Goal: Contribute content: Contribute content

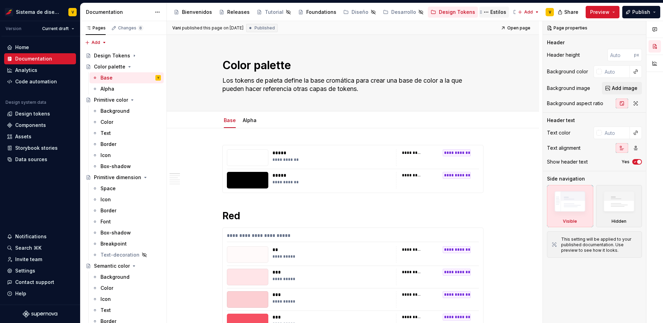
click at [491, 9] on div "Estilos" at bounding box center [499, 12] width 16 height 7
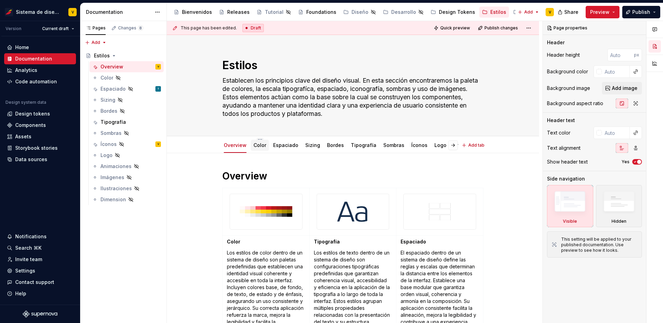
click at [260, 144] on link "Color" at bounding box center [260, 145] width 13 height 6
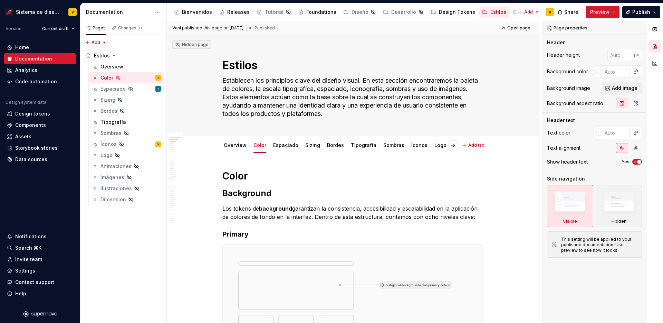
type textarea "*"
click at [214, 207] on span at bounding box center [216, 209] width 6 height 10
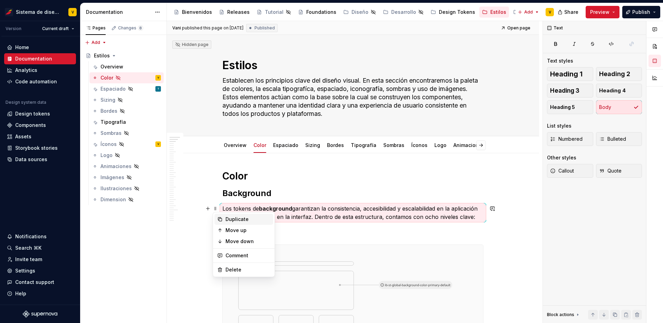
click at [233, 219] on div "Duplicate" at bounding box center [248, 219] width 45 height 7
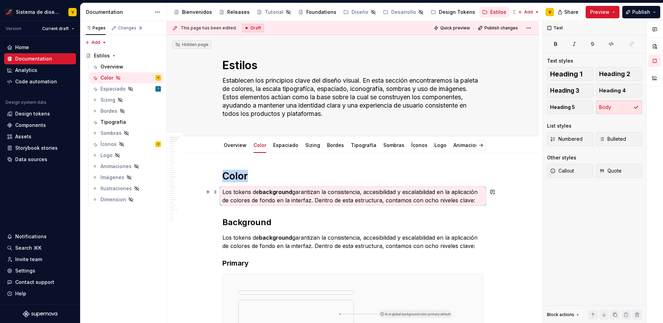
click at [244, 192] on p "Los tokens de background garantizan la consistencia, accesibilidad y escalabili…" at bounding box center [353, 196] width 261 height 17
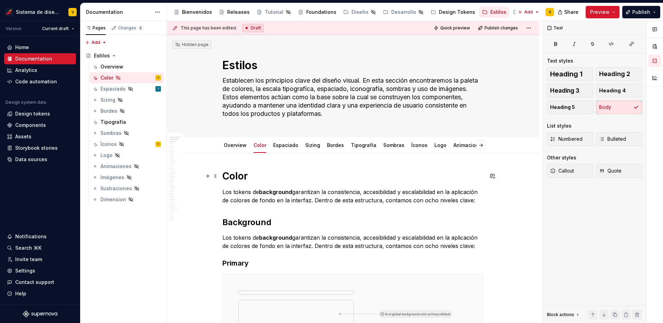
click at [244, 177] on h1 "Color" at bounding box center [353, 176] width 261 height 12
click at [245, 198] on p "Los tokens de background garantizan la consistencia, accesibilidad y escalabili…" at bounding box center [353, 196] width 261 height 17
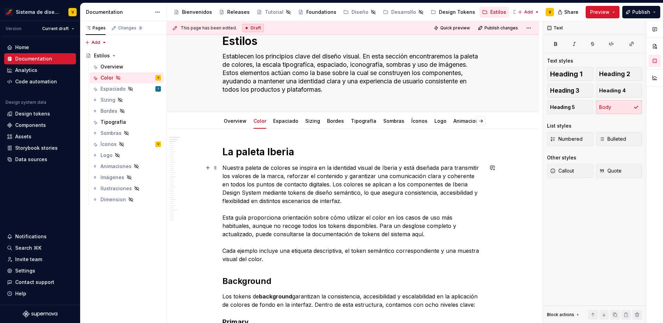
scroll to position [29, 0]
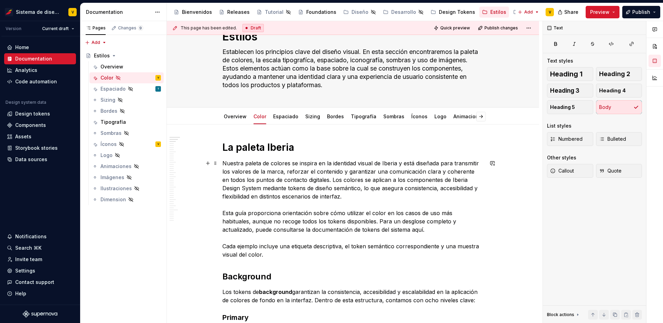
click at [328, 203] on p "Nuestra paleta de colores se inspira en la identidad visual de Iberia y está di…" at bounding box center [353, 209] width 261 height 100
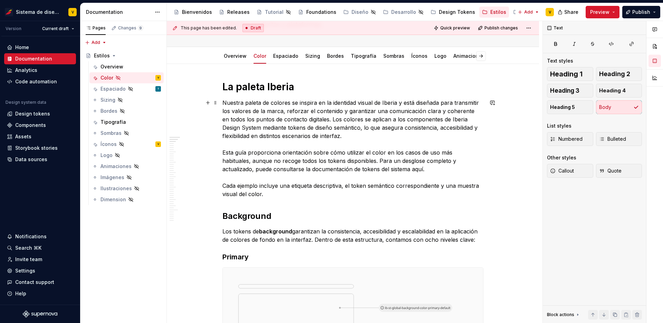
scroll to position [123, 0]
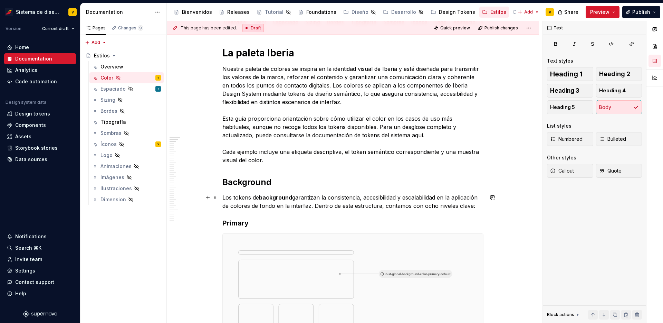
click at [237, 198] on p "Los tokens de background garantizan la consistencia, accesibilidad y escalabili…" at bounding box center [353, 201] width 261 height 17
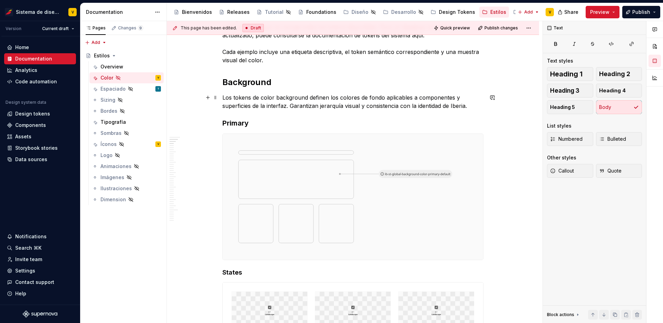
scroll to position [204, 0]
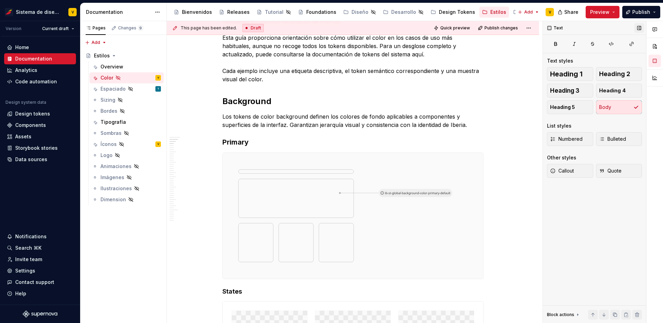
click at [643, 27] on button "button" at bounding box center [640, 28] width 10 height 10
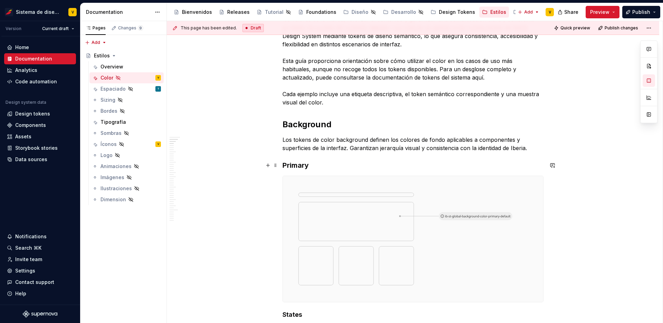
scroll to position [246, 0]
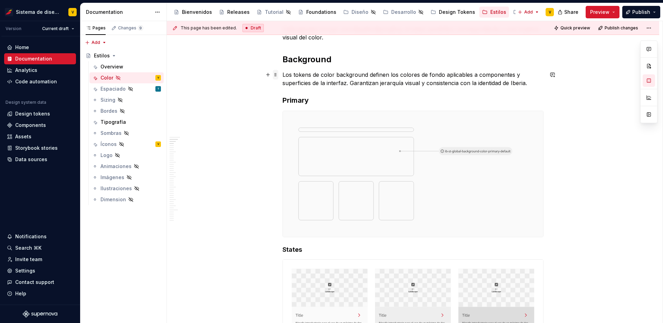
click at [274, 74] on span at bounding box center [276, 75] width 6 height 10
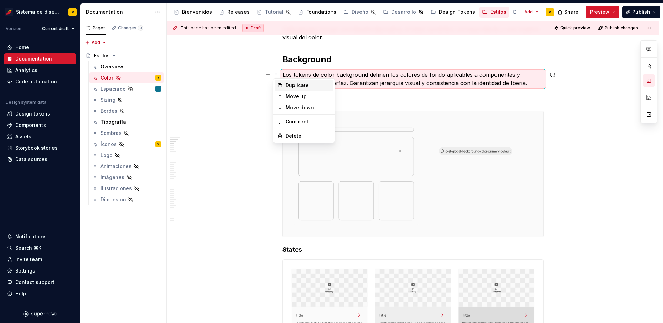
click at [286, 86] on div "Duplicate" at bounding box center [308, 85] width 45 height 7
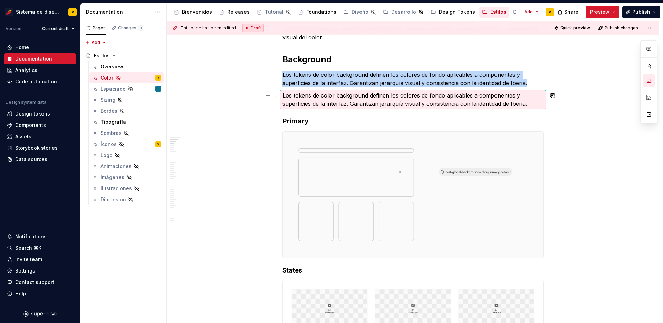
click at [300, 99] on p "Los tokens de color background definen los colores de fondo aplicables a compon…" at bounding box center [413, 99] width 261 height 17
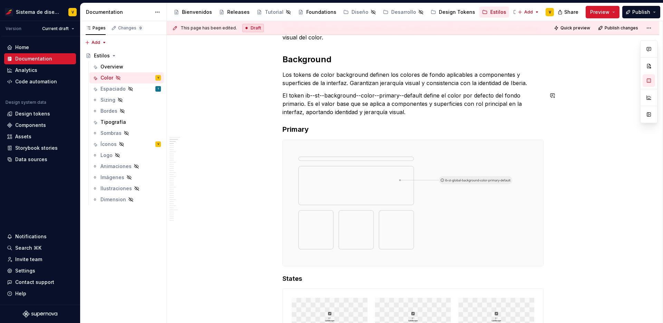
scroll to position [197, 0]
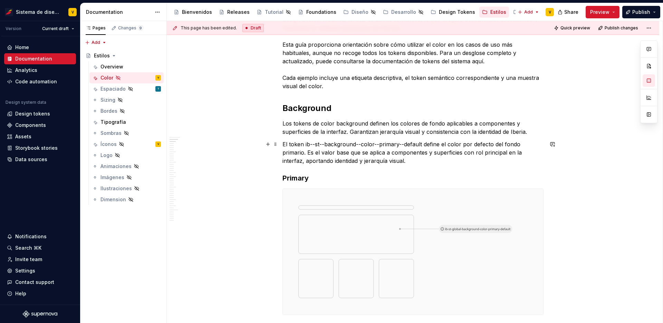
drag, startPoint x: 305, startPoint y: 144, endPoint x: 345, endPoint y: 140, distance: 40.0
click at [345, 140] on p "El token ib--st--background--color--primary--default define el color por defect…" at bounding box center [413, 152] width 261 height 25
click at [319, 143] on p "El token ib--st--background--color--primary--default define el color por defect…" at bounding box center [413, 152] width 261 height 25
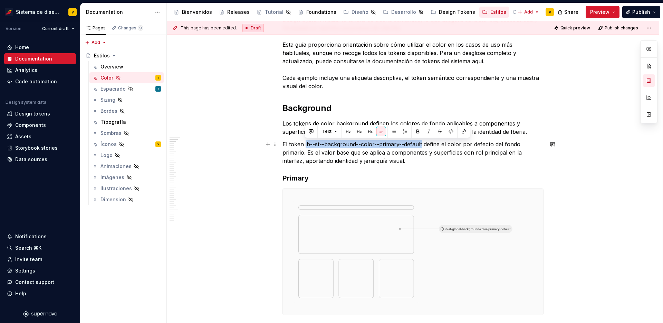
drag, startPoint x: 304, startPoint y: 144, endPoint x: 422, endPoint y: 144, distance: 117.5
click at [422, 144] on p "El token ib--st--background--color--primary--default define el color por defect…" at bounding box center [413, 152] width 261 height 25
click at [418, 129] on button "button" at bounding box center [418, 131] width 10 height 10
click at [382, 154] on p "El token ib--st--background--color--primary--default define el color por defect…" at bounding box center [413, 152] width 261 height 25
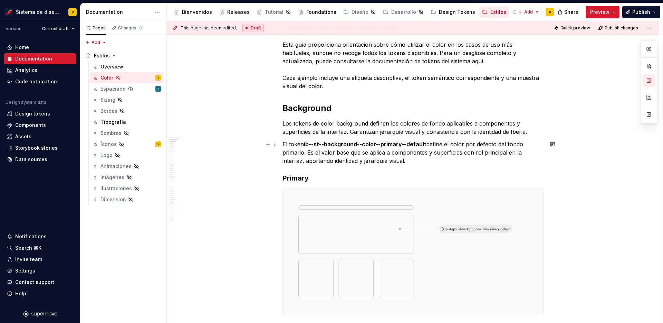
scroll to position [206, 0]
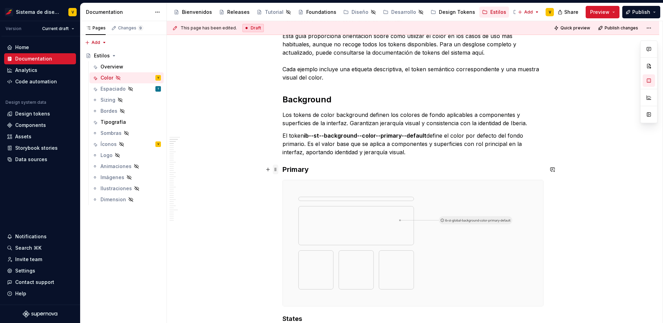
click at [276, 170] on span at bounding box center [276, 169] width 6 height 10
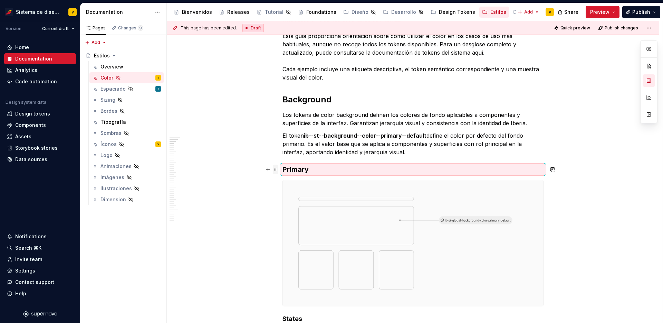
click at [275, 170] on span at bounding box center [276, 169] width 6 height 10
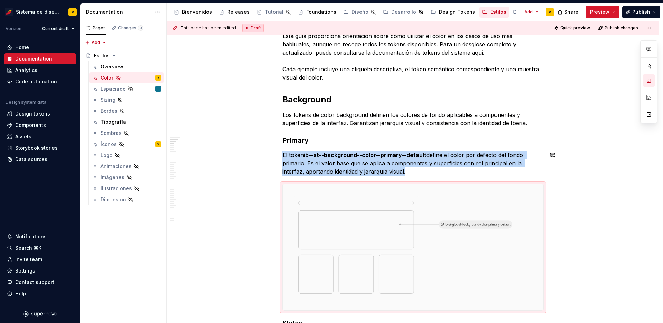
scroll to position [215, 0]
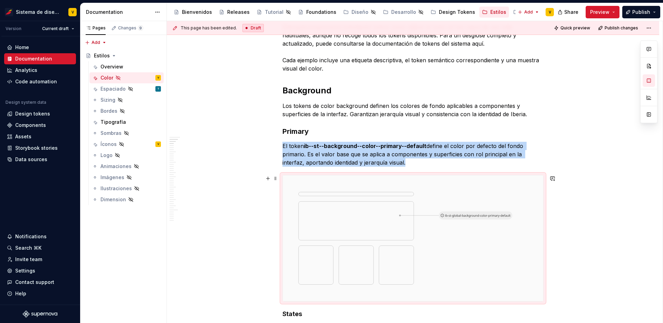
click at [307, 198] on img at bounding box center [413, 238] width 261 height 126
click at [276, 177] on span at bounding box center [276, 178] width 6 height 10
click at [452, 214] on img at bounding box center [413, 238] width 261 height 126
click at [475, 215] on img at bounding box center [413, 238] width 261 height 126
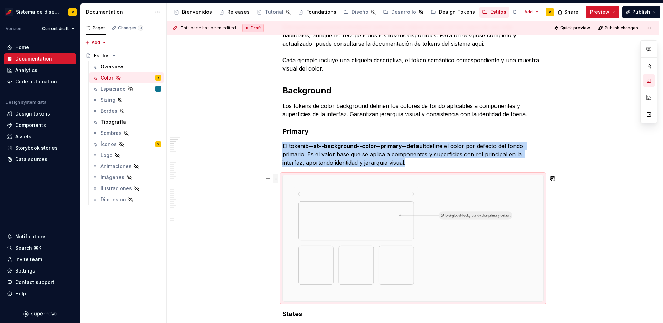
click at [276, 178] on span at bounding box center [276, 178] width 6 height 10
click at [365, 222] on img at bounding box center [413, 238] width 261 height 126
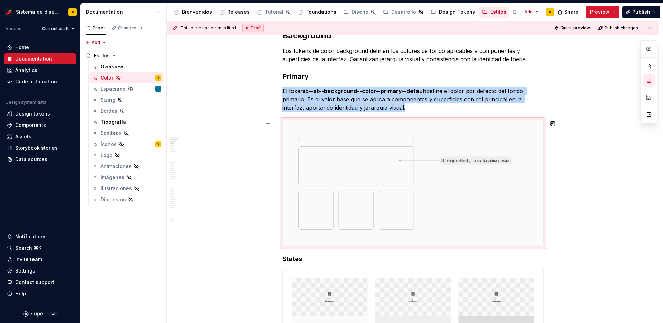
scroll to position [293, 0]
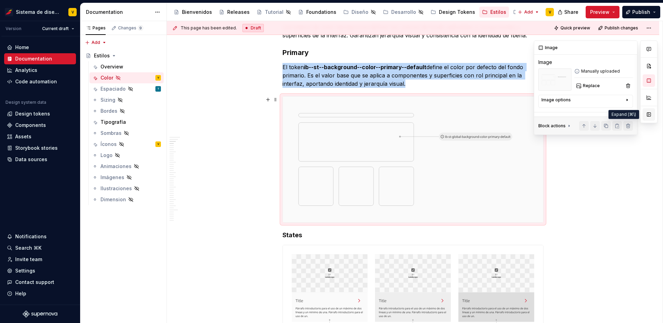
click at [648, 114] on button "button" at bounding box center [649, 114] width 12 height 12
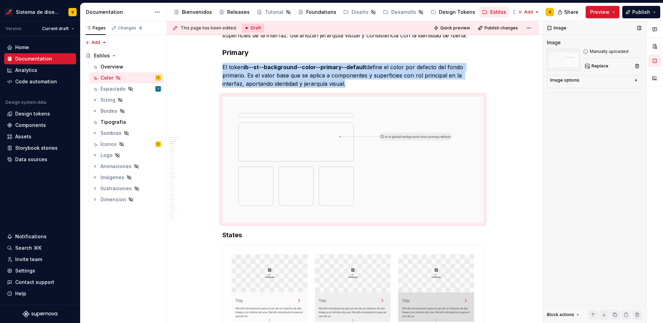
click at [562, 82] on div "Image options" at bounding box center [564, 80] width 29 height 6
click at [597, 66] on span "Replace" at bounding box center [600, 66] width 17 height 6
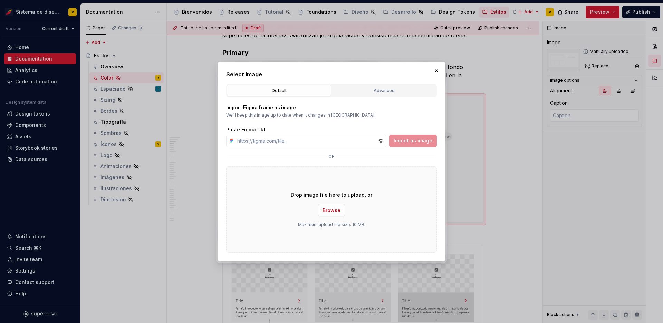
click at [333, 211] on span "Browse" at bounding box center [332, 210] width 18 height 7
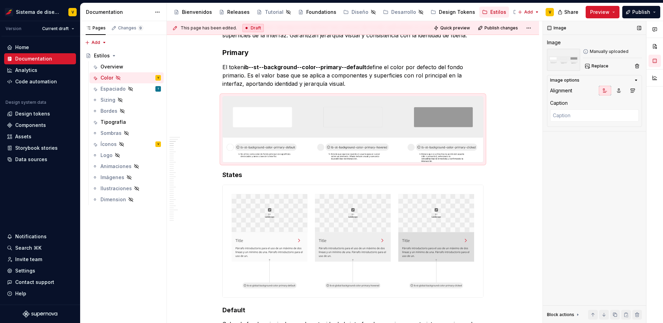
click at [585, 197] on div "Image Image Manually uploaded Replace Image options Alignment Caption Block act…" at bounding box center [594, 172] width 103 height 302
click at [417, 229] on img at bounding box center [353, 241] width 261 height 112
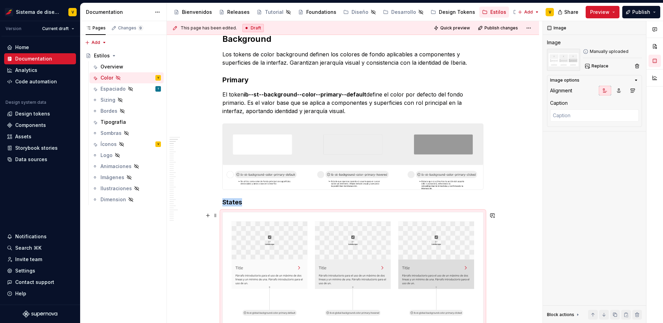
scroll to position [287, 0]
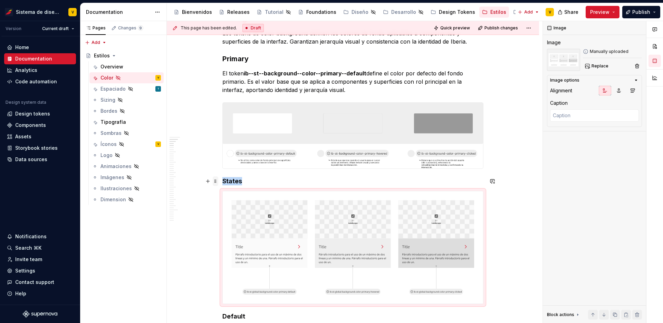
click at [217, 181] on span at bounding box center [216, 181] width 6 height 10
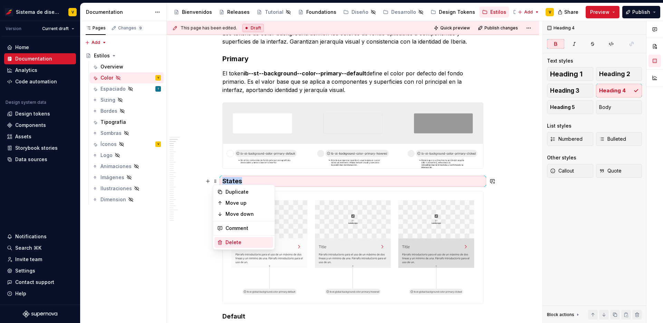
click at [238, 242] on div "Delete" at bounding box center [248, 242] width 45 height 7
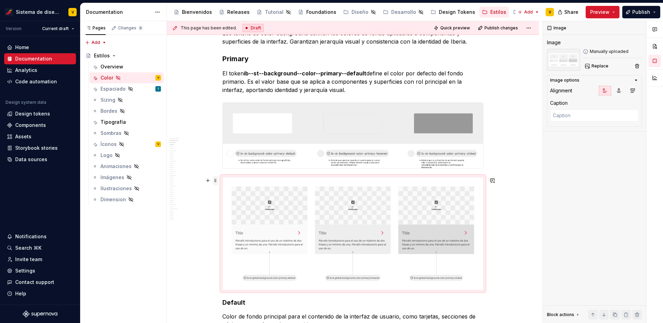
click at [216, 180] on span at bounding box center [216, 181] width 6 height 10
click at [612, 217] on div "Image Image Manually uploaded Replace Image options Alignment Caption Block act…" at bounding box center [594, 172] width 103 height 302
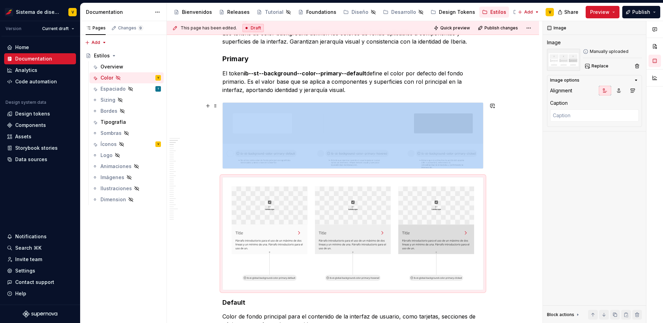
click at [374, 151] on img at bounding box center [353, 136] width 261 height 66
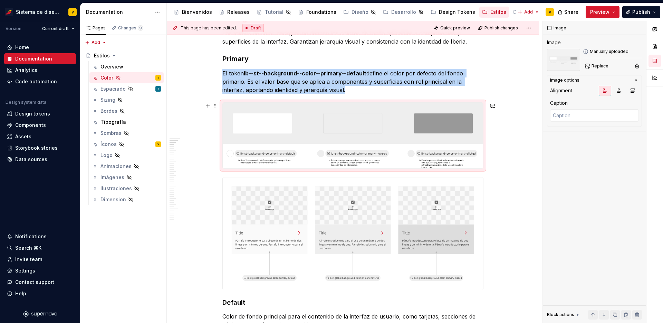
click at [386, 134] on img at bounding box center [353, 136] width 261 height 66
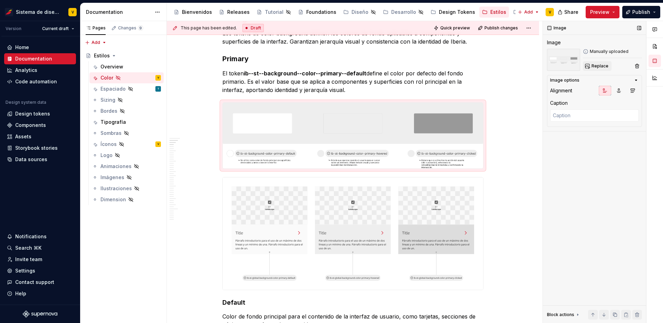
click at [601, 62] on button "Replace" at bounding box center [597, 66] width 29 height 10
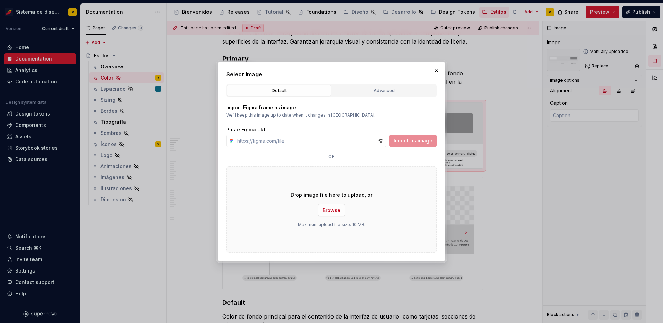
click at [334, 213] on span "Browse" at bounding box center [332, 210] width 18 height 7
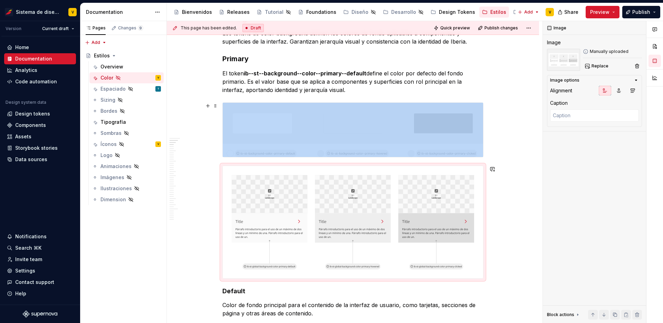
click at [328, 123] on img at bounding box center [353, 130] width 261 height 54
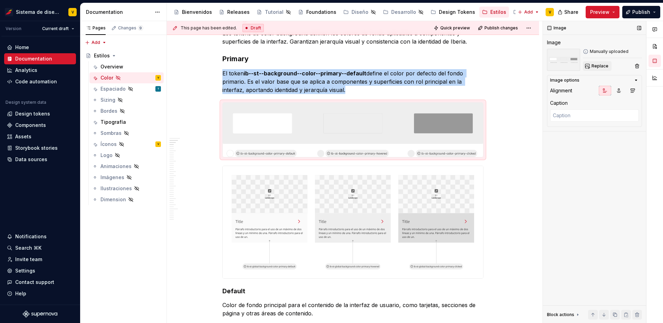
click at [598, 64] on span "Replace" at bounding box center [600, 66] width 17 height 6
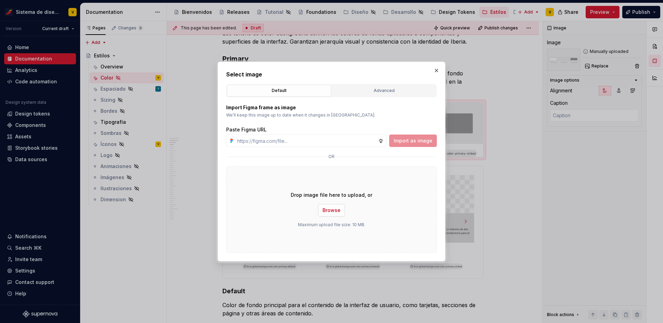
click at [339, 211] on span "Browse" at bounding box center [332, 210] width 18 height 7
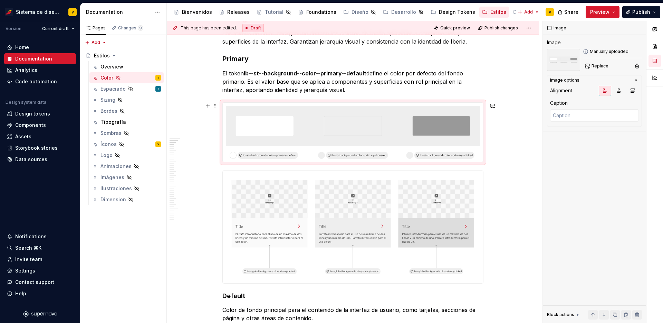
click at [272, 118] on img at bounding box center [353, 132] width 261 height 59
click at [595, 66] on span "Replace" at bounding box center [600, 66] width 17 height 6
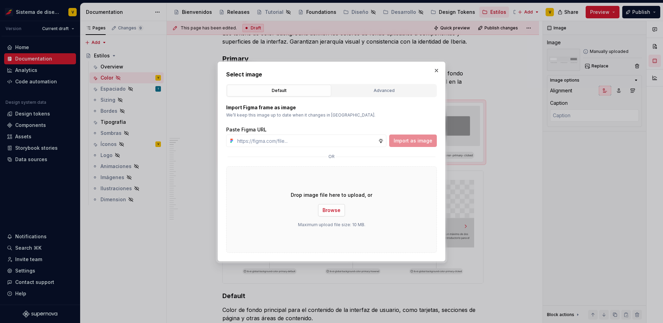
click at [330, 212] on span "Browse" at bounding box center [332, 210] width 18 height 7
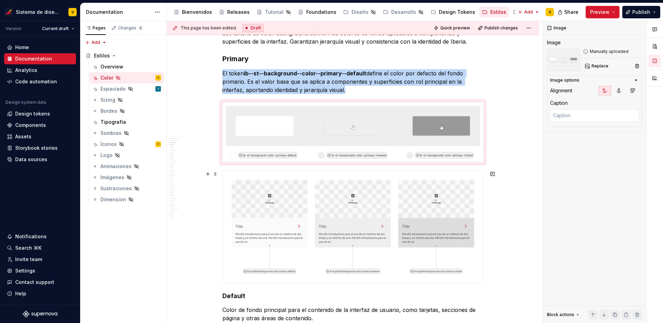
scroll to position [312, 0]
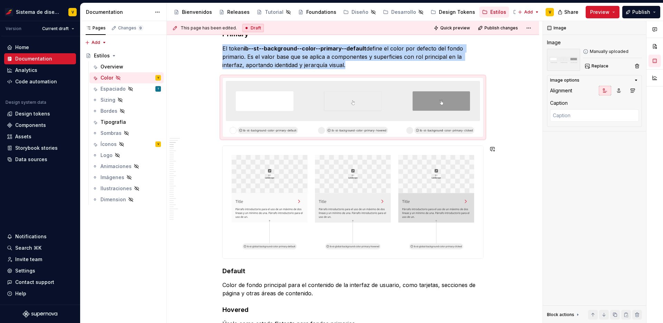
drag, startPoint x: 217, startPoint y: 273, endPoint x: 251, endPoint y: 140, distance: 136.9
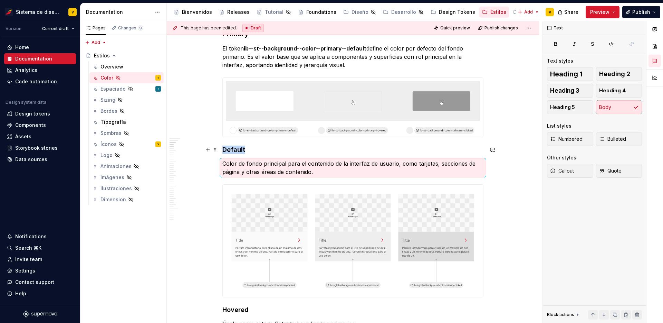
click at [235, 149] on strong "Default" at bounding box center [234, 149] width 23 height 7
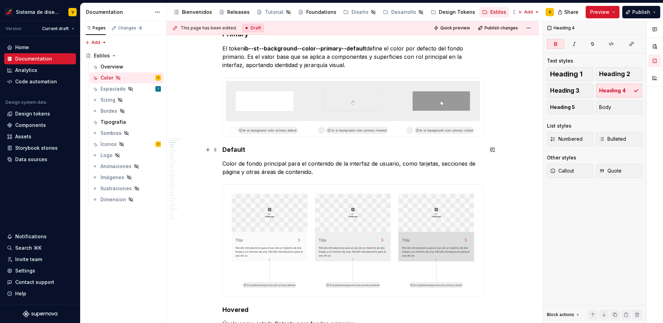
click at [229, 153] on h4 "Default" at bounding box center [353, 149] width 261 height 8
click at [257, 168] on p "Color de fondo principal para el contenido de la interfaz de usuario, como tarj…" at bounding box center [353, 167] width 261 height 17
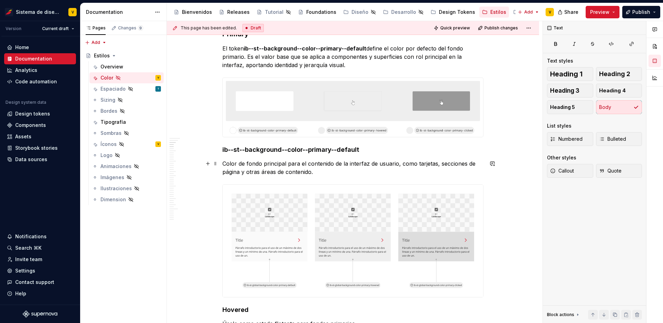
click at [258, 167] on p "Color de fondo principal para el contenido de la interfaz de usuario, como tarj…" at bounding box center [353, 167] width 261 height 17
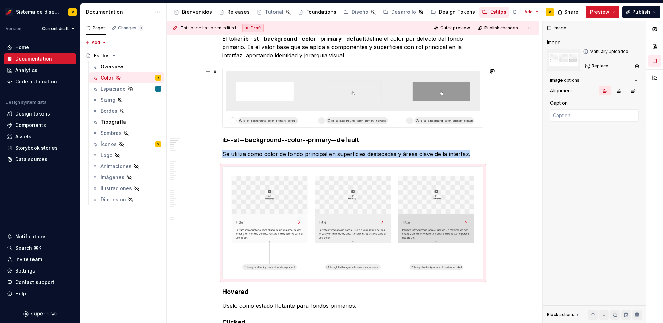
scroll to position [287, 0]
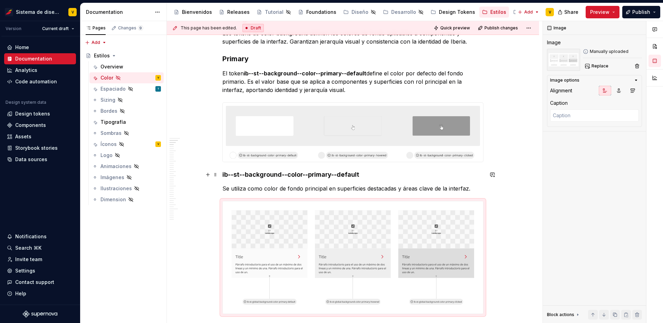
click at [247, 174] on h4 "ib--st--background--color--primary--default" at bounding box center [353, 174] width 261 height 8
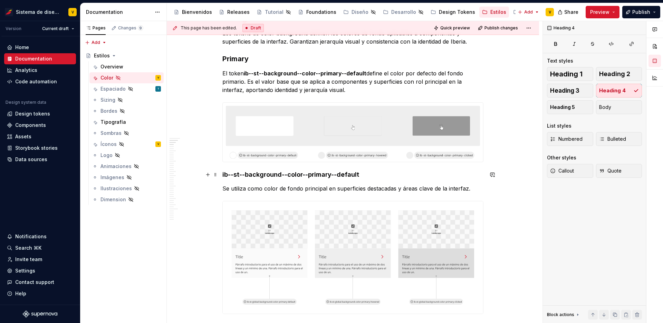
click at [321, 174] on h4 "ib--st--background--color--primary--default" at bounding box center [353, 174] width 261 height 8
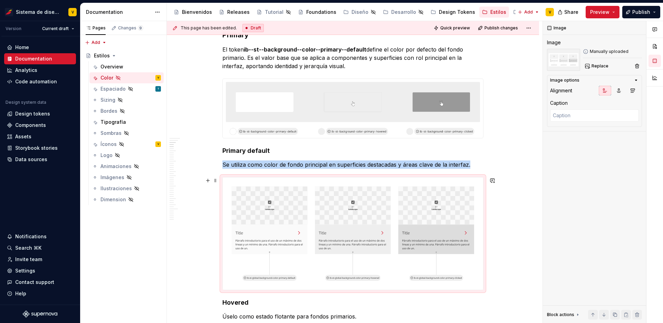
click at [233, 192] on img at bounding box center [353, 233] width 261 height 112
click at [214, 179] on span at bounding box center [216, 181] width 6 height 10
click at [238, 239] on div "Delete" at bounding box center [248, 241] width 45 height 7
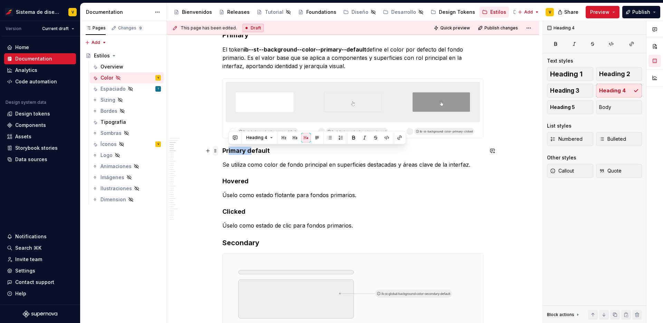
drag, startPoint x: 251, startPoint y: 150, endPoint x: 213, endPoint y: 150, distance: 38.4
click at [255, 197] on p "Úselo como estado flotante para fondos primarios." at bounding box center [353, 195] width 261 height 8
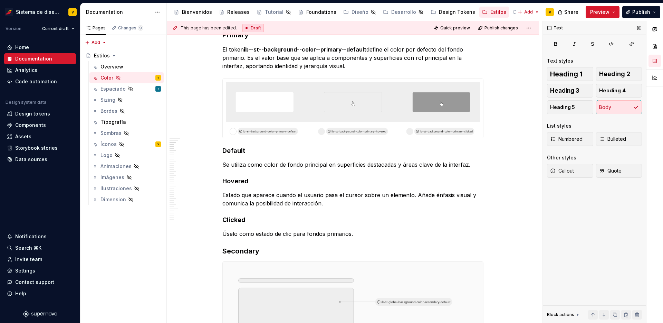
click at [585, 212] on div "Text Text styles Heading 1 Heading 2 Heading 3 Heading 4 Heading 5 Body List st…" at bounding box center [594, 172] width 103 height 302
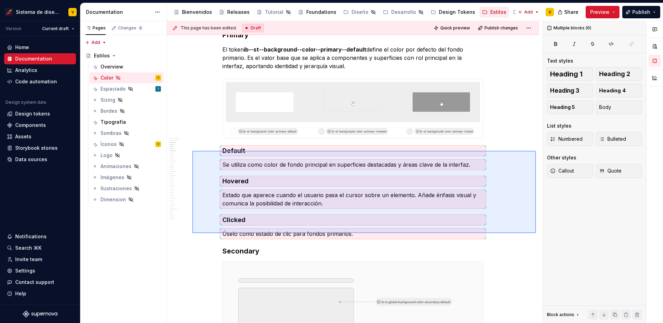
drag, startPoint x: 192, startPoint y: 151, endPoint x: 536, endPoint y: 233, distance: 353.5
click at [536, 233] on div "This page has been edited. Draft Quick preview Publish changes Hidden page Esti…" at bounding box center [355, 172] width 376 height 302
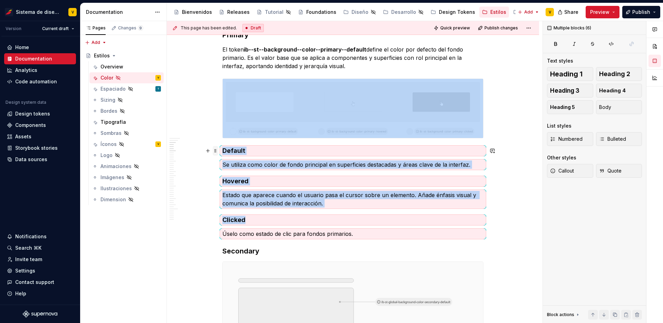
click at [216, 150] on span at bounding box center [216, 151] width 6 height 10
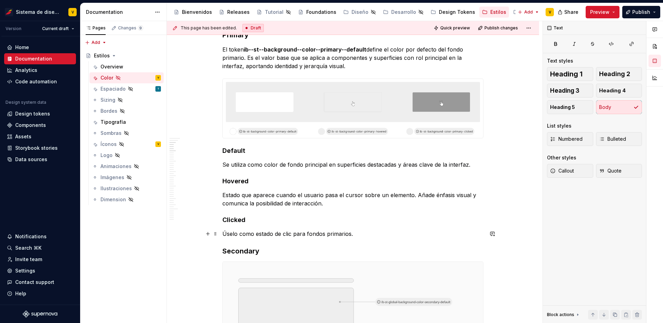
click at [254, 232] on p "Úselo como estado de clic para fondos primarios." at bounding box center [353, 233] width 261 height 8
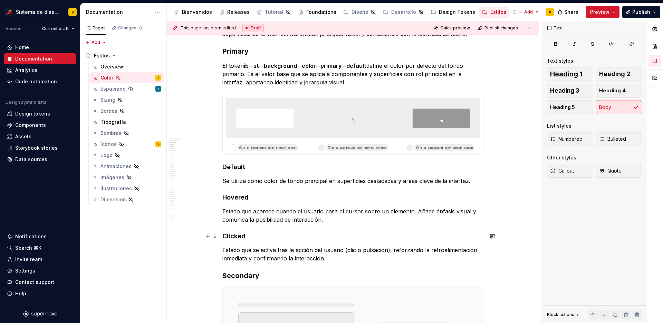
click at [232, 238] on strong "Clicked" at bounding box center [234, 235] width 23 height 7
click at [230, 238] on strong "Clicked" at bounding box center [234, 235] width 23 height 7
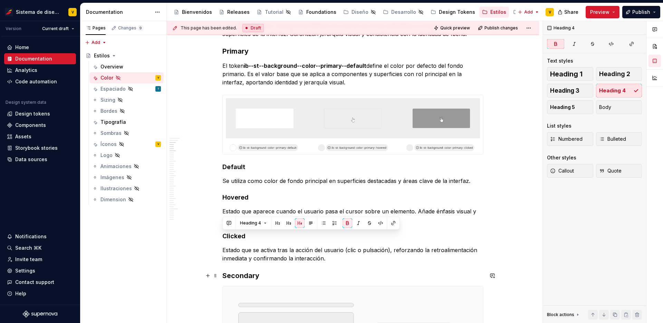
click at [236, 275] on strong "Secondary" at bounding box center [241, 275] width 37 height 8
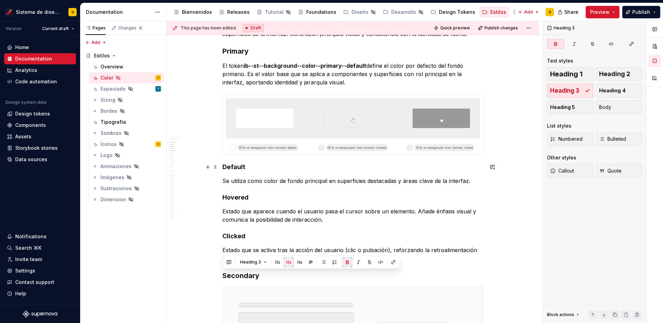
click at [239, 166] on h4 "Default" at bounding box center [353, 167] width 261 height 8
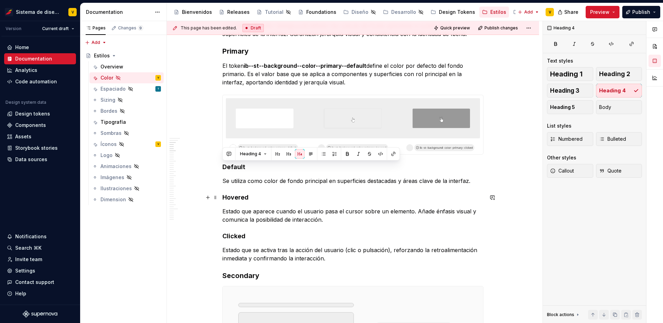
click at [230, 196] on strong "Hovered" at bounding box center [236, 197] width 26 height 7
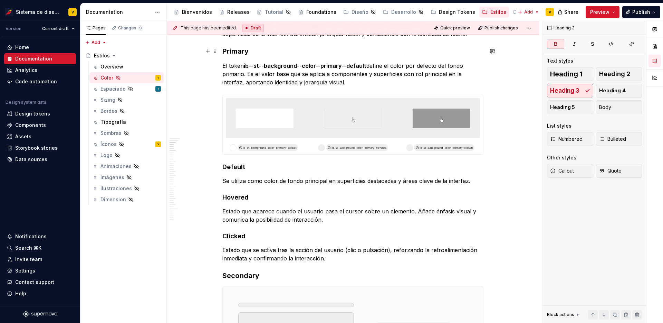
click at [243, 53] on strong "Primary" at bounding box center [236, 51] width 26 height 8
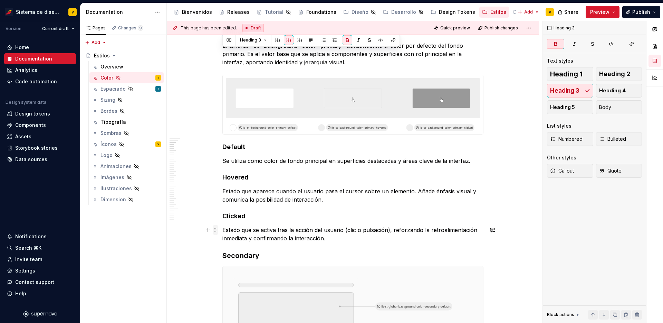
scroll to position [319, 0]
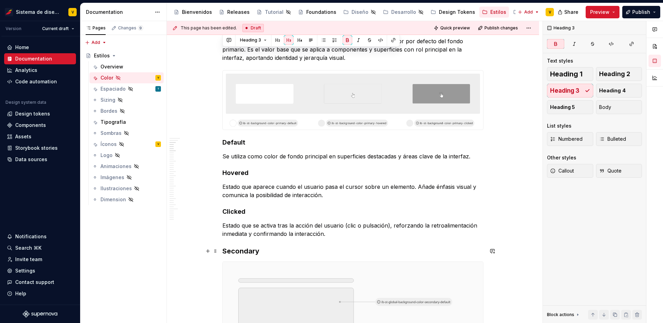
click at [236, 250] on strong "Secondary" at bounding box center [241, 251] width 37 height 8
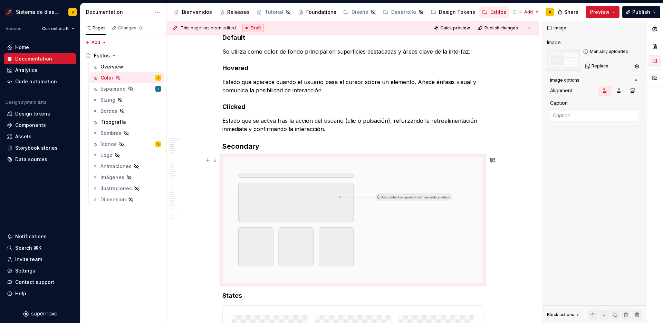
click at [287, 230] on img at bounding box center [353, 220] width 261 height 126
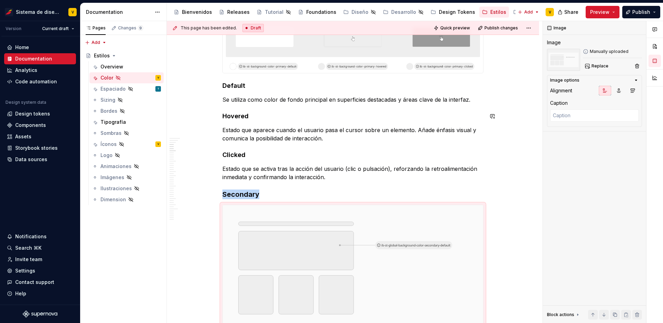
scroll to position [467, 0]
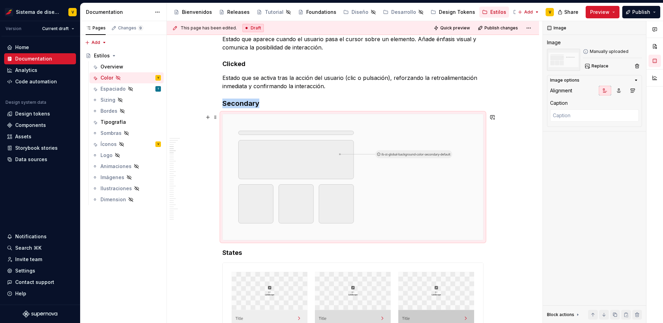
click at [263, 170] on img at bounding box center [353, 177] width 261 height 126
click at [216, 119] on span at bounding box center [216, 117] width 6 height 10
click at [384, 173] on img at bounding box center [353, 177] width 261 height 126
click at [592, 68] on span "Replace" at bounding box center [600, 66] width 17 height 6
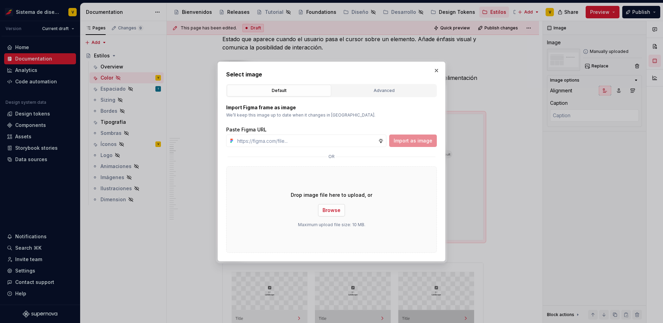
click at [329, 209] on span "Browse" at bounding box center [332, 210] width 18 height 7
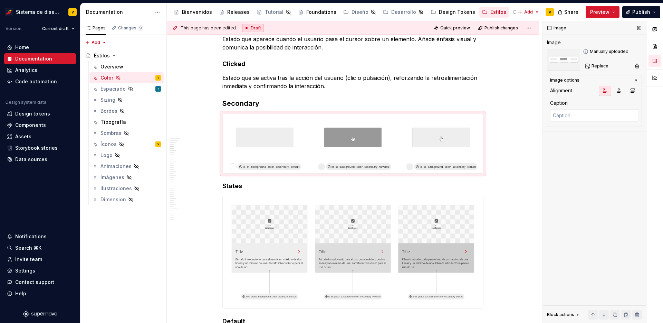
click at [547, 183] on div "Image Image Manually uploaded Replace Image options Alignment Caption Block act…" at bounding box center [594, 172] width 103 height 302
click at [214, 186] on span at bounding box center [216, 186] width 6 height 10
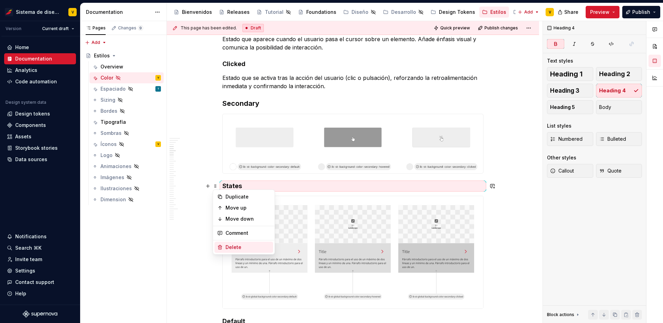
click at [245, 244] on div "Delete" at bounding box center [248, 247] width 45 height 7
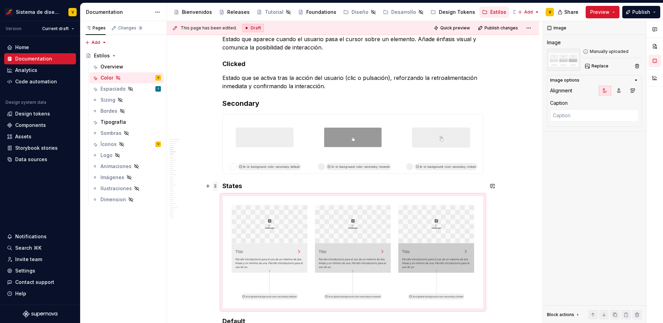
click at [216, 186] on span at bounding box center [216, 186] width 6 height 10
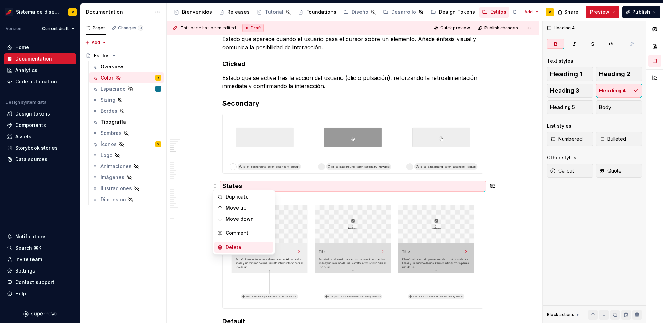
click at [239, 249] on div "Delete" at bounding box center [248, 247] width 45 height 7
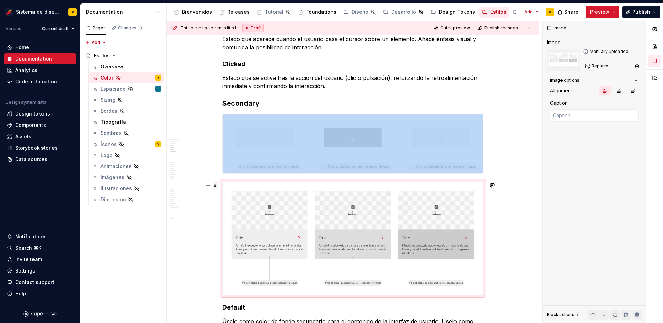
click at [216, 187] on span at bounding box center [216, 185] width 6 height 10
click at [243, 248] on div "Delete" at bounding box center [248, 246] width 45 height 7
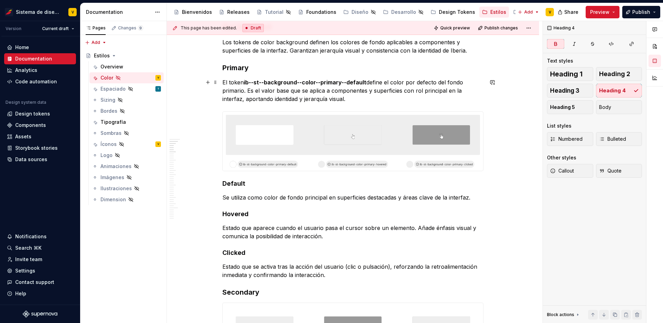
scroll to position [274, 0]
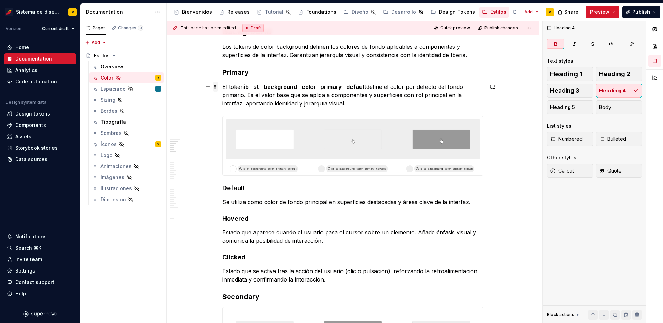
click at [216, 86] on span at bounding box center [216, 87] width 6 height 10
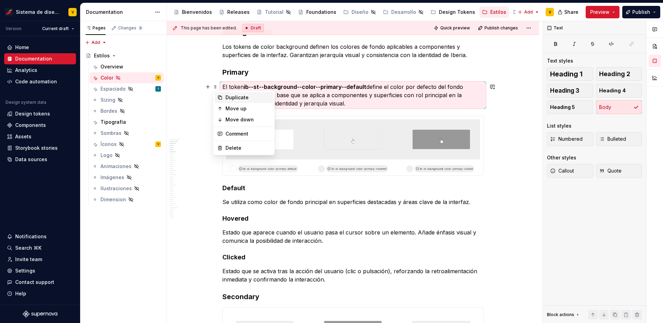
click at [220, 98] on icon at bounding box center [220, 98] width 6 height 6
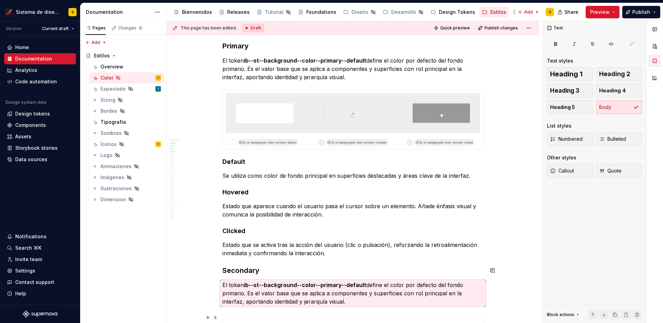
scroll to position [344, 0]
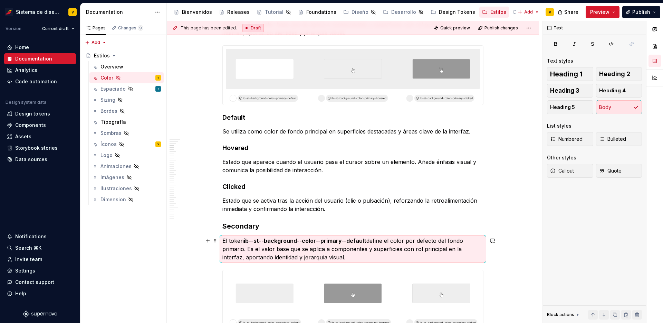
click at [256, 249] on p "El token ib--st--background--color--primary--default define el color por defect…" at bounding box center [353, 248] width 261 height 25
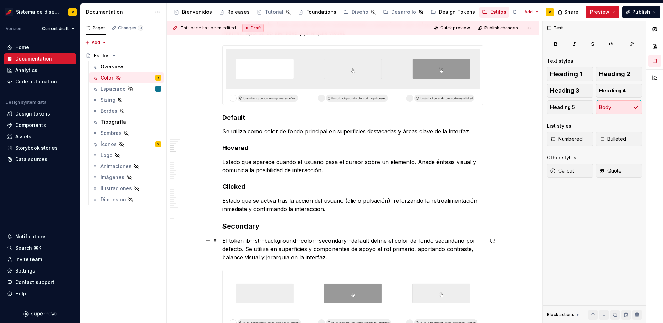
scroll to position [353, 0]
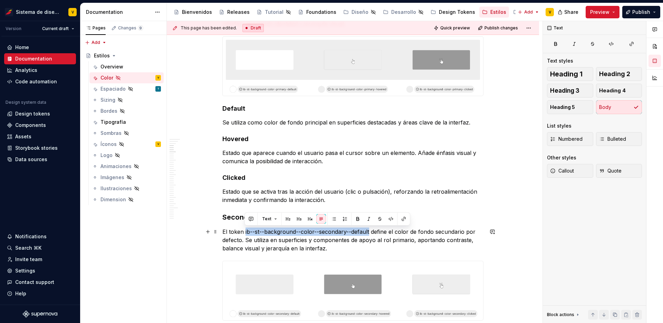
drag, startPoint x: 244, startPoint y: 232, endPoint x: 369, endPoint y: 230, distance: 125.1
click at [369, 230] on p "El token ib--st--background--color--secondary--default define el color de fondo…" at bounding box center [353, 239] width 261 height 25
click at [355, 218] on button "button" at bounding box center [358, 219] width 10 height 10
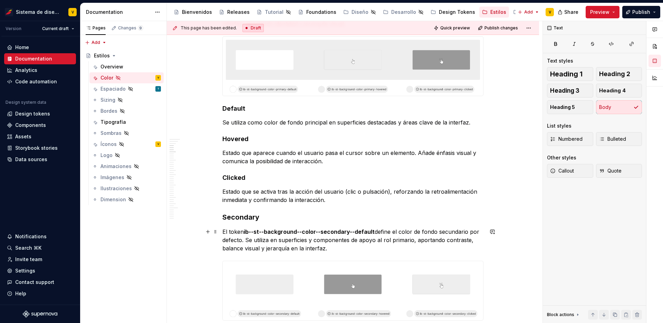
click at [336, 249] on p "El token ib--st--background--color--secondary--default define el color de fondo…" at bounding box center [353, 239] width 261 height 25
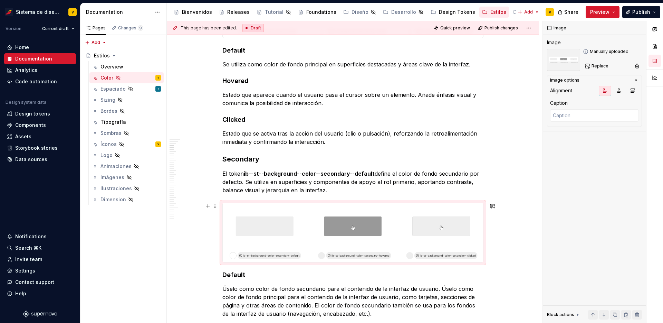
click at [331, 234] on img at bounding box center [353, 232] width 261 height 59
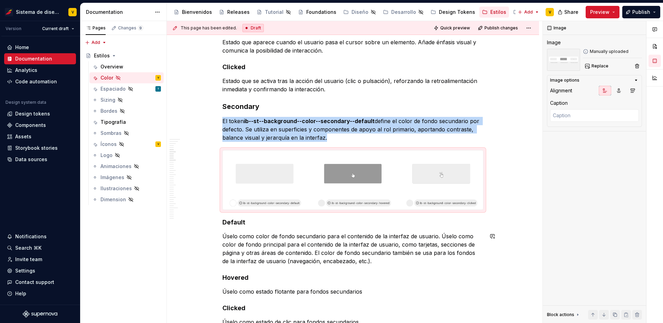
scroll to position [499, 0]
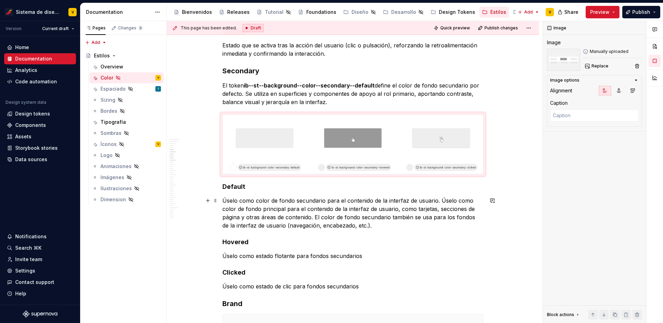
click at [264, 213] on p "Úselo como color de fondo secundario para el contenido de la interfaz de usuari…" at bounding box center [353, 212] width 261 height 33
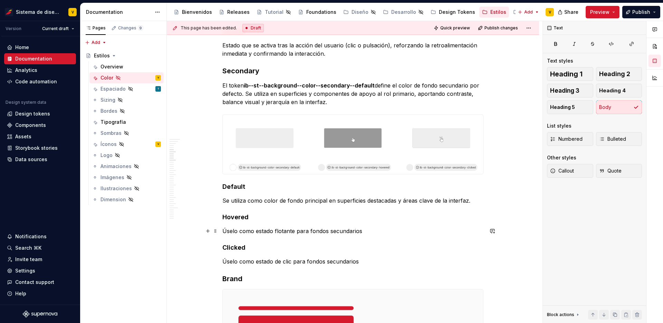
click at [241, 231] on p "Úselo como estado flotante para fondos secundarios" at bounding box center [353, 231] width 261 height 8
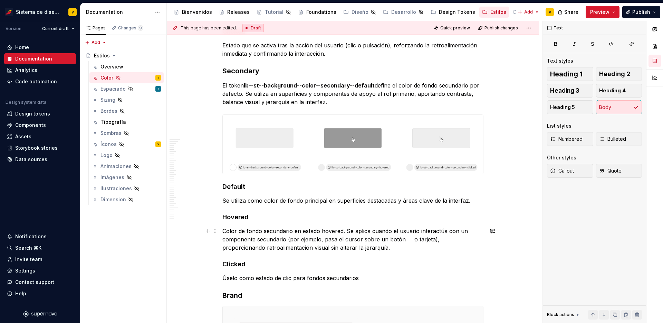
click at [409, 239] on p "Color de fondo secundario en estado hovered. Se aplica cuando el usuario intera…" at bounding box center [353, 239] width 261 height 25
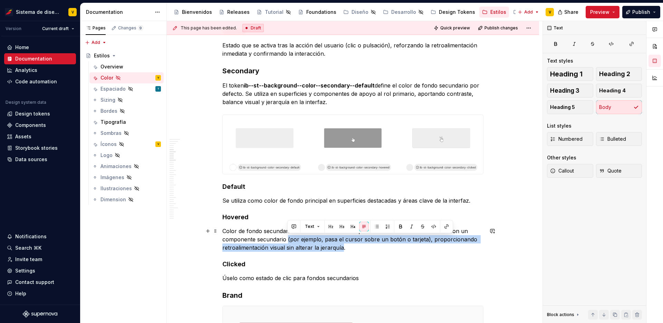
drag, startPoint x: 287, startPoint y: 239, endPoint x: 342, endPoint y: 249, distance: 55.1
click at [342, 249] on p "Color de fondo secundario en estado hovered. Se aplica cuando el usuario intera…" at bounding box center [353, 239] width 261 height 25
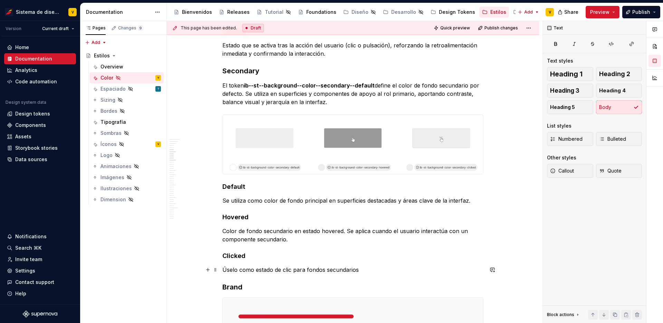
click at [246, 268] on p "Úselo como estado de clic para fondos secundarios" at bounding box center [353, 269] width 261 height 8
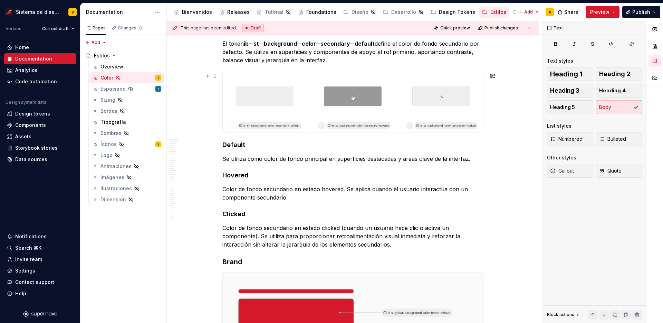
scroll to position [405, 0]
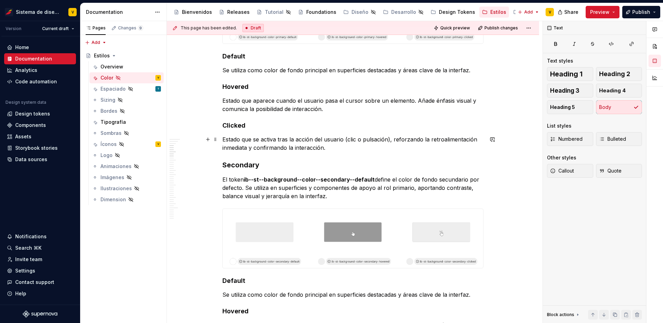
click at [263, 149] on p "Estado que se activa tras la acción del usuario (clic o pulsación), reforzando …" at bounding box center [353, 143] width 261 height 17
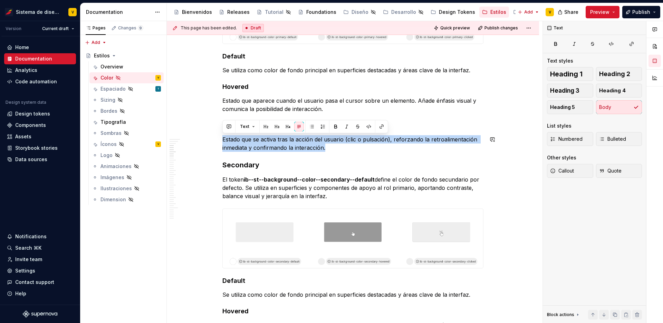
copy p "Estado que se activa tras la acción del usuario (clic o pulsación), reforzando …"
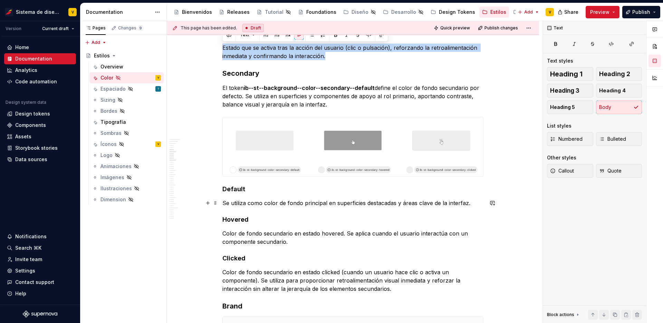
scroll to position [612, 0]
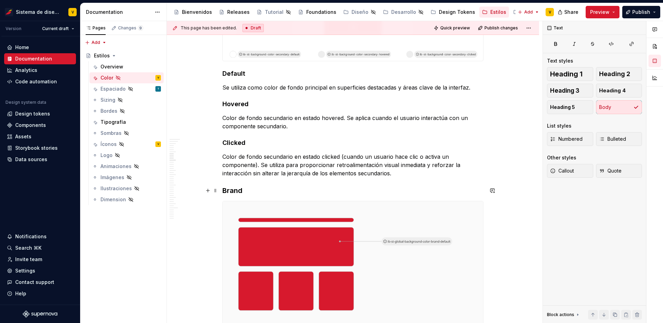
click at [218, 190] on span at bounding box center [216, 191] width 6 height 10
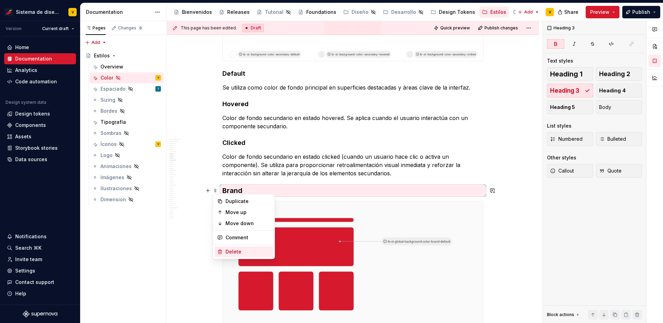
click at [238, 247] on div "Delete" at bounding box center [244, 251] width 59 height 11
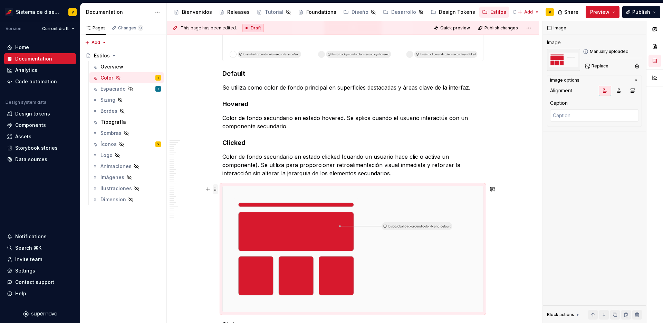
click at [216, 190] on span at bounding box center [216, 189] width 6 height 10
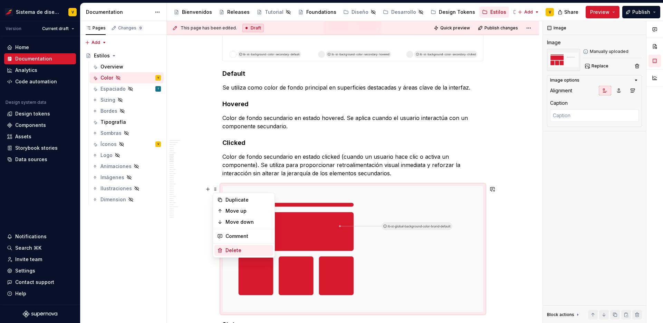
click at [232, 248] on div "Delete" at bounding box center [248, 250] width 45 height 7
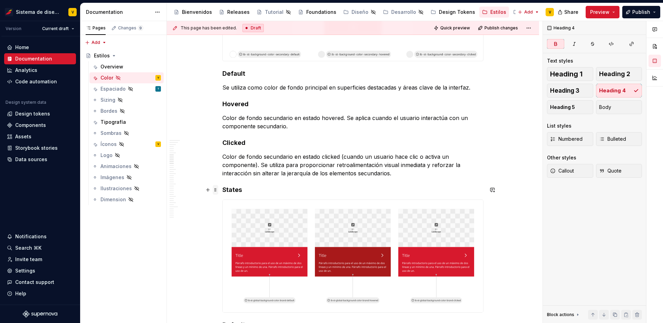
click at [216, 189] on span at bounding box center [216, 190] width 6 height 10
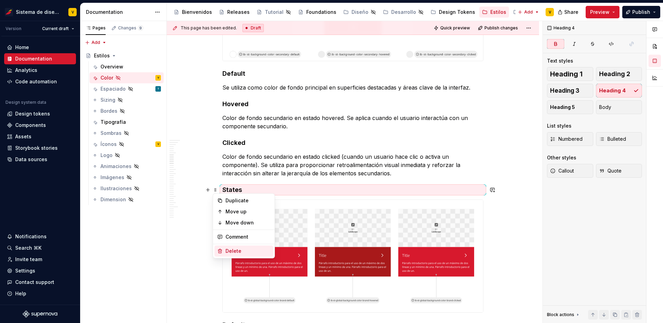
click at [233, 248] on div "Delete" at bounding box center [248, 250] width 45 height 7
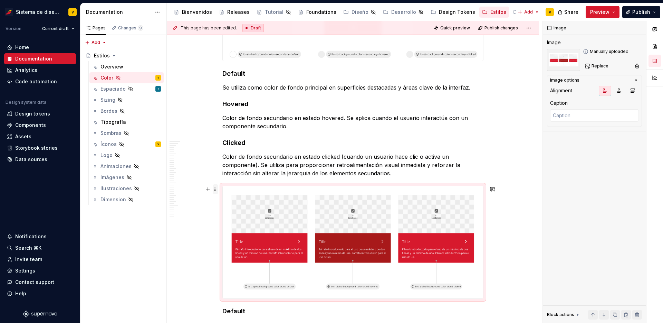
click at [216, 190] on span at bounding box center [216, 189] width 6 height 10
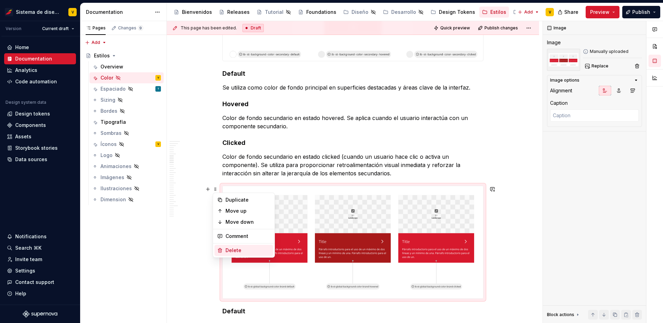
click at [237, 246] on div "Delete" at bounding box center [244, 250] width 59 height 11
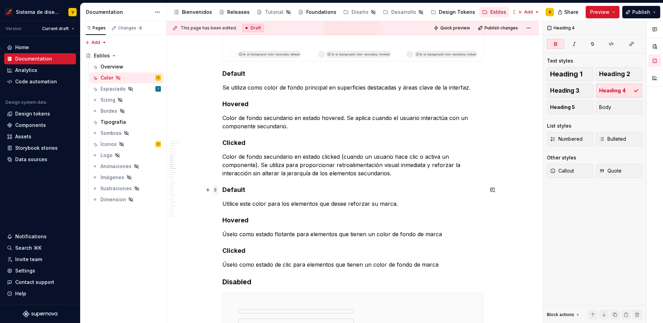
click at [216, 189] on span at bounding box center [216, 190] width 6 height 10
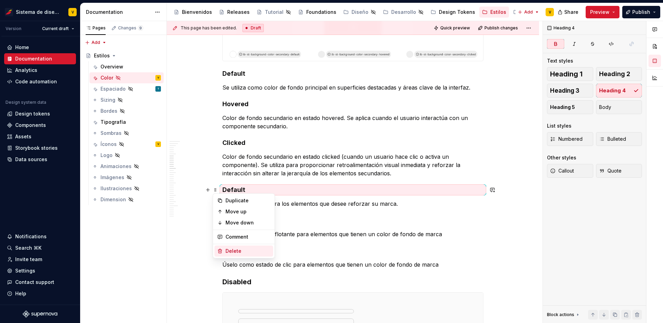
click at [238, 251] on div "Delete" at bounding box center [248, 250] width 45 height 7
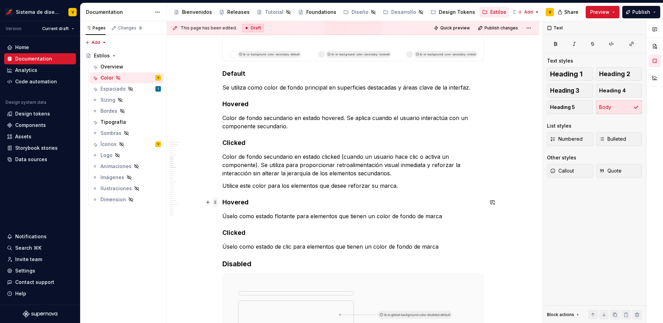
click at [217, 202] on span at bounding box center [216, 202] width 6 height 10
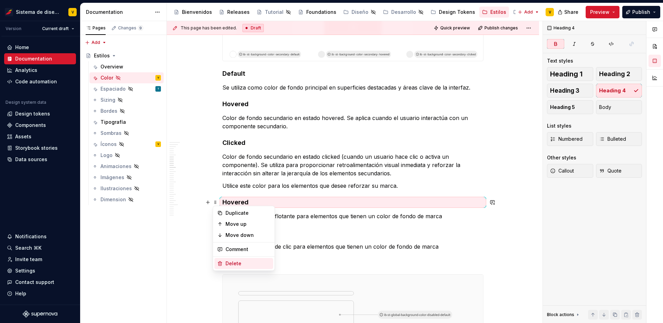
click at [236, 263] on div "Delete" at bounding box center [248, 263] width 45 height 7
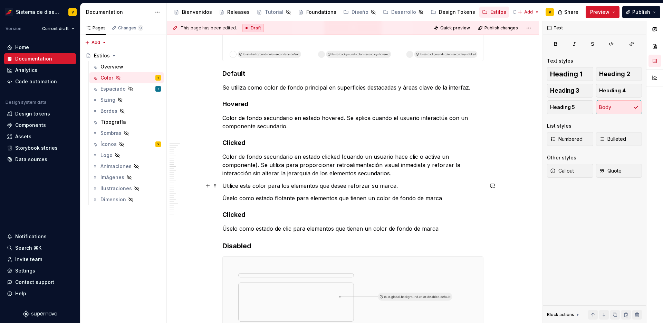
click at [249, 188] on p "Utilice este color para los elementos que desee reforzar su marca." at bounding box center [353, 185] width 261 height 8
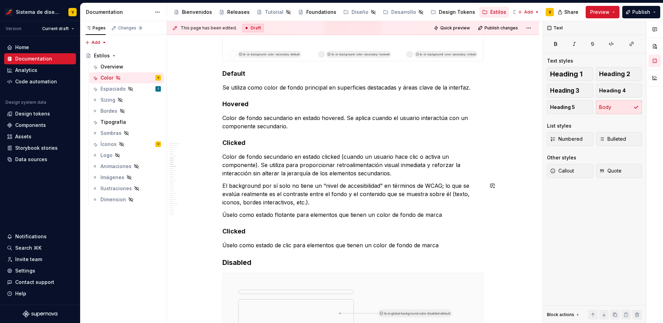
click at [249, 187] on p "El background por sí solo no tiene un “nivel de accesibilidad” en términos de W…" at bounding box center [353, 193] width 261 height 25
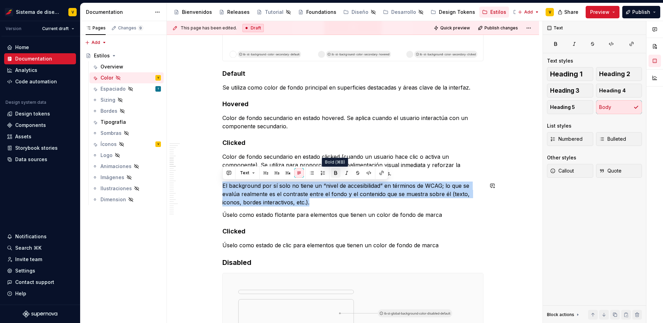
click at [336, 172] on button "button" at bounding box center [336, 173] width 10 height 10
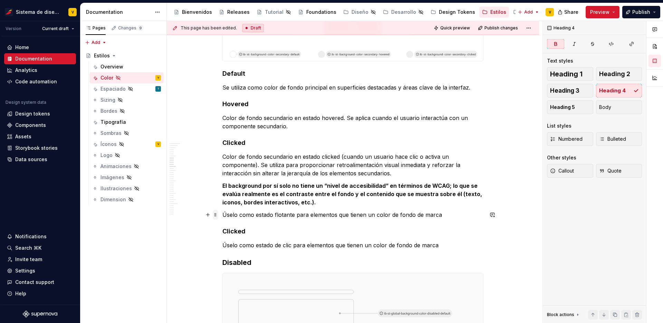
click at [216, 215] on span at bounding box center [216, 215] width 6 height 10
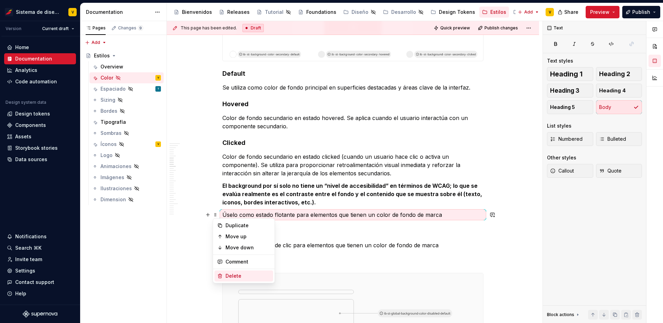
click at [243, 274] on div "Delete" at bounding box center [248, 275] width 45 height 7
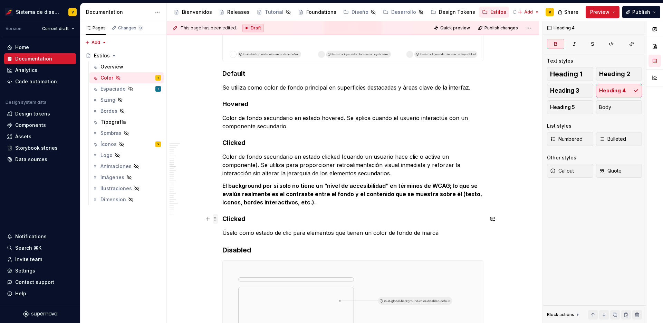
click at [216, 218] on span at bounding box center [216, 219] width 6 height 10
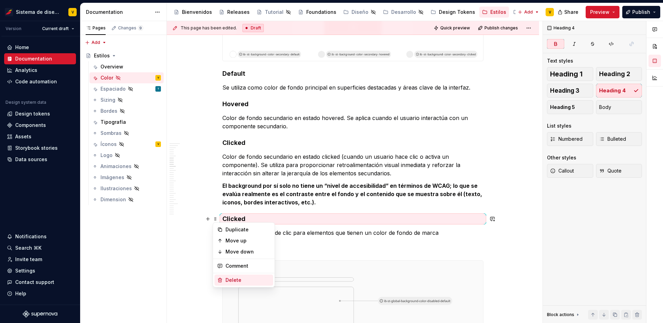
click at [243, 279] on div "Delete" at bounding box center [248, 279] width 45 height 7
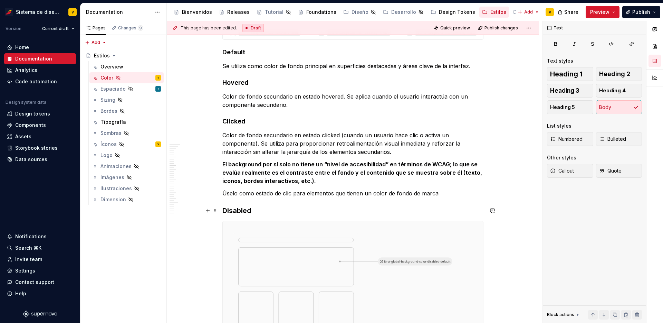
scroll to position [638, 0]
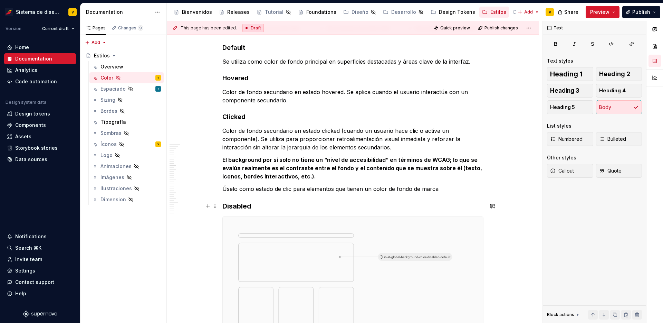
click at [229, 208] on strong "Disabled" at bounding box center [237, 206] width 29 height 8
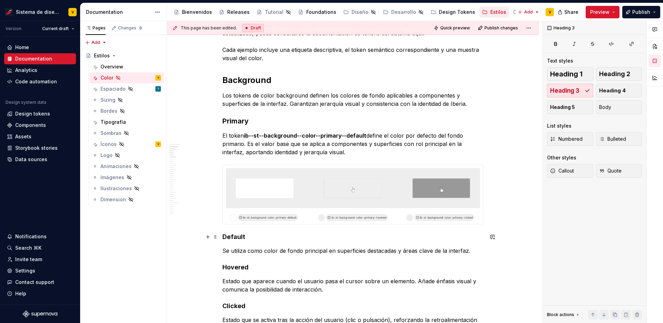
scroll to position [189, 0]
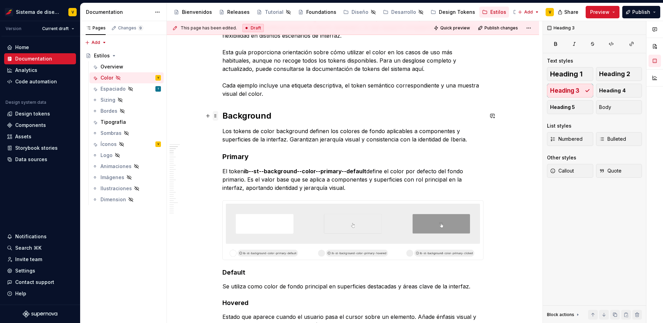
click at [216, 114] on span at bounding box center [216, 116] width 6 height 10
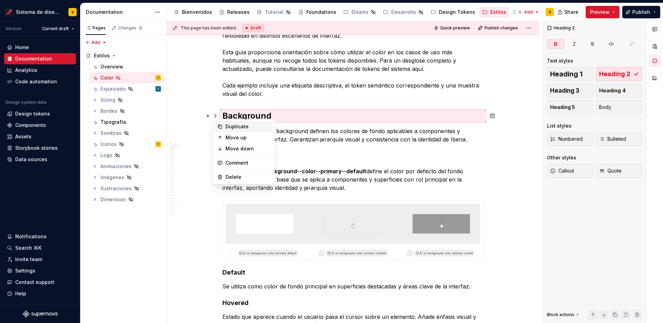
click at [226, 125] on div "Duplicate" at bounding box center [248, 126] width 45 height 7
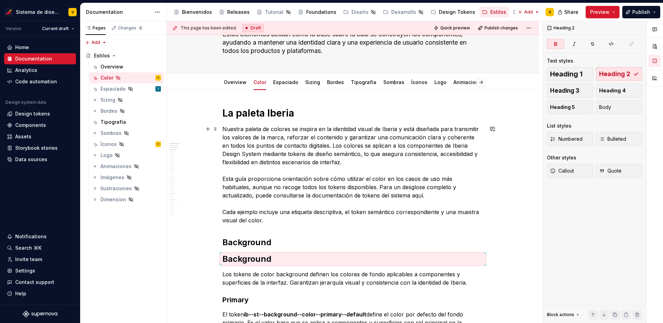
click at [298, 148] on p "Nuestra paleta de colores se inspira en la identidad visual de Iberia y está di…" at bounding box center [353, 175] width 261 height 100
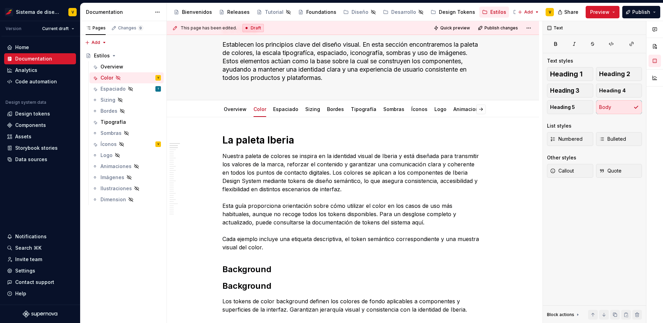
scroll to position [0, 0]
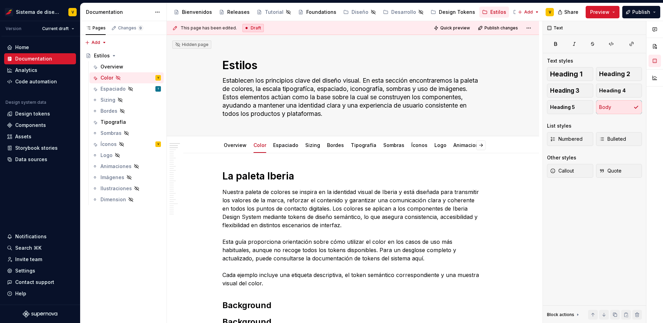
click at [295, 170] on h1 "La paleta Iberia" at bounding box center [353, 176] width 261 height 12
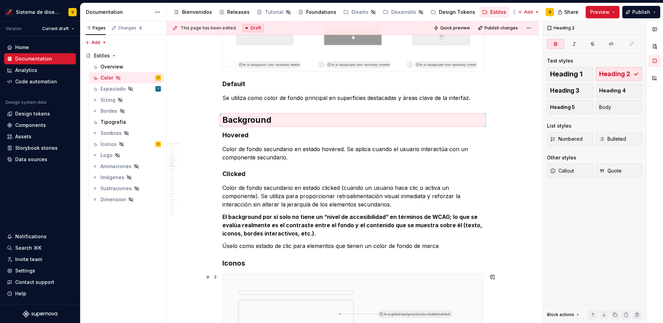
scroll to position [637, 0]
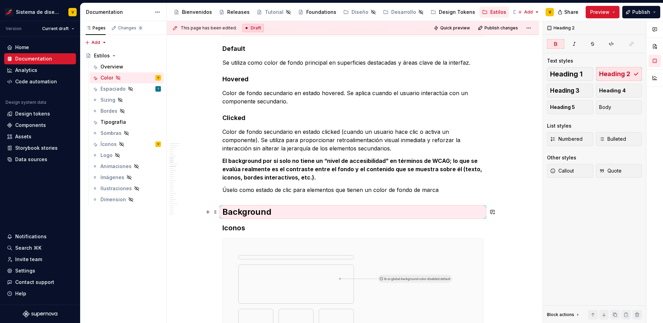
click at [233, 210] on strong "Background" at bounding box center [247, 212] width 49 height 10
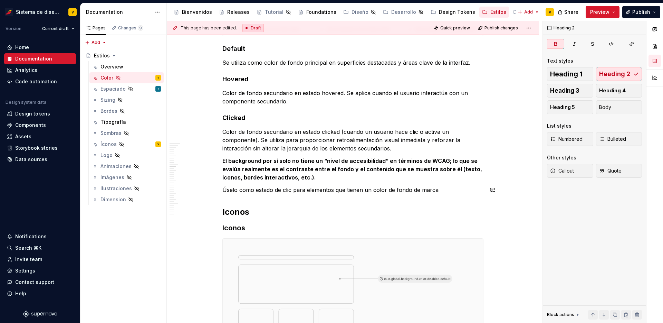
click at [238, 189] on p "Úselo como estado de clic para elementos que tienen un color de fondo de marca" at bounding box center [353, 190] width 261 height 8
click at [215, 190] on span at bounding box center [216, 190] width 6 height 10
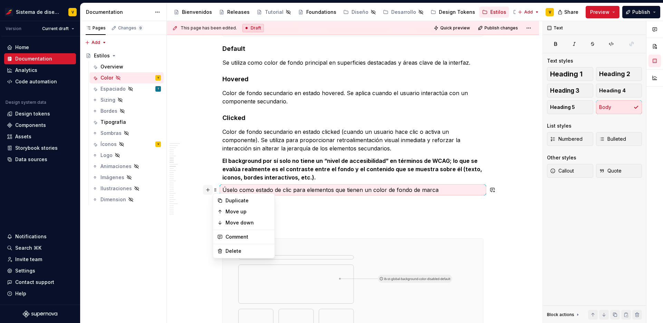
click at [205, 189] on button "button" at bounding box center [208, 190] width 10 height 10
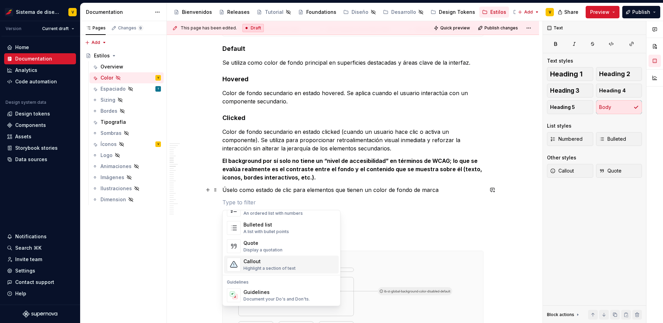
scroll to position [126, 0]
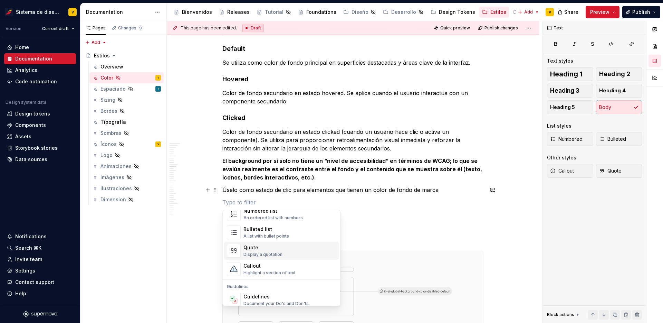
click at [257, 245] on div "Quote" at bounding box center [263, 247] width 39 height 7
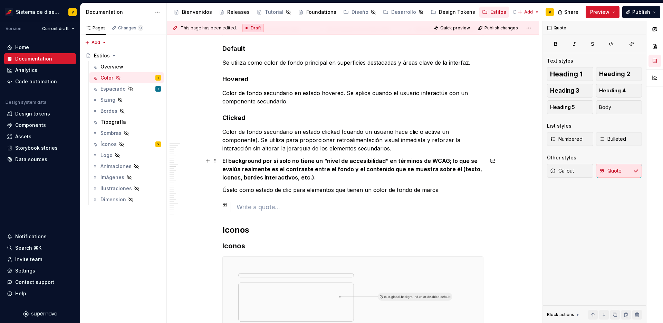
click at [256, 171] on strong "El background por sí solo no tiene un “nivel de accesibilidad” en términos de W…" at bounding box center [353, 168] width 261 height 23
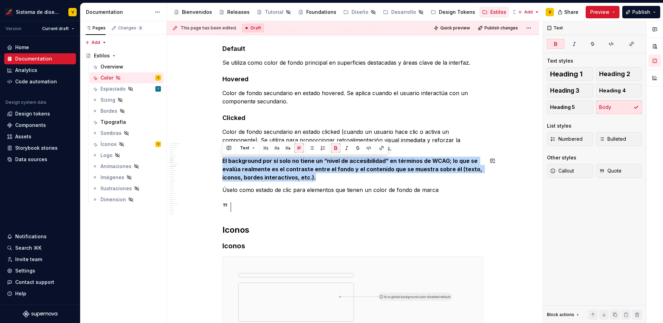
copy strong "El background por sí solo no tiene un “nivel de accesibilidad” en términos de W…"
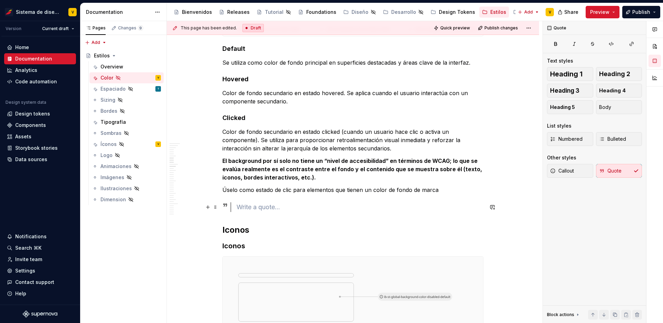
click at [253, 209] on div at bounding box center [360, 207] width 247 height 10
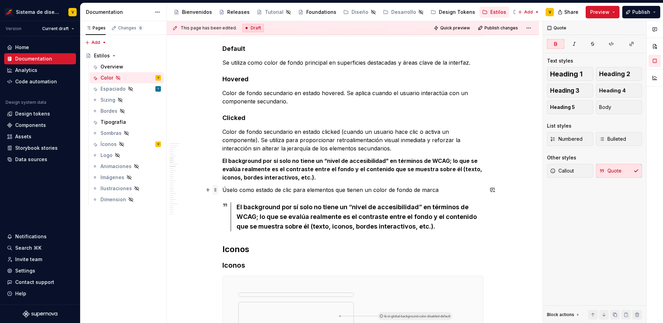
click at [215, 190] on span at bounding box center [216, 190] width 6 height 10
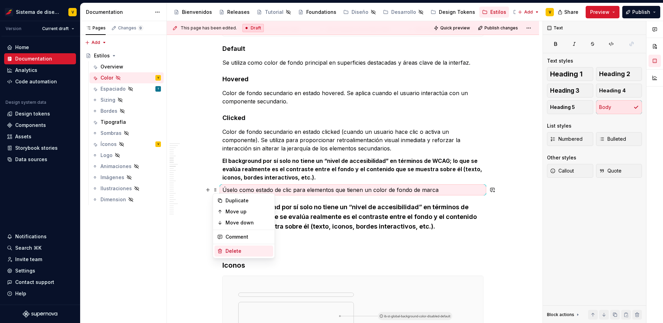
click at [240, 248] on div "Delete" at bounding box center [248, 250] width 45 height 7
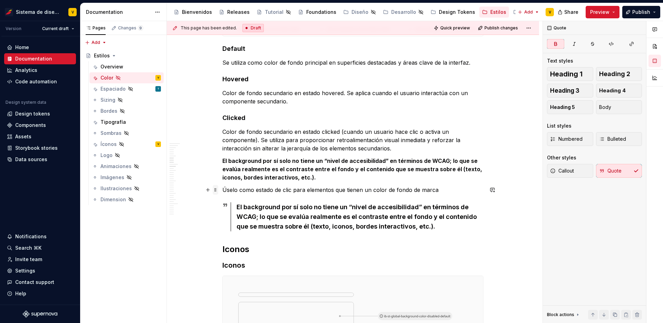
click at [217, 189] on span at bounding box center [216, 190] width 6 height 10
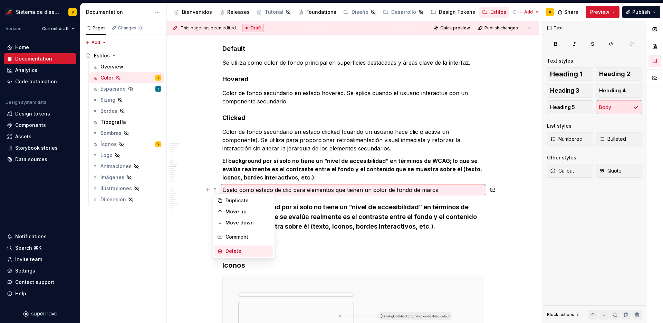
click at [243, 247] on div "Delete" at bounding box center [248, 250] width 45 height 7
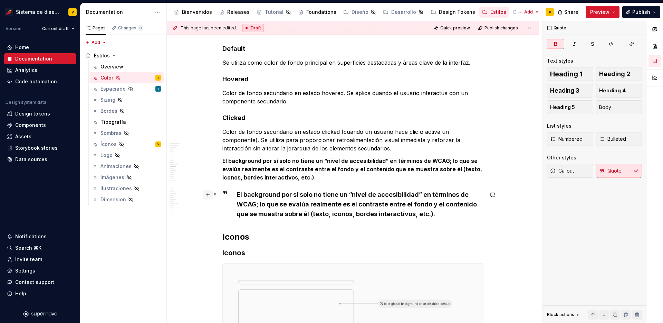
click at [208, 194] on button "button" at bounding box center [208, 195] width 10 height 10
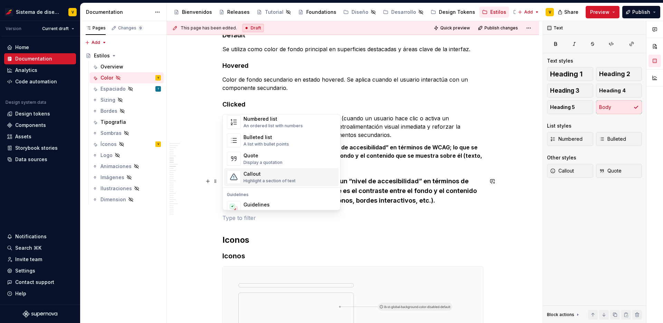
scroll to position [131, 0]
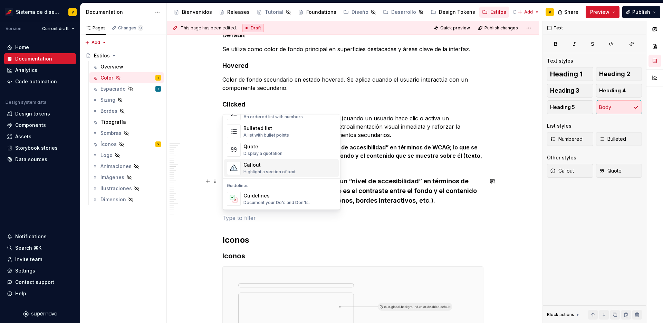
click at [284, 166] on div "Callout" at bounding box center [270, 164] width 52 height 7
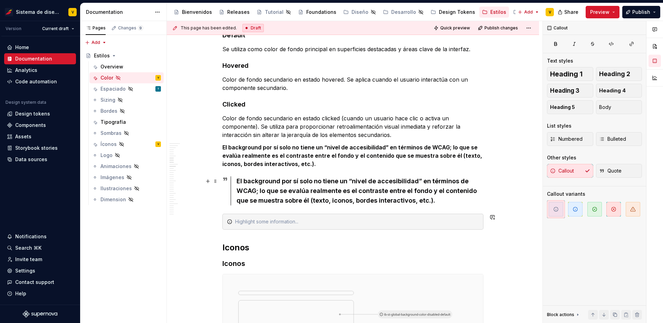
click at [283, 195] on div "El background por sí solo no tiene un “nivel de accesibilidad” en términos de W…" at bounding box center [360, 190] width 247 height 29
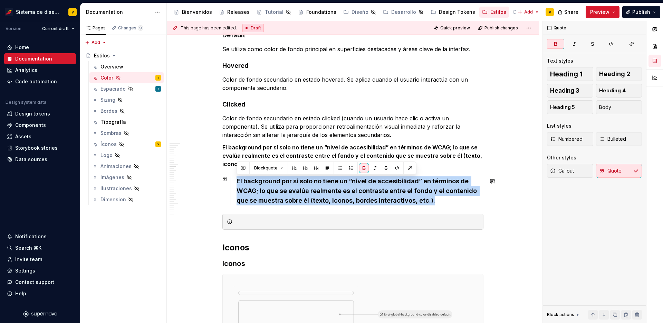
copy strong "El background por sí solo no tiene un “nivel de accesibilidad” en términos de W…"
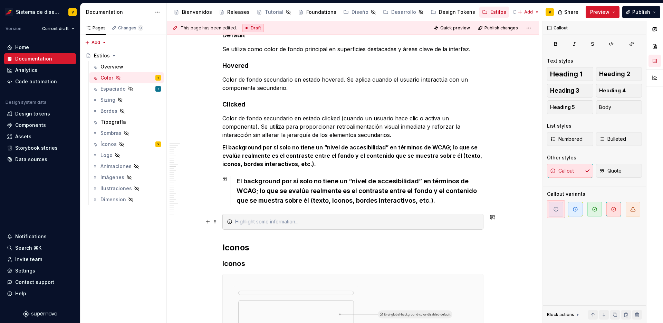
click at [275, 222] on div at bounding box center [357, 221] width 244 height 7
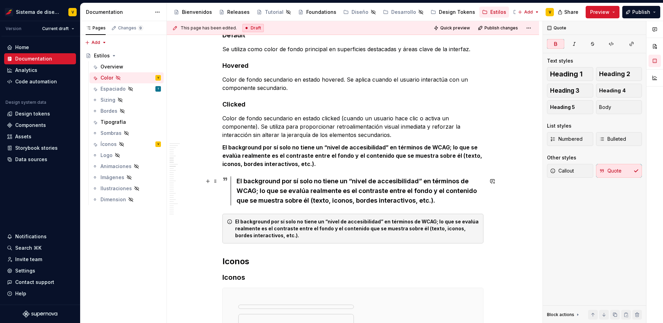
click at [247, 194] on strong "El background por sí solo no tiene un “nivel de accesibilidad” en términos de W…" at bounding box center [358, 190] width 242 height 27
click at [215, 180] on span at bounding box center [216, 181] width 6 height 10
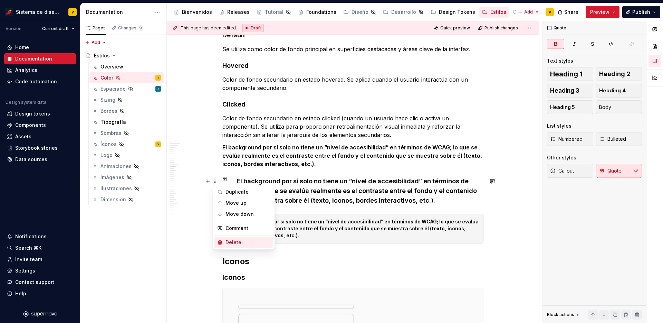
click at [245, 239] on div "Delete" at bounding box center [248, 242] width 45 height 7
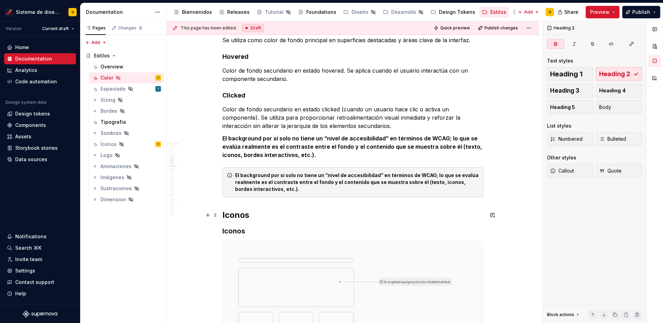
scroll to position [664, 0]
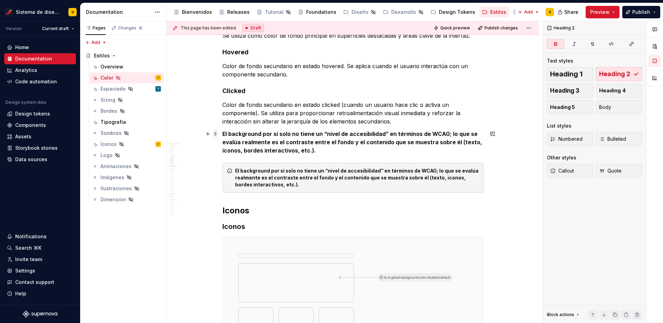
click at [216, 136] on span at bounding box center [216, 134] width 6 height 10
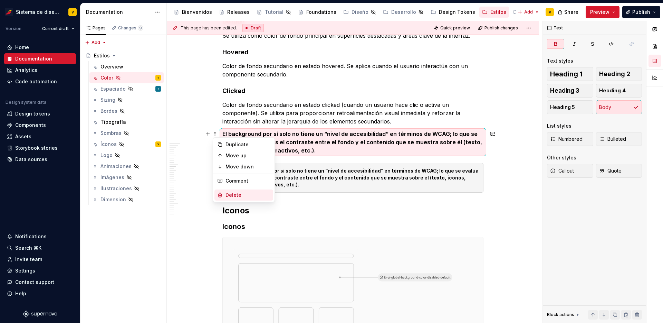
click at [237, 191] on div "Delete" at bounding box center [248, 194] width 45 height 7
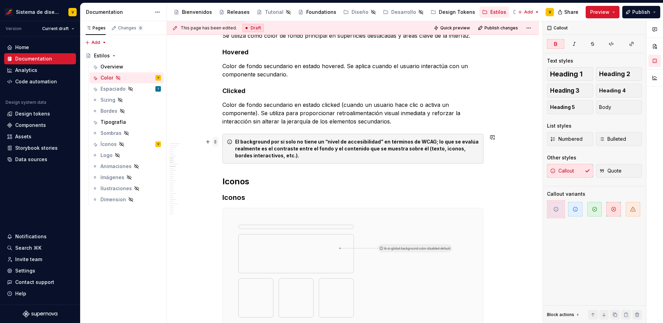
click at [214, 142] on span at bounding box center [216, 142] width 6 height 10
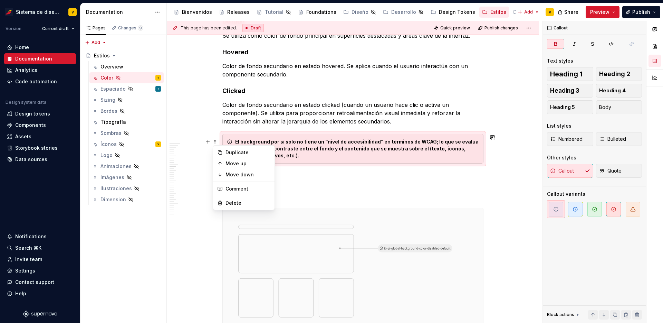
click at [318, 150] on strong "El background por sí solo no tiene un “nivel de accesibilidad” en términos de W…" at bounding box center [357, 149] width 245 height 20
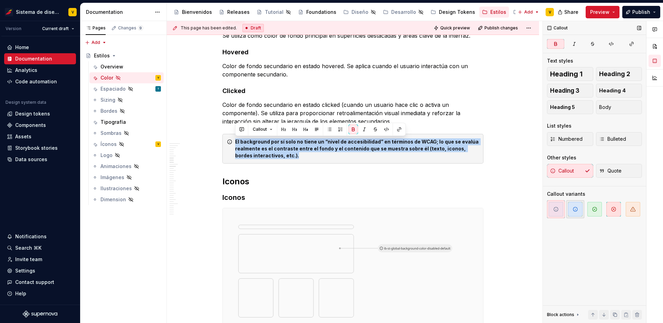
click at [578, 209] on icon "button" at bounding box center [576, 209] width 6 height 6
click at [594, 209] on icon "button" at bounding box center [595, 209] width 6 height 6
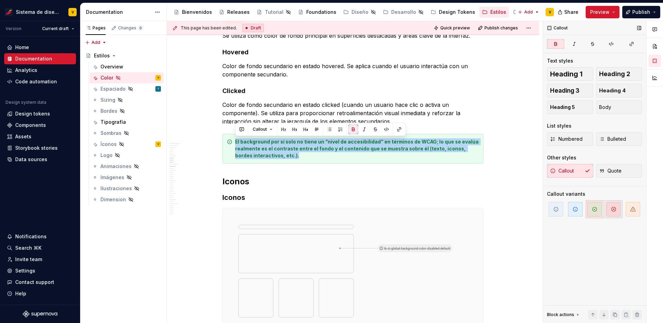
click at [617, 209] on span "button" at bounding box center [614, 209] width 15 height 15
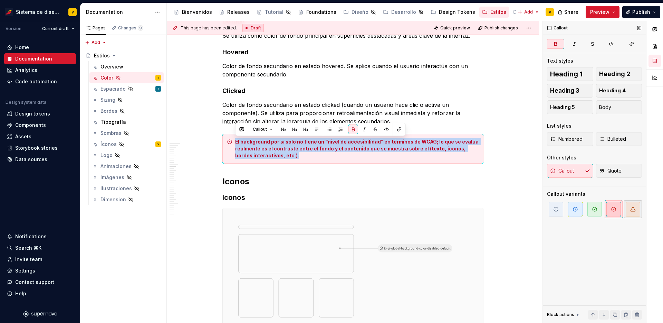
click at [633, 208] on icon "button" at bounding box center [634, 209] width 6 height 6
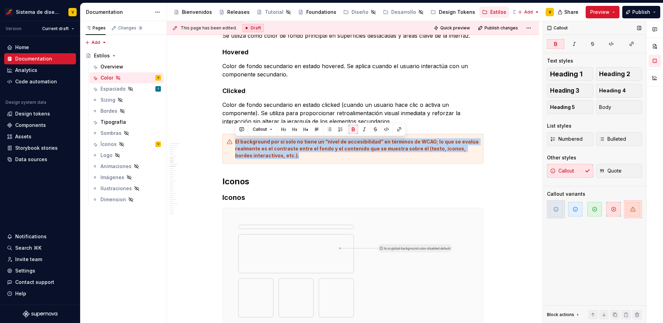
click at [557, 210] on icon "button" at bounding box center [557, 209] width 6 height 6
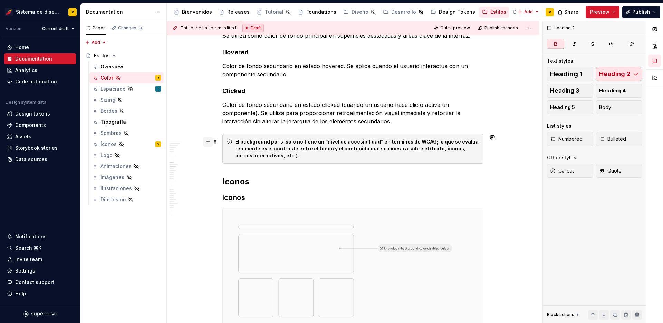
click at [209, 142] on button "button" at bounding box center [208, 142] width 10 height 10
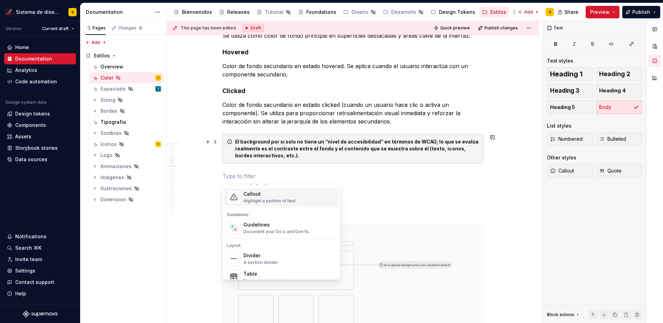
scroll to position [185, 0]
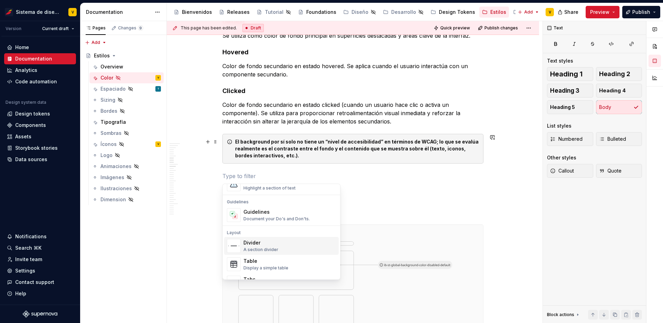
click at [293, 246] on div "Divider A section divider" at bounding box center [290, 246] width 93 height 14
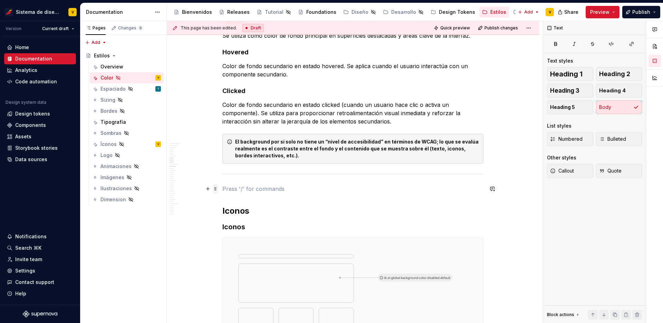
click at [215, 188] on span at bounding box center [216, 189] width 6 height 10
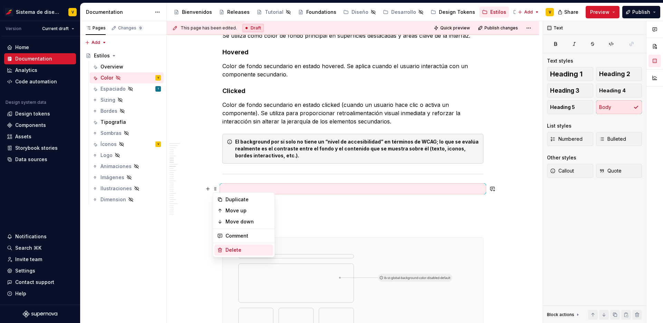
click at [245, 247] on div "Delete" at bounding box center [248, 249] width 45 height 7
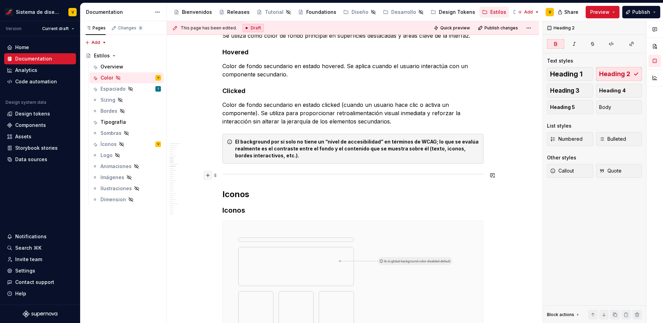
click at [207, 175] on button "button" at bounding box center [208, 175] width 10 height 10
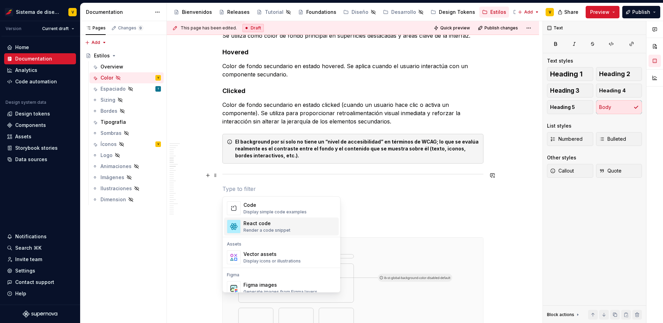
scroll to position [596, 0]
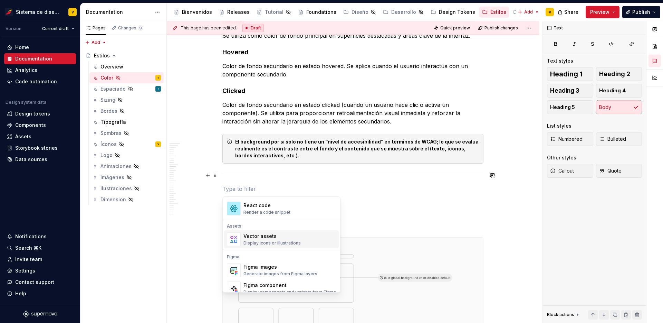
click at [263, 238] on div "Vector assets" at bounding box center [272, 236] width 57 height 7
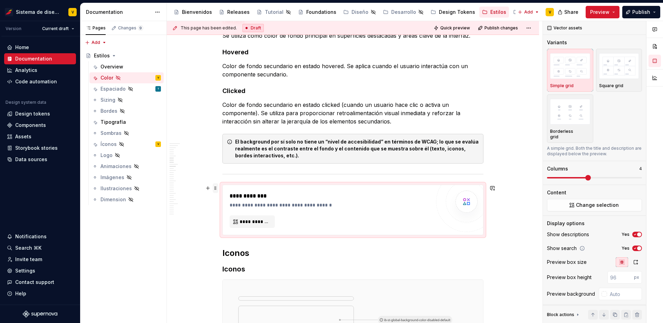
click at [215, 188] on span at bounding box center [216, 188] width 6 height 10
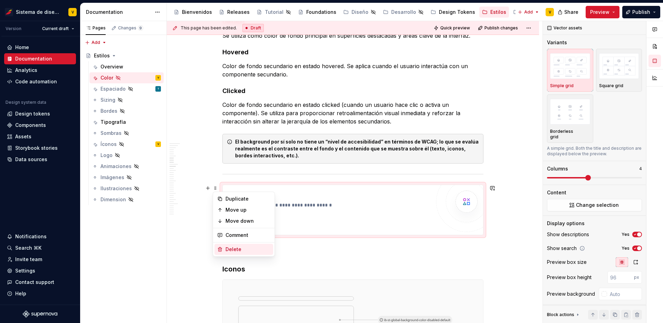
click at [235, 246] on div "Delete" at bounding box center [248, 249] width 45 height 7
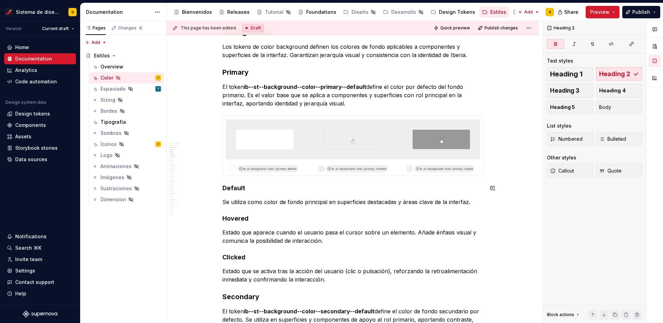
scroll to position [309, 0]
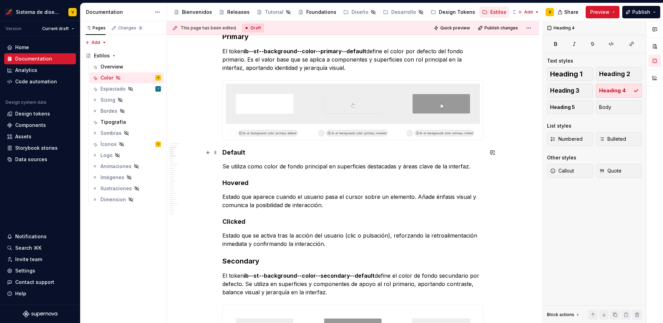
click at [240, 154] on h4 "Default" at bounding box center [353, 152] width 261 height 8
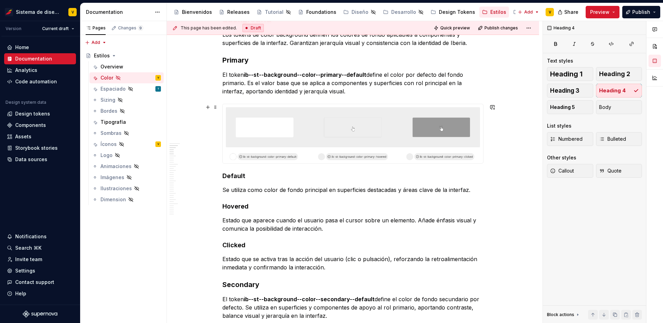
scroll to position [236, 0]
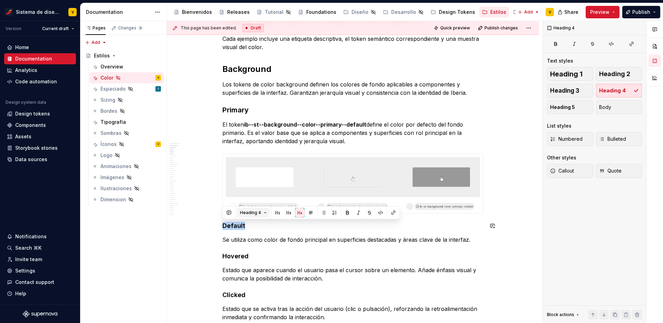
click at [256, 214] on span "Heading 4" at bounding box center [250, 213] width 21 height 6
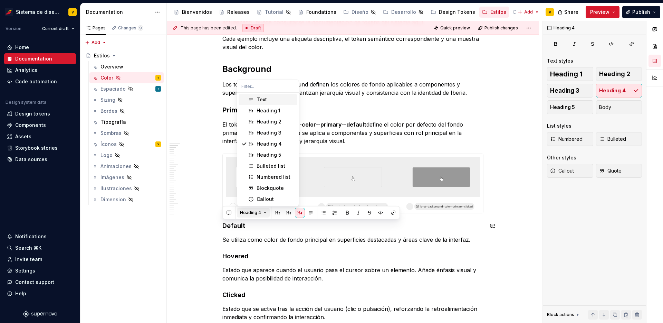
click at [256, 214] on span "Heading 4" at bounding box center [250, 213] width 21 height 6
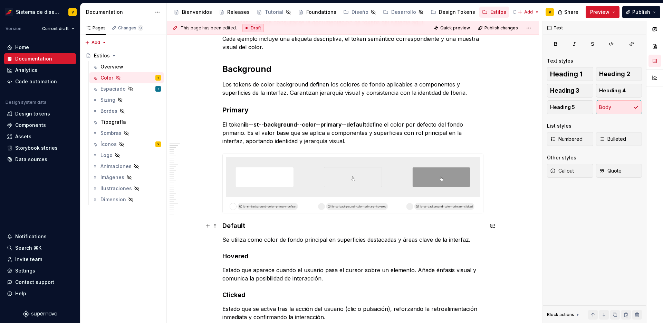
click at [231, 225] on h4 "Default" at bounding box center [353, 225] width 261 height 8
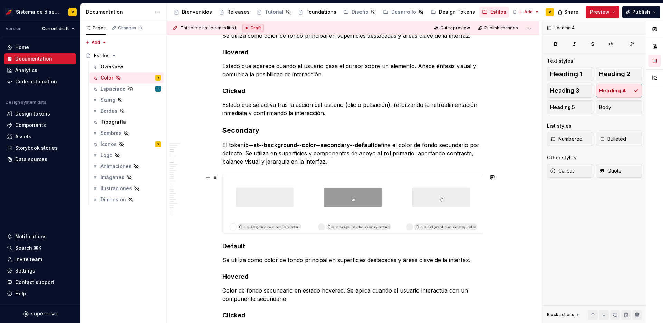
scroll to position [475, 0]
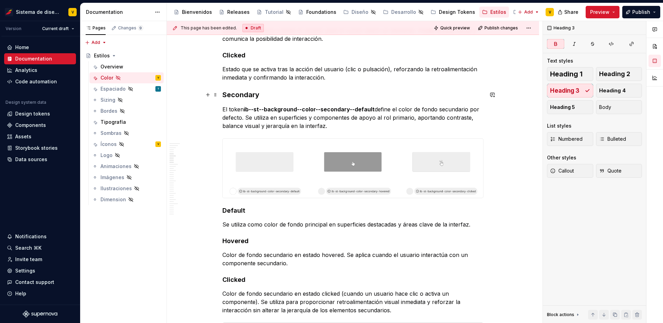
click at [233, 97] on strong "Secondary" at bounding box center [241, 95] width 37 height 8
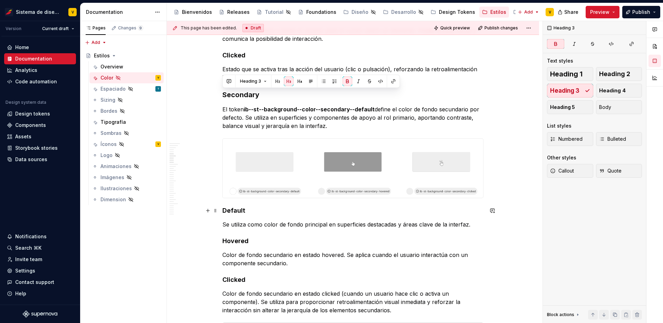
click at [235, 209] on strong "Default" at bounding box center [234, 210] width 23 height 7
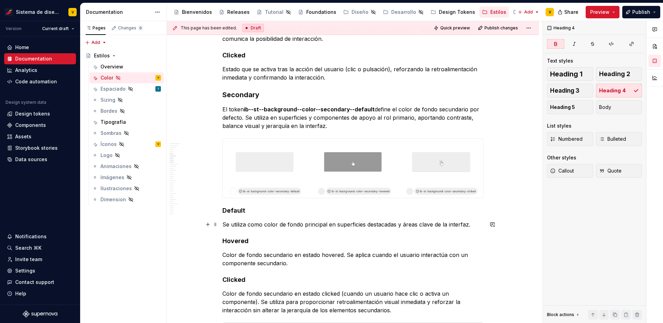
click at [251, 224] on p "Se utiliza como color de fondo principal en superficies destacadas y áreas clav…" at bounding box center [353, 224] width 261 height 8
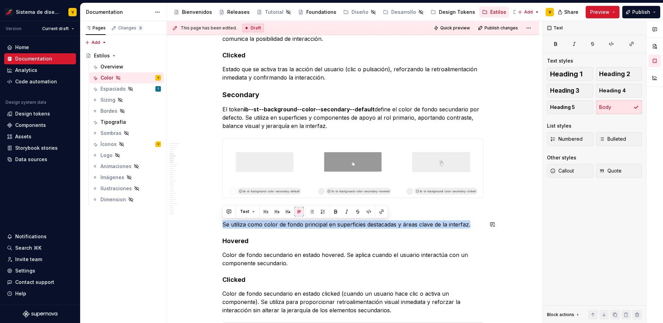
copy p "Se utiliza como color de fondo principal en superficies destacadas y áreas clav…"
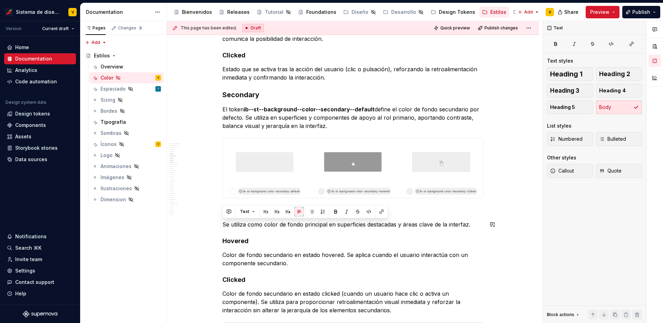
click at [246, 198] on div at bounding box center [353, 168] width 261 height 60
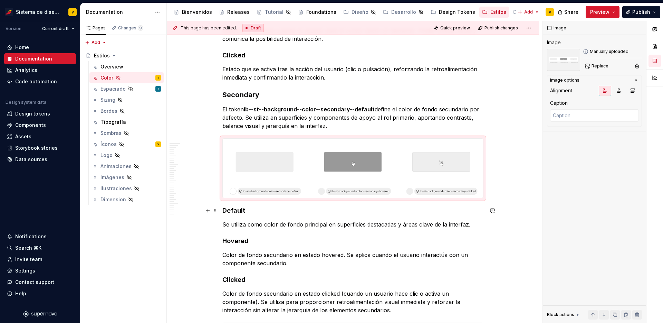
click at [247, 212] on h4 "Default" at bounding box center [353, 210] width 261 height 8
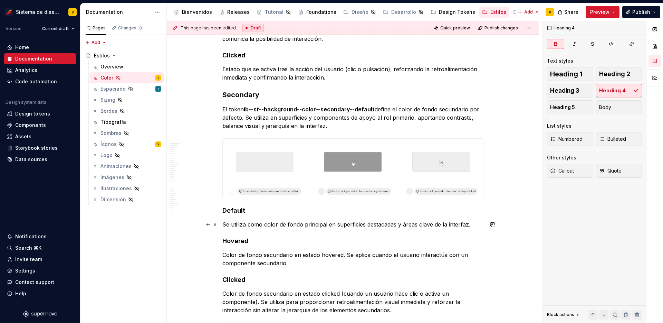
click at [248, 221] on p "Se utiliza como color de fondo principal en superficies destacadas y áreas clav…" at bounding box center [353, 224] width 261 height 8
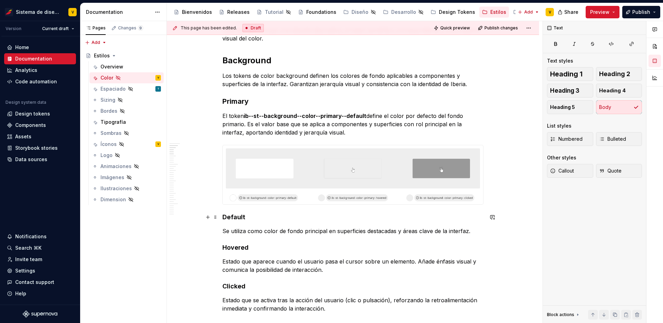
scroll to position [240, 0]
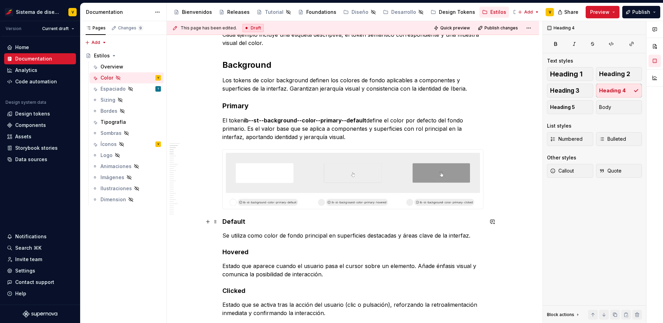
click at [242, 221] on h4 "Default" at bounding box center [353, 221] width 261 height 8
click at [252, 208] on span "Heading 4" at bounding box center [250, 209] width 21 height 6
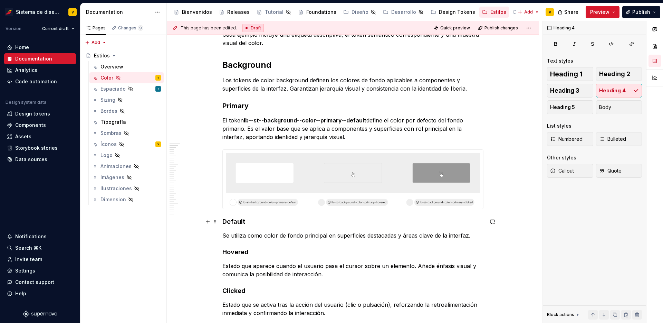
click at [245, 223] on h4 "Default" at bounding box center [353, 221] width 261 height 8
click at [251, 208] on span "Heading 4" at bounding box center [250, 209] width 21 height 6
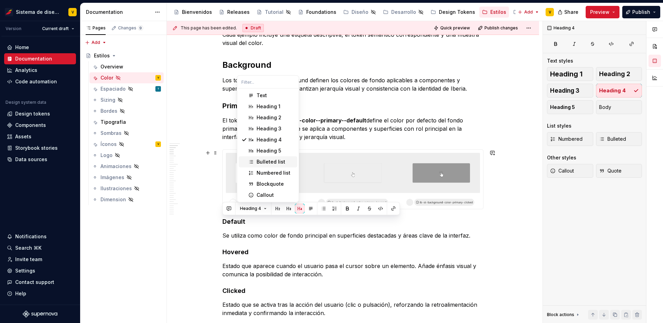
click at [267, 161] on div "Bulleted list" at bounding box center [271, 161] width 29 height 7
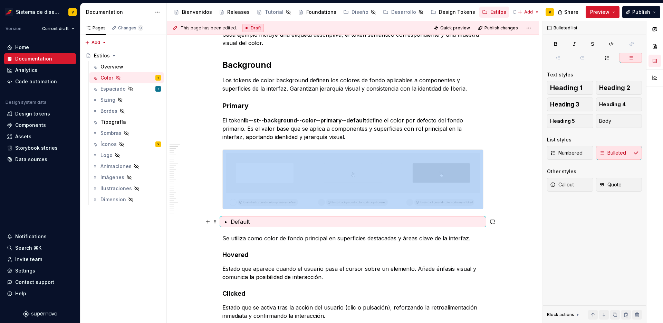
click at [256, 220] on p "Default" at bounding box center [357, 221] width 253 height 8
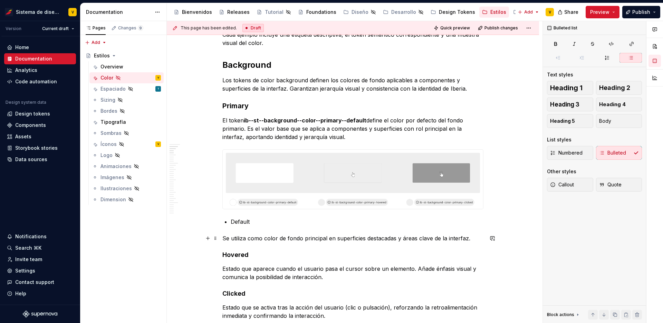
click at [266, 237] on p "Se utiliza como color de fondo principal en superficies destacadas y áreas clav…" at bounding box center [353, 238] width 261 height 8
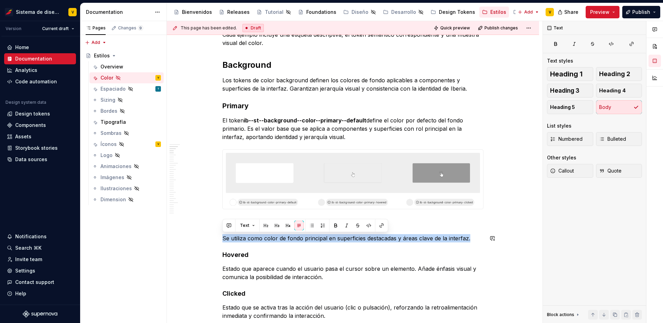
copy p "Se utiliza como color de fondo principal en superficies destacadas y áreas clav…"
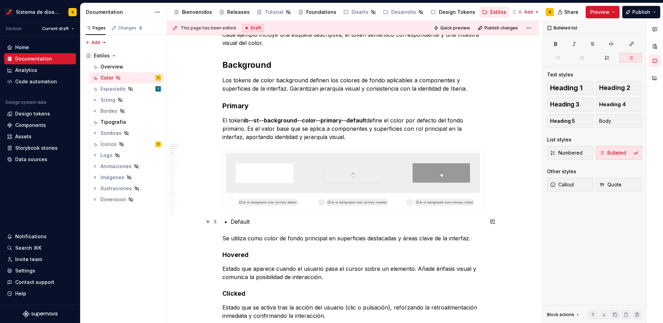
click at [261, 222] on p "Default" at bounding box center [357, 221] width 253 height 8
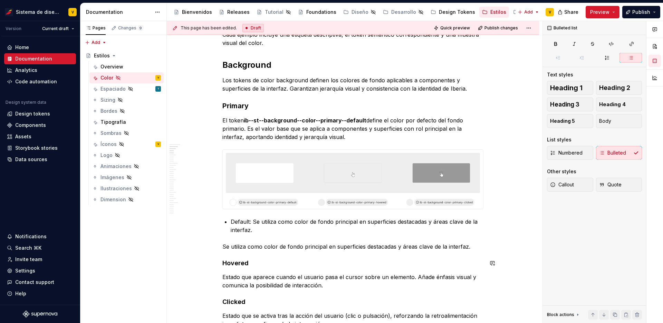
click at [244, 247] on p "Se utiliza como color de fondo principal en superficies destacadas y áreas clav…" at bounding box center [353, 246] width 261 height 8
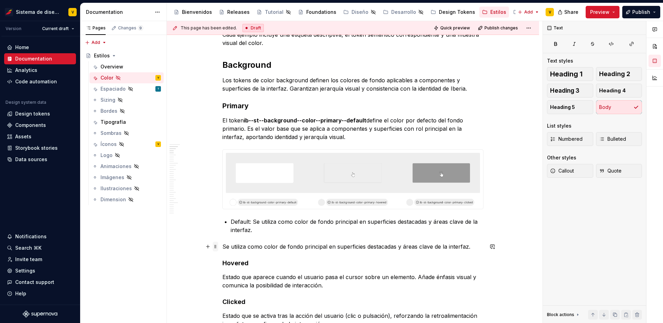
click at [215, 246] on span at bounding box center [216, 247] width 6 height 10
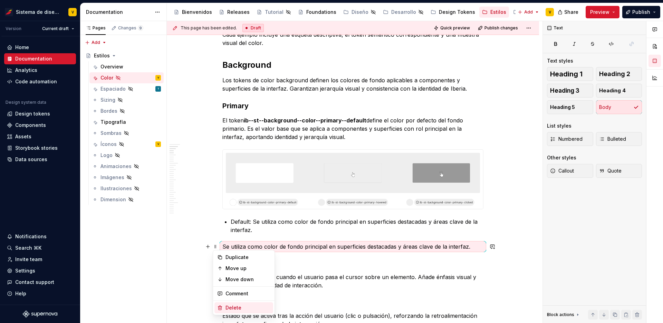
click at [243, 307] on div "Delete" at bounding box center [248, 307] width 45 height 7
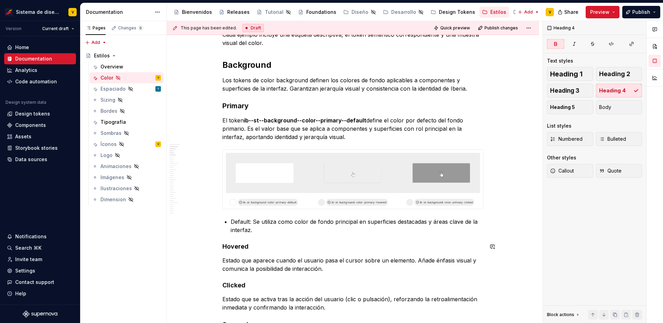
scroll to position [253, 0]
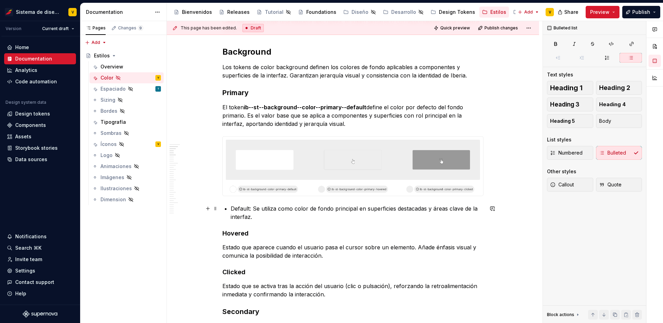
click at [251, 211] on p "Default: Se utiliza como color de fondo principal en superficies destacadas y á…" at bounding box center [357, 212] width 253 height 17
click at [259, 216] on p "Default: Se utiliza como color de fondo principal en superficies destacadas y á…" at bounding box center [357, 212] width 253 height 17
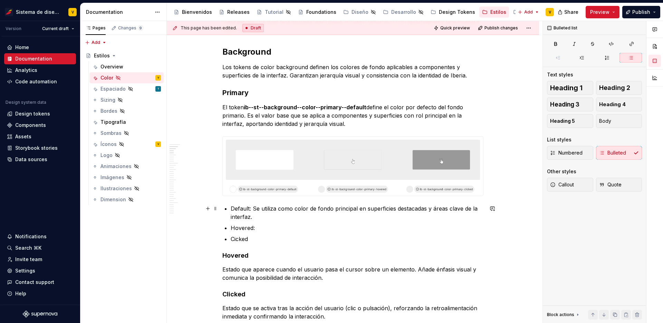
scroll to position [369, 0]
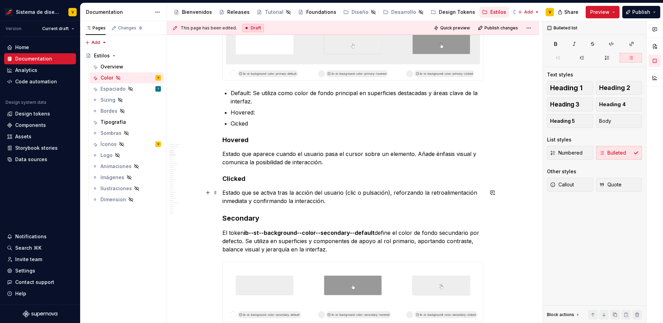
click at [241, 197] on p "Estado que se activa tras la acción del usuario (clic o pulsación), reforzando …" at bounding box center [353, 196] width 261 height 17
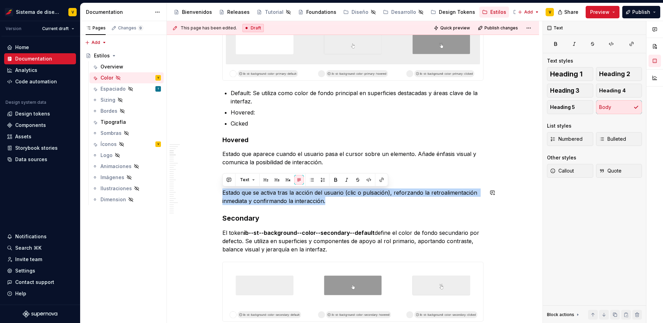
copy p "Estado que se activa tras la acción del usuario (clic o pulsación), reforzando …"
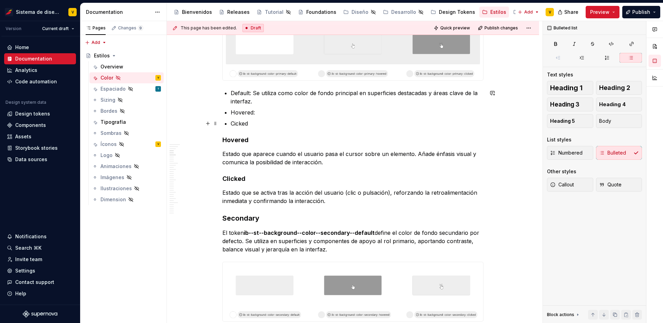
click at [264, 124] on p "Cicked" at bounding box center [357, 123] width 253 height 8
click at [250, 91] on p "Default: Se utiliza como color de fondo principal en superficies destacadas y á…" at bounding box center [357, 97] width 253 height 17
click at [263, 113] on p "Hovered:" at bounding box center [357, 112] width 253 height 8
click at [267, 155] on p "Estado que aparece cuando el usuario pasa el cursor sobre un elemento. Añade én…" at bounding box center [353, 158] width 261 height 17
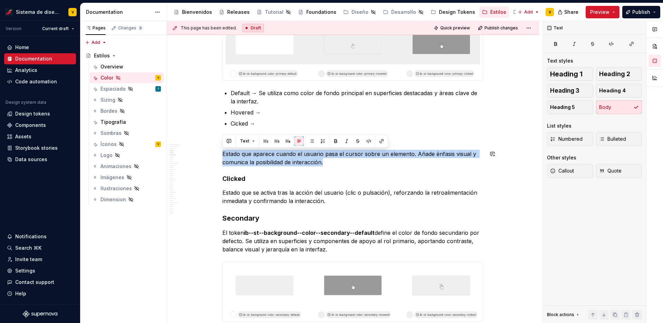
copy p "Estado que aparece cuando el usuario pasa el cursor sobre un elemento. Añade én…"
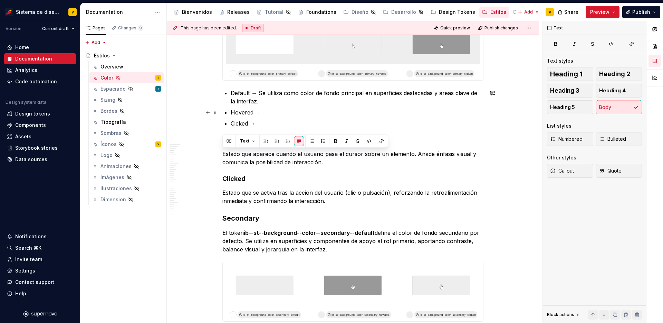
click at [276, 113] on p "Hovered →" at bounding box center [357, 112] width 253 height 8
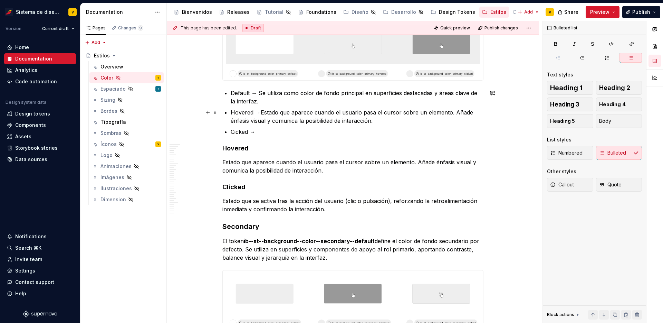
click at [261, 113] on p "Hovered →Estado que aparece cuando el usuario pasa el cursor sobre un elemento.…" at bounding box center [357, 116] width 253 height 17
click at [266, 200] on p "Estado que se activa tras la acción del usuario (clic o pulsación), reforzando …" at bounding box center [353, 205] width 261 height 17
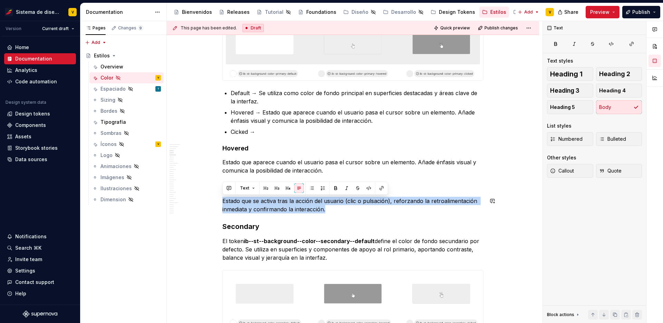
copy p "Estado que se activa tras la acción del usuario (clic o pulsación), reforzando …"
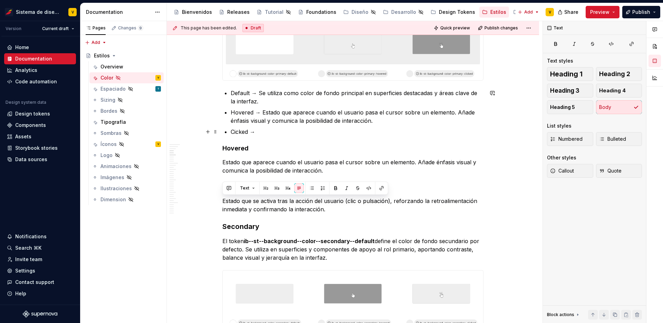
click at [266, 132] on p "Cicked →" at bounding box center [357, 132] width 253 height 8
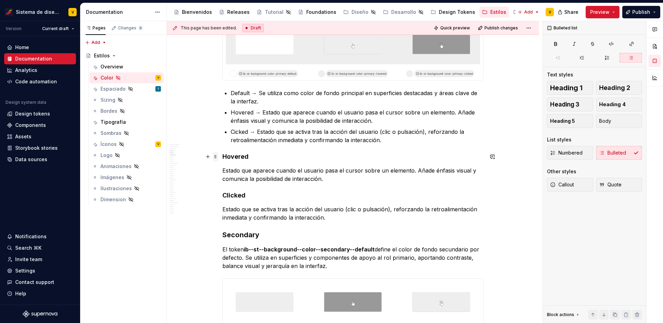
click at [216, 156] on span at bounding box center [216, 157] width 6 height 10
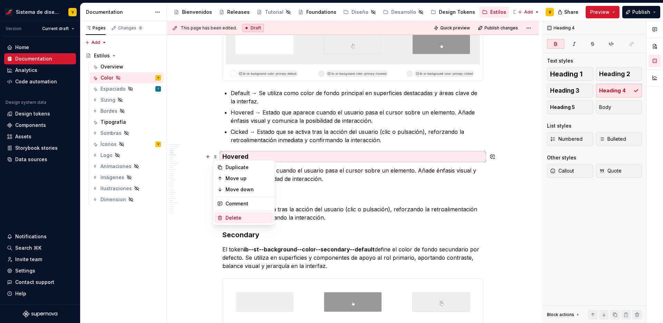
click at [243, 216] on div "Delete" at bounding box center [248, 217] width 45 height 7
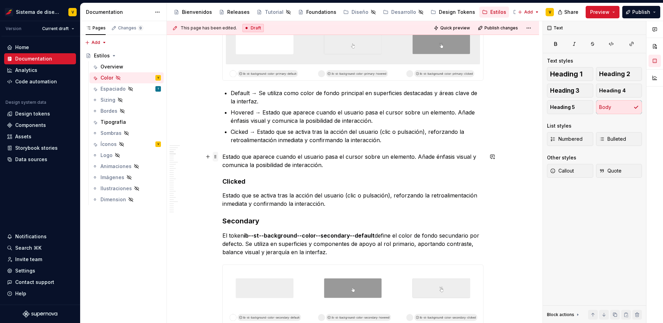
click at [215, 154] on span at bounding box center [216, 157] width 6 height 10
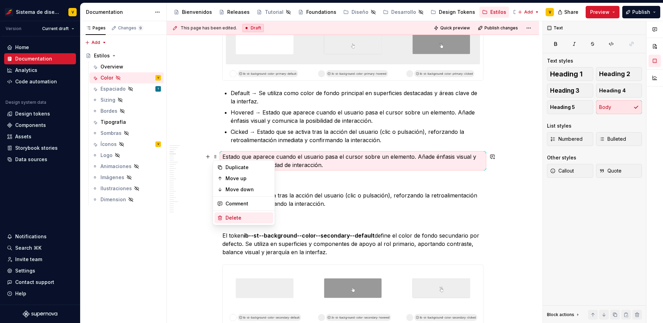
click at [237, 216] on div "Delete" at bounding box center [248, 217] width 45 height 7
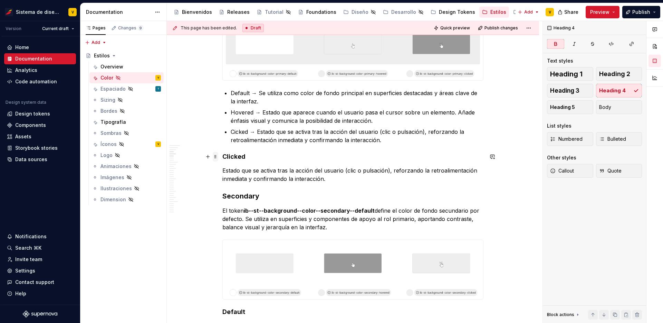
click at [217, 155] on span at bounding box center [216, 157] width 6 height 10
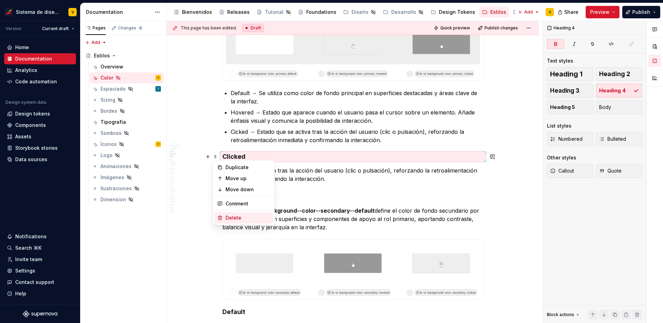
click at [237, 214] on div "Delete" at bounding box center [248, 217] width 45 height 7
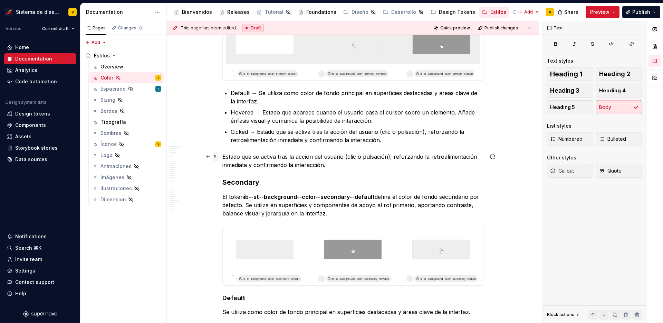
click at [215, 155] on span at bounding box center [216, 157] width 6 height 10
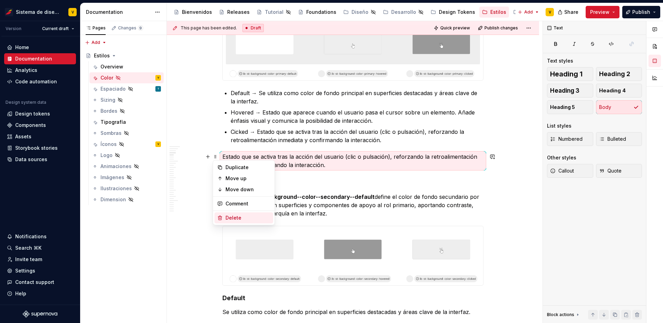
click at [245, 217] on div "Delete" at bounding box center [248, 217] width 45 height 7
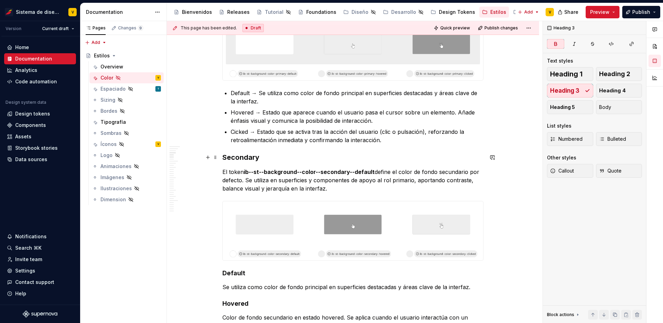
scroll to position [254, 0]
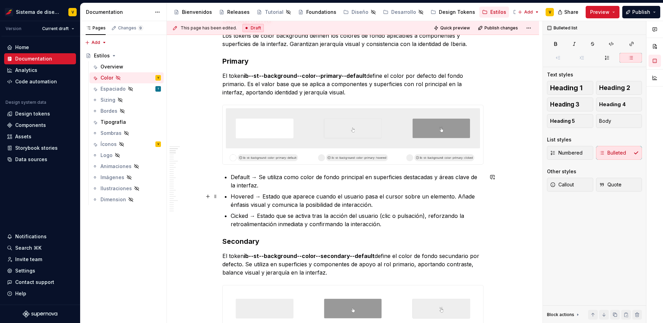
scroll to position [294, 0]
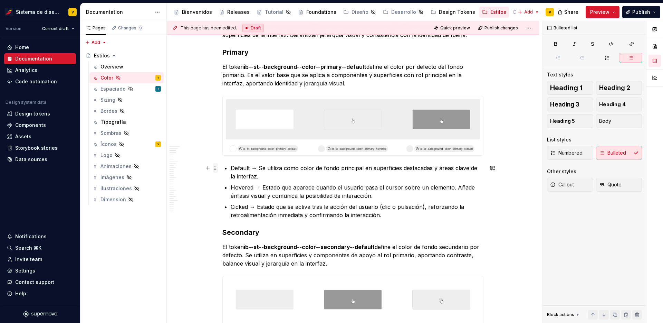
click at [214, 168] on span at bounding box center [216, 168] width 6 height 10
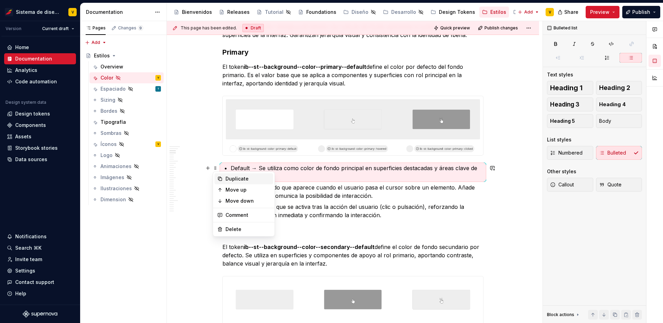
click at [230, 181] on div "Duplicate" at bounding box center [248, 178] width 45 height 7
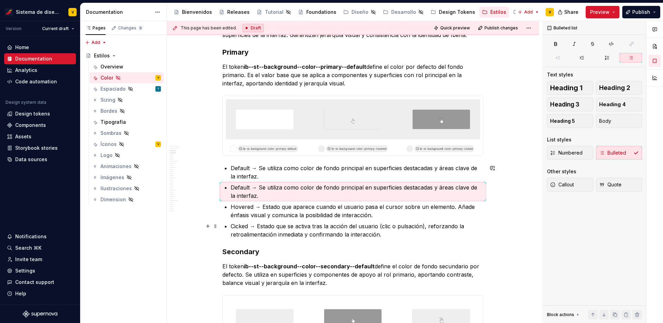
scroll to position [353, 0]
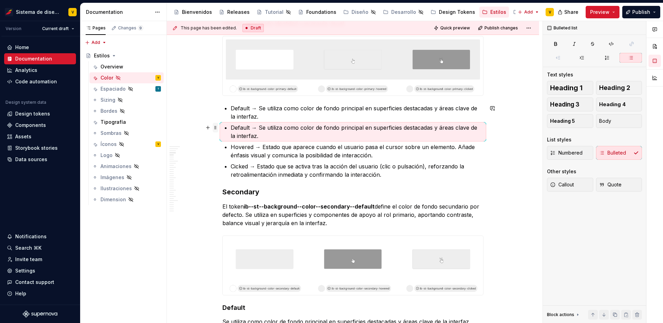
click at [214, 128] on span at bounding box center [216, 128] width 6 height 10
click at [222, 139] on icon at bounding box center [220, 138] width 4 height 4
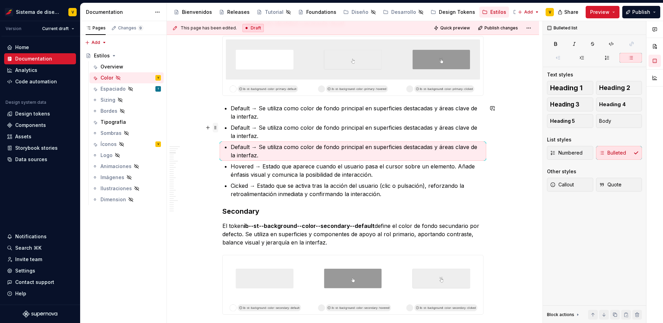
click at [215, 128] on span at bounding box center [216, 128] width 6 height 10
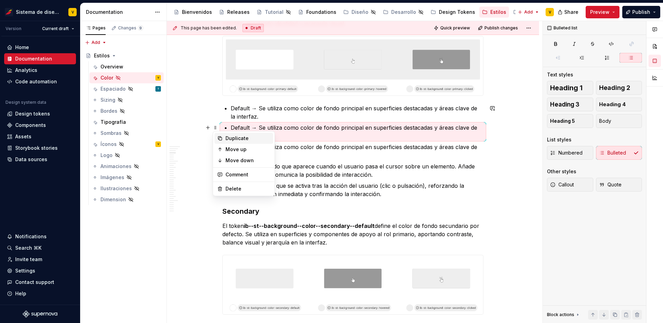
click at [223, 138] on icon at bounding box center [220, 138] width 6 height 6
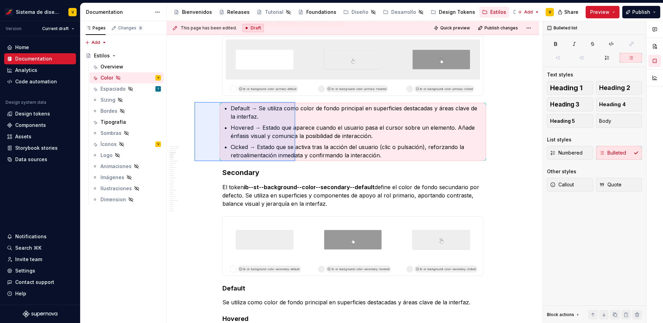
drag, startPoint x: 212, startPoint y: 110, endPoint x: 298, endPoint y: 161, distance: 99.8
click at [298, 161] on div "This page has been edited. Draft Quick preview Publish changes Hidden page Esti…" at bounding box center [355, 172] width 376 height 302
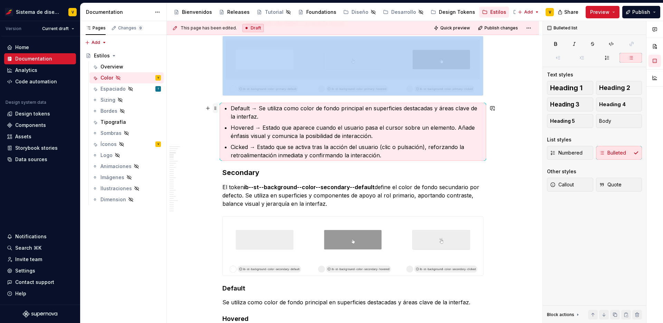
click at [213, 106] on span at bounding box center [216, 108] width 6 height 10
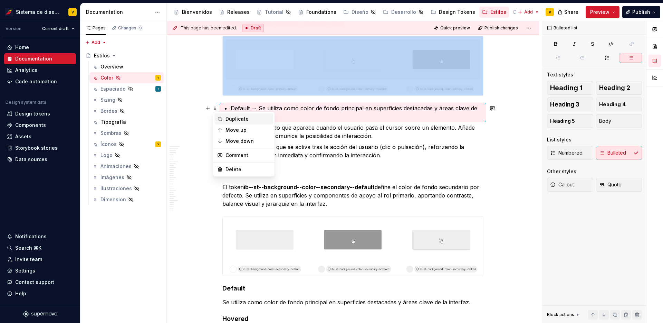
click at [225, 120] on div "Duplicate" at bounding box center [244, 118] width 59 height 11
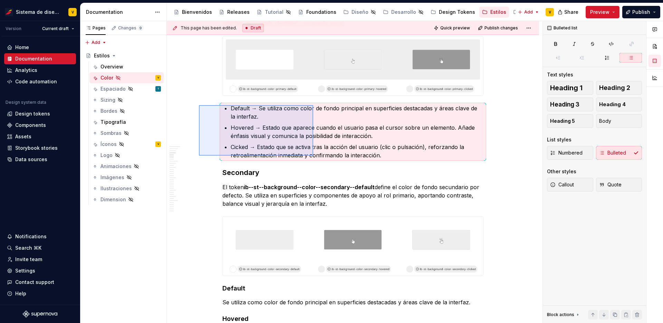
drag, startPoint x: 199, startPoint y: 105, endPoint x: 313, endPoint y: 155, distance: 125.0
click at [313, 155] on div "This page has been edited. Draft Quick preview Publish changes Hidden page Esti…" at bounding box center [355, 172] width 376 height 302
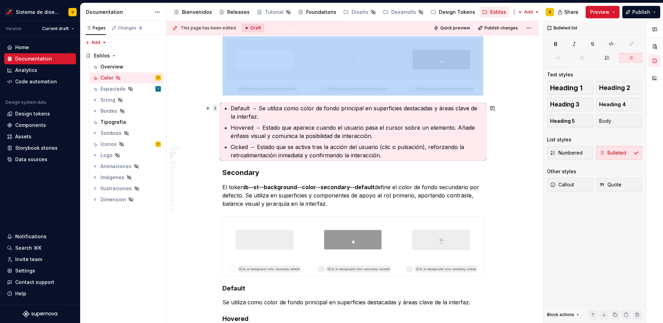
click at [217, 108] on span at bounding box center [216, 108] width 6 height 10
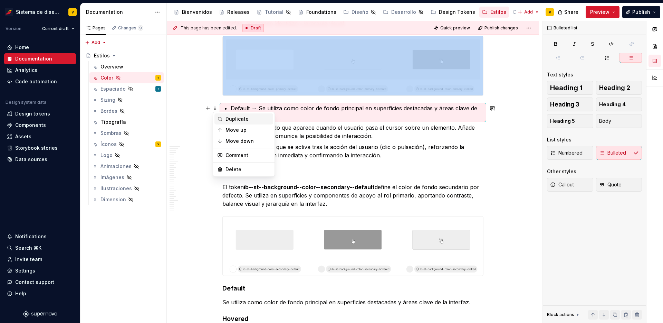
click at [234, 117] on div "Duplicate" at bounding box center [248, 118] width 45 height 7
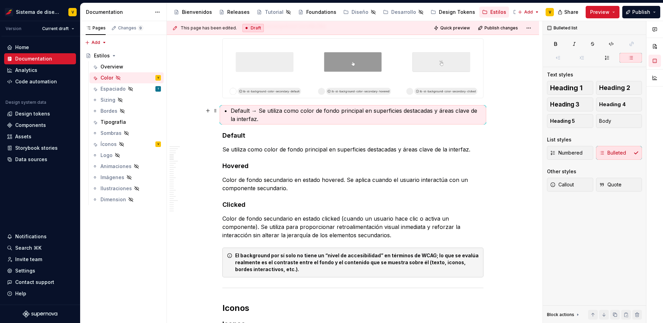
scroll to position [512, 0]
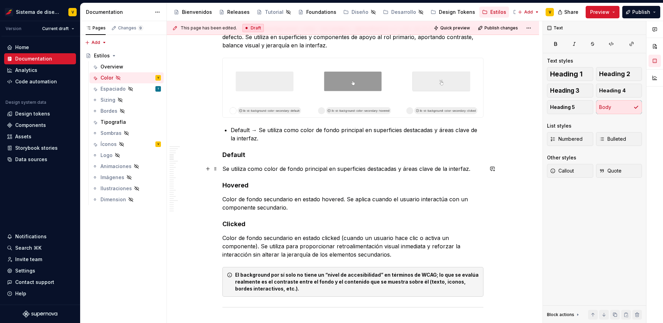
click at [262, 168] on p "Se utiliza como color de fondo principal en superficies destacadas y áreas clav…" at bounding box center [353, 168] width 261 height 8
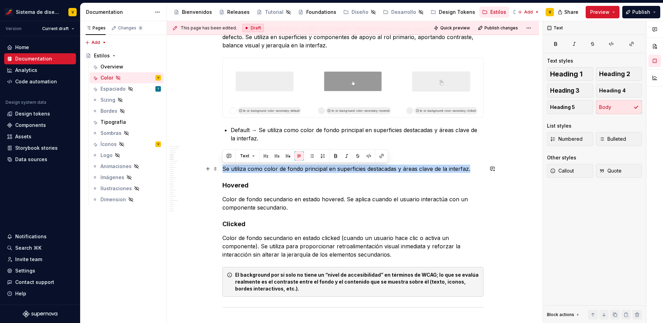
copy p "Se utiliza como color de fondo principal en superficies destacadas y áreas clav…"
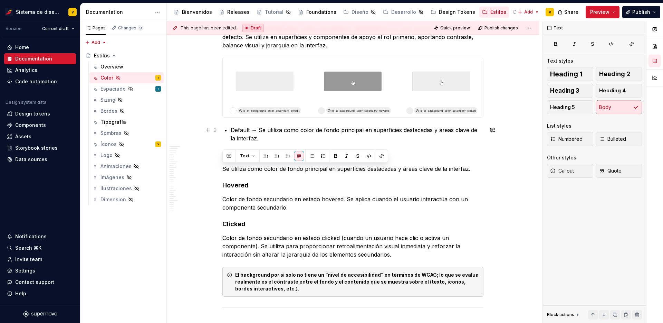
click at [265, 131] on p "Default → Se utiliza como color de fondo principal en superficies destacadas y …" at bounding box center [357, 134] width 253 height 17
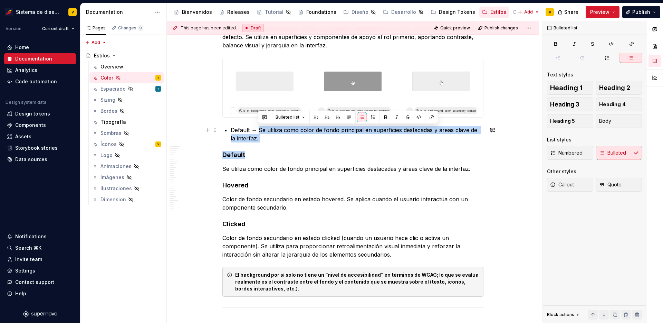
drag, startPoint x: 258, startPoint y: 130, endPoint x: 294, endPoint y: 151, distance: 41.7
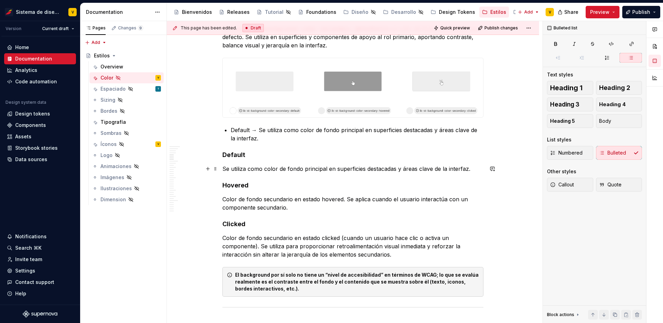
click at [236, 171] on p "Se utiliza como color de fondo principal en superficies destacadas y áreas clav…" at bounding box center [353, 168] width 261 height 8
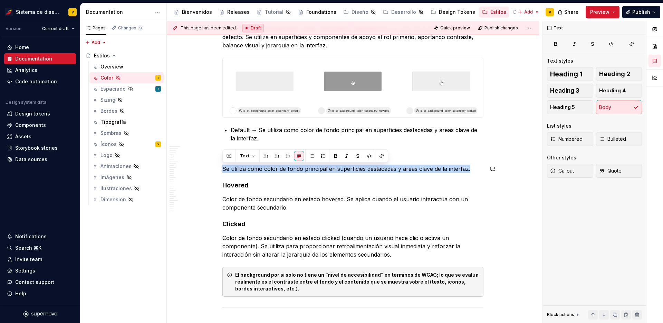
copy p "Se utiliza como color de fondo principal en superficies destacadas y áreas clav…"
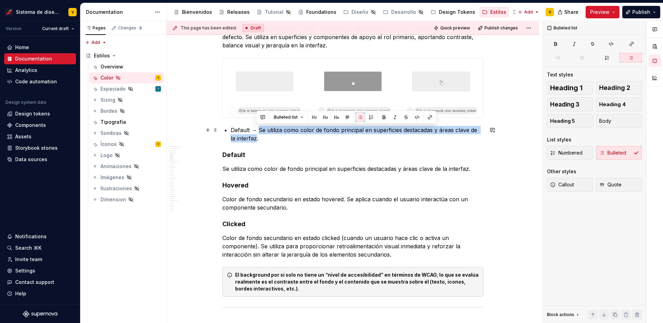
drag, startPoint x: 259, startPoint y: 130, endPoint x: 257, endPoint y: 141, distance: 11.2
click at [257, 141] on p "Default → Se utiliza como color de fondo principal en superficies destacadas y …" at bounding box center [357, 134] width 253 height 17
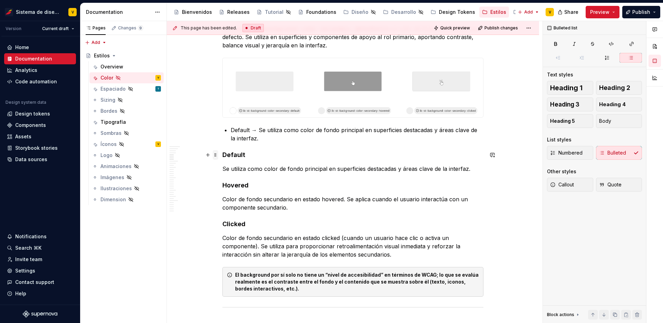
click at [213, 155] on span at bounding box center [216, 155] width 6 height 10
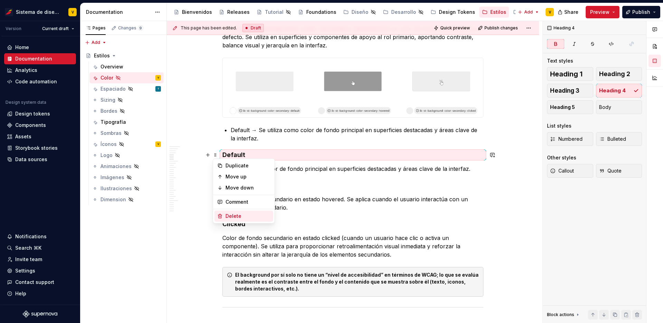
click at [235, 213] on div "Delete" at bounding box center [248, 216] width 45 height 7
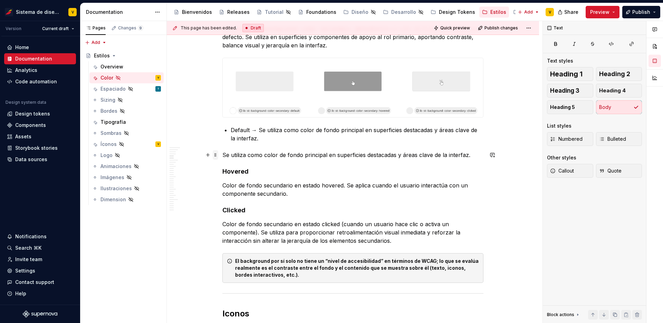
click at [216, 153] on span at bounding box center [216, 155] width 6 height 10
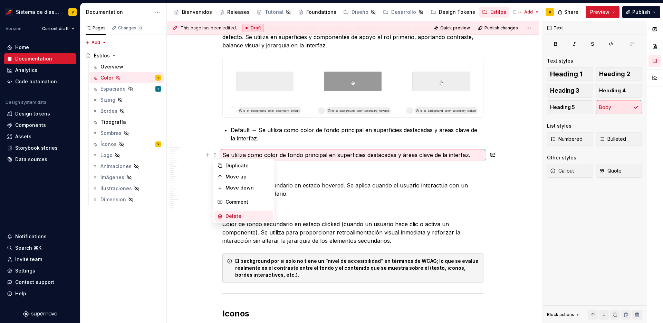
click at [241, 214] on div "Delete" at bounding box center [248, 216] width 45 height 7
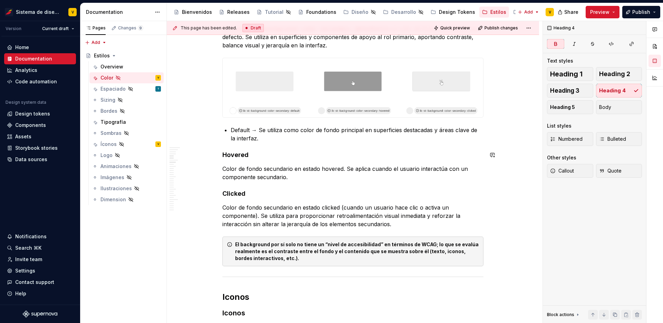
click at [238, 139] on p "Default → Se utiliza como color de fondo principal en superficies destacadas y …" at bounding box center [357, 134] width 253 height 17
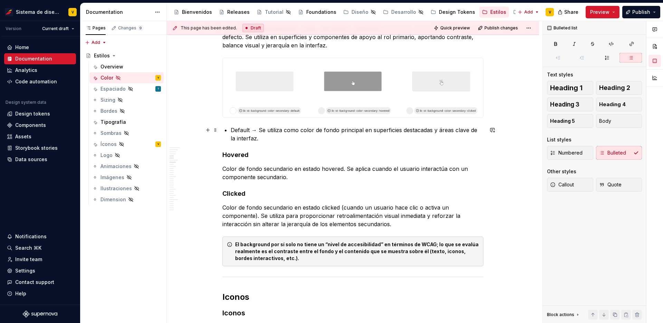
click at [265, 138] on p "Default → Se utiliza como color de fondo principal en superficies destacadas y …" at bounding box center [357, 134] width 253 height 17
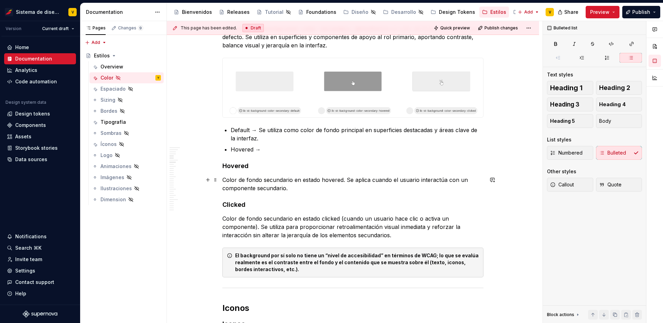
click at [268, 187] on p "Color de fondo secundario en estado hovered. Se aplica cuando el usuario intera…" at bounding box center [353, 184] width 261 height 17
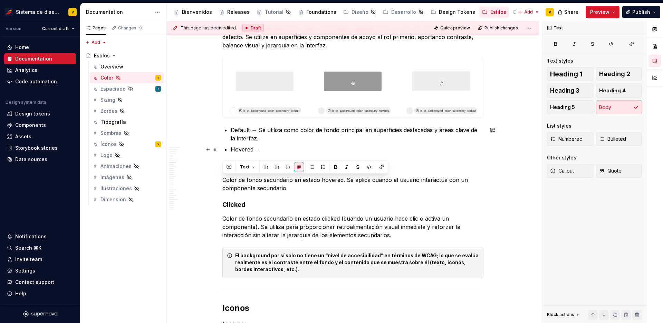
click at [275, 152] on p "Hovered →" at bounding box center [357, 149] width 253 height 8
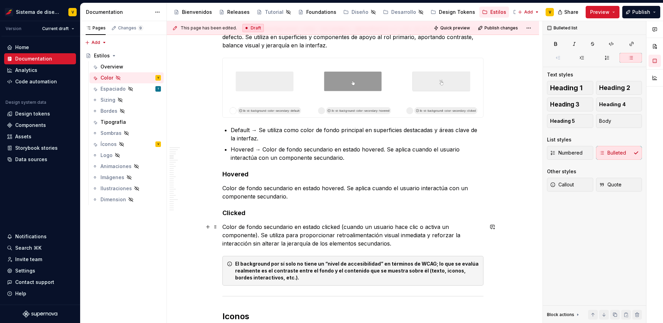
click at [259, 233] on p "Color de fondo secundario en estado clicked (cuando un usuario hace clic o acti…" at bounding box center [353, 235] width 261 height 25
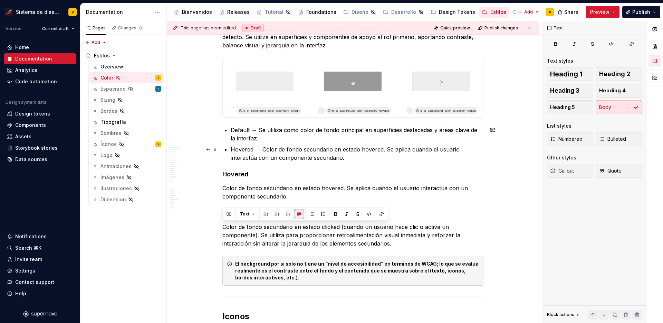
click at [350, 157] on p "Hovered → Color de fondo secundario en estado hovered. Se aplica cuando el usua…" at bounding box center [357, 153] width 253 height 17
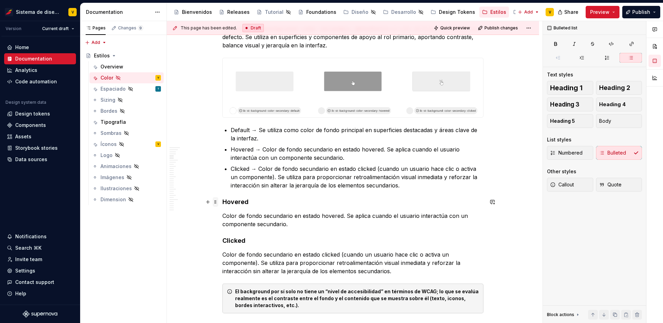
click at [216, 202] on span at bounding box center [216, 202] width 6 height 10
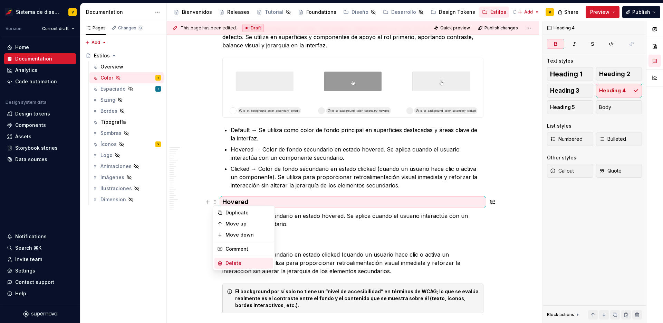
click at [228, 259] on div "Delete" at bounding box center [244, 262] width 59 height 11
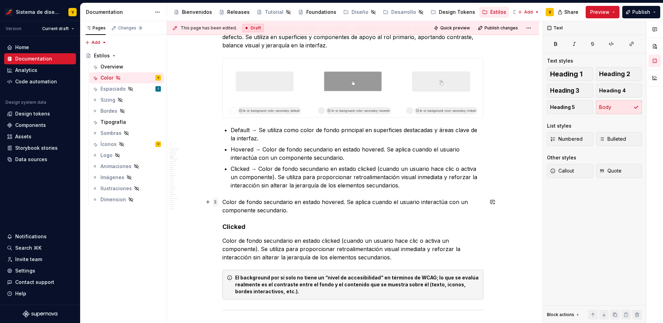
click at [215, 201] on span at bounding box center [216, 202] width 6 height 10
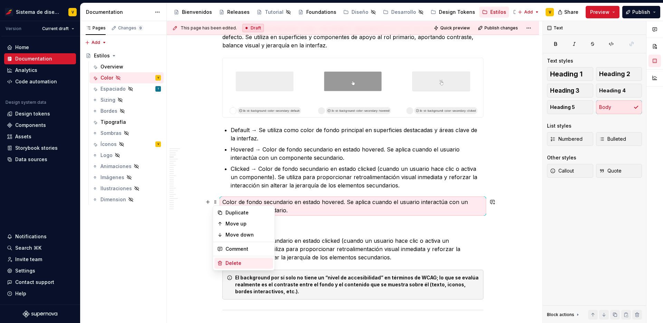
click at [229, 259] on div "Delete" at bounding box center [248, 262] width 45 height 7
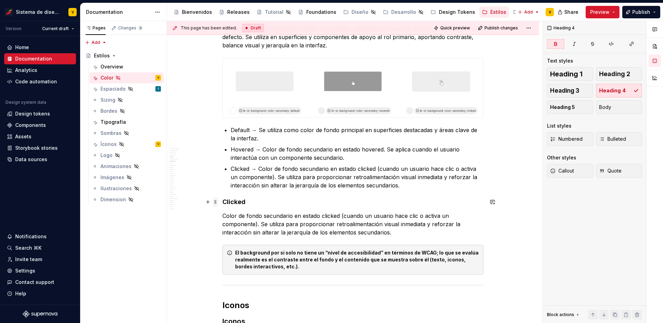
click at [216, 202] on span at bounding box center [216, 202] width 6 height 10
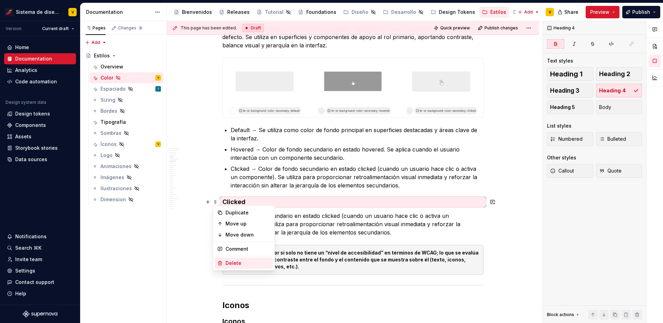
click at [231, 260] on div "Delete" at bounding box center [248, 262] width 45 height 7
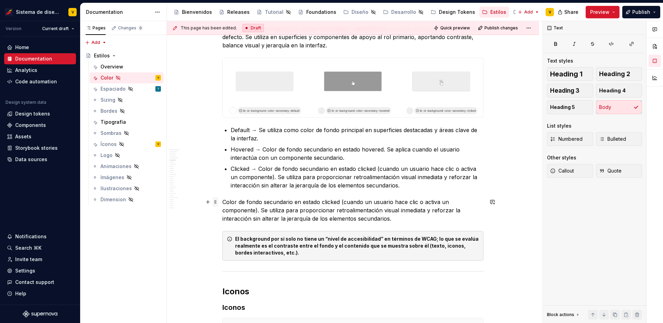
click at [216, 201] on span at bounding box center [216, 202] width 6 height 10
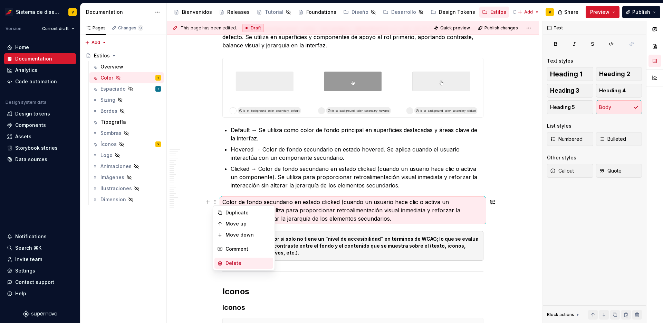
click at [243, 259] on div "Delete" at bounding box center [248, 262] width 45 height 7
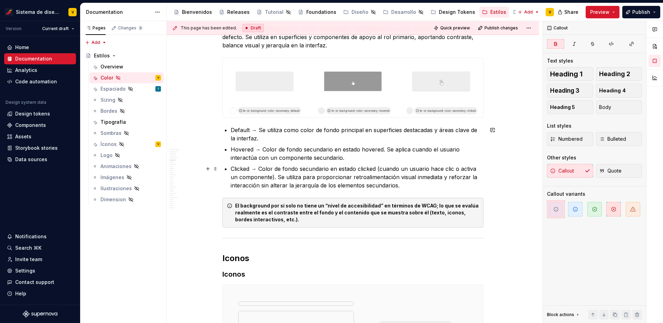
click at [279, 171] on p "Clicked → Color de fondo secundario en estado clicked (cuando un usuario hace c…" at bounding box center [357, 176] width 253 height 25
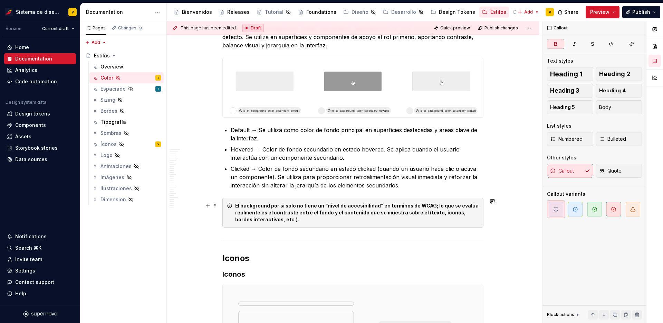
click at [427, 212] on strong "El background por sí solo no tiene un “nivel de accesibilidad” en términos de W…" at bounding box center [357, 212] width 245 height 20
click at [566, 243] on div "Callout Text styles Heading 1 Heading 2 Heading 3 Heading 4 Heading 5 Body List…" at bounding box center [594, 172] width 103 height 302
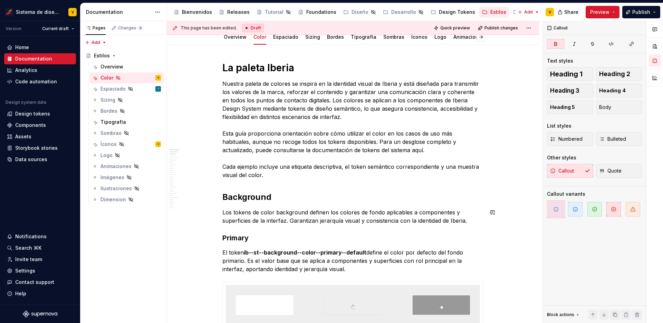
scroll to position [73, 0]
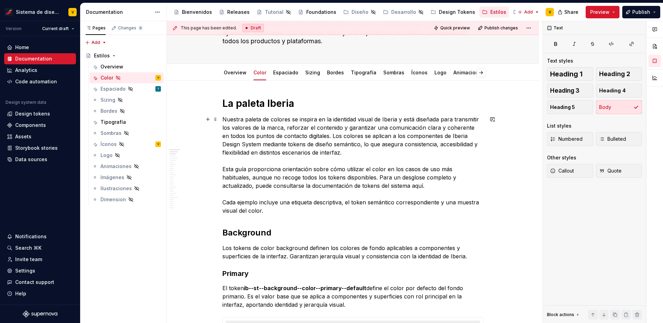
click at [324, 162] on p "Nuestra paleta de colores se inspira en la identidad visual de Iberia y está di…" at bounding box center [353, 165] width 261 height 100
click at [215, 118] on span at bounding box center [216, 119] width 6 height 10
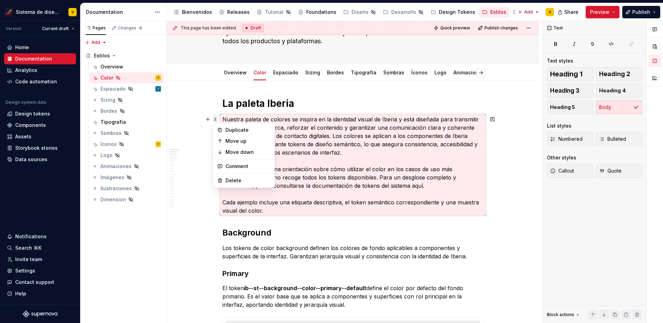
click at [215, 118] on span at bounding box center [216, 119] width 6 height 10
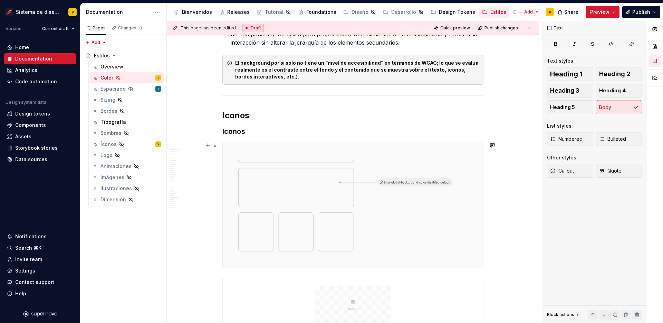
scroll to position [659, 0]
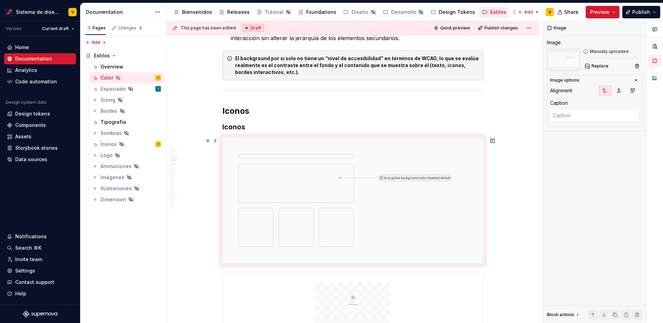
click at [283, 204] on img at bounding box center [353, 201] width 261 height 126
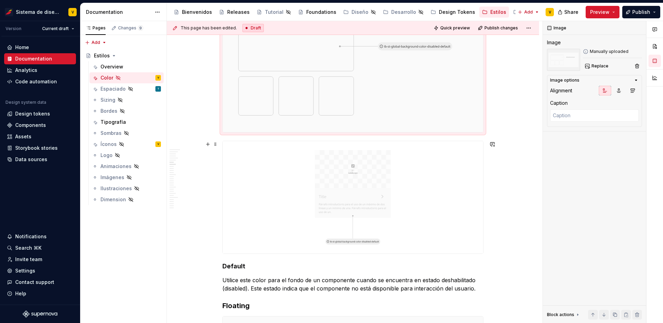
scroll to position [799, 0]
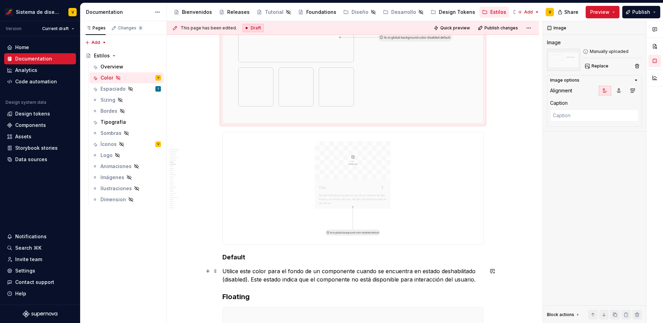
click at [214, 271] on span at bounding box center [216, 271] width 6 height 10
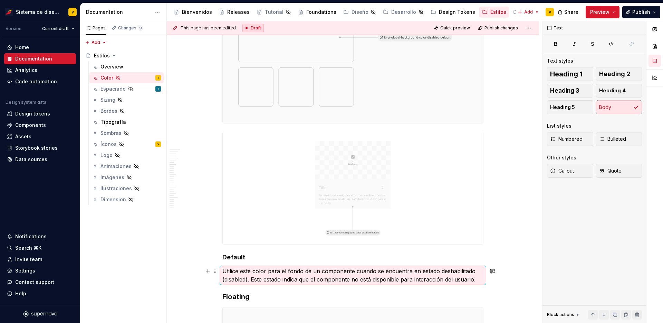
click at [214, 271] on span at bounding box center [216, 271] width 6 height 10
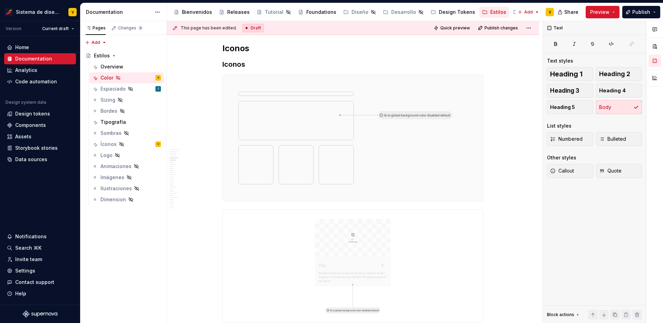
scroll to position [712, 0]
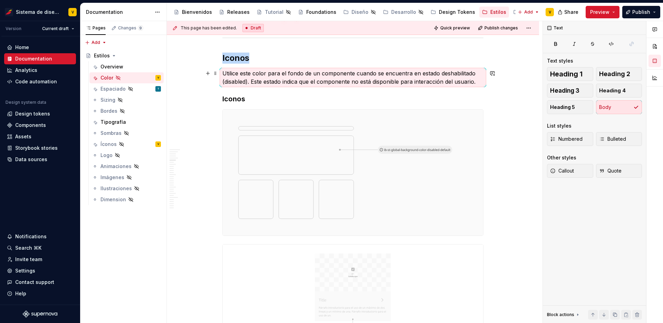
click at [249, 83] on p "Utilice este color para el fondo de un componente cuando se encuentra en estado…" at bounding box center [353, 77] width 261 height 17
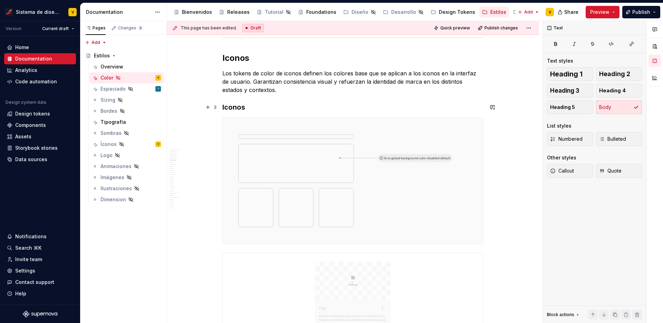
click at [242, 107] on h3 "Iconos" at bounding box center [353, 107] width 261 height 10
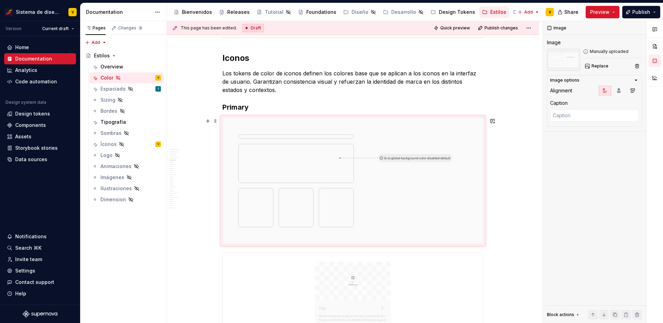
click at [300, 163] on img at bounding box center [353, 181] width 261 height 126
click at [215, 72] on span at bounding box center [216, 73] width 6 height 10
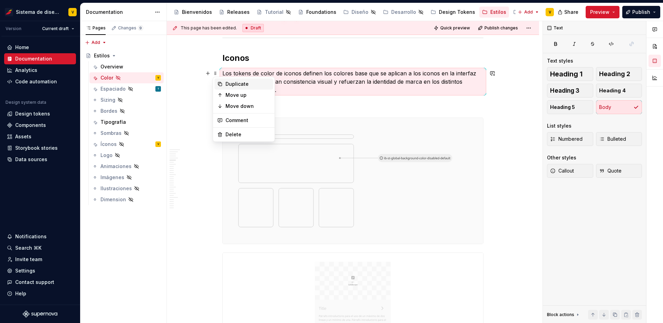
click at [226, 83] on div "Duplicate" at bounding box center [248, 84] width 45 height 7
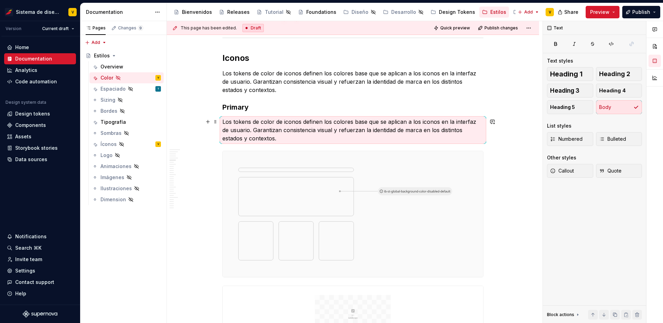
click at [250, 134] on p "Los tokens de color de iconos definen los colores base que se aplican a los ico…" at bounding box center [353, 129] width 261 height 25
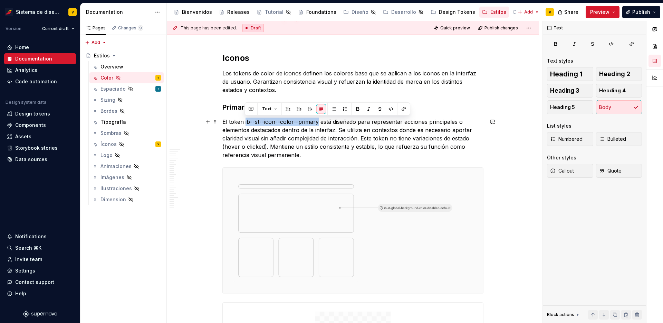
drag, startPoint x: 244, startPoint y: 121, endPoint x: 318, endPoint y: 119, distance: 73.3
click at [318, 119] on p "El token ib--st--icon--color--primary está diseñado para representar acciones p…" at bounding box center [353, 137] width 261 height 41
click at [358, 107] on button "button" at bounding box center [358, 109] width 10 height 10
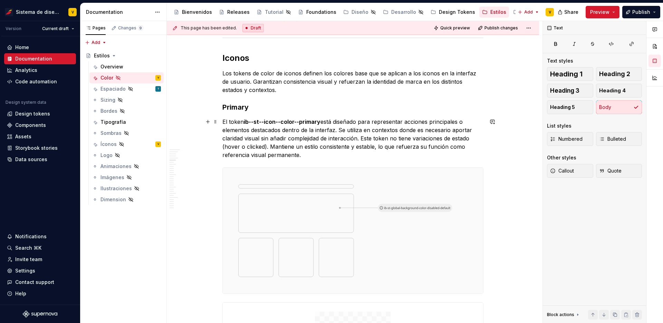
click at [304, 134] on p "El token ib--st--icon--color--primary está diseñado para representar acciones p…" at bounding box center [353, 137] width 261 height 41
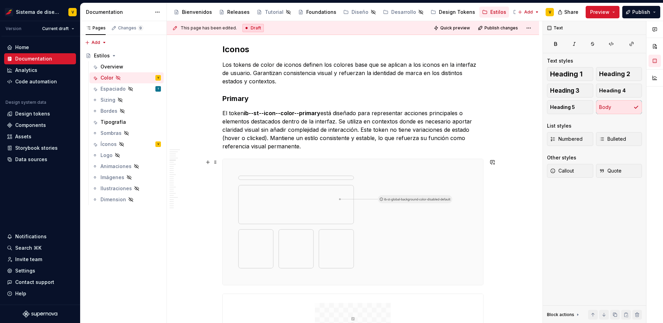
click at [272, 206] on img at bounding box center [353, 222] width 261 height 126
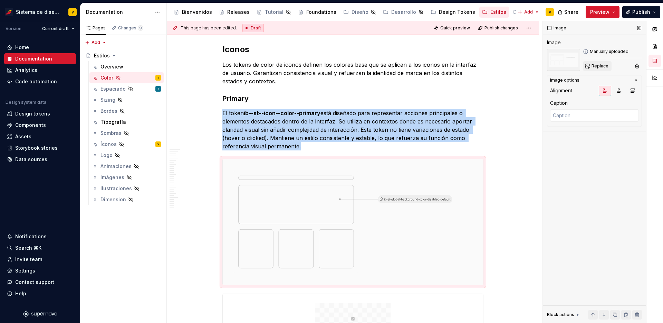
click at [598, 65] on span "Replace" at bounding box center [600, 66] width 17 height 6
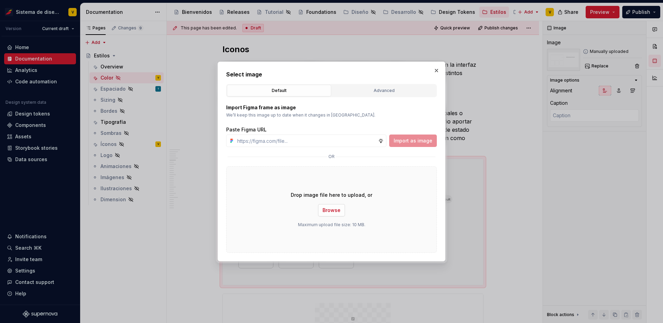
click at [338, 207] on span "Browse" at bounding box center [332, 210] width 18 height 7
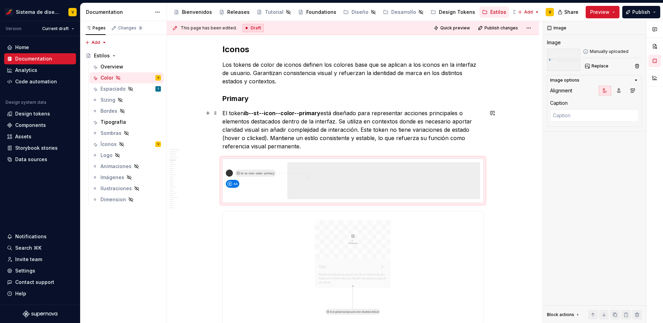
click at [391, 137] on p "El token ib--st--icon--color--primary está diseñado para representar acciones p…" at bounding box center [353, 129] width 261 height 41
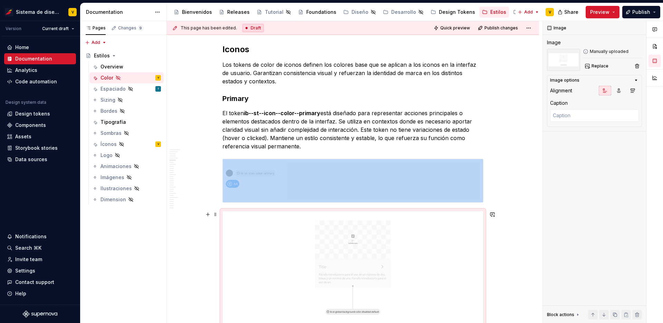
scroll to position [721, 0]
click at [278, 183] on img at bounding box center [353, 179] width 261 height 43
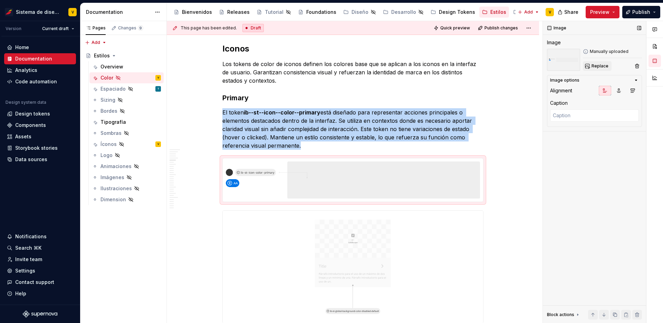
click at [593, 68] on span "Replace" at bounding box center [600, 66] width 17 height 6
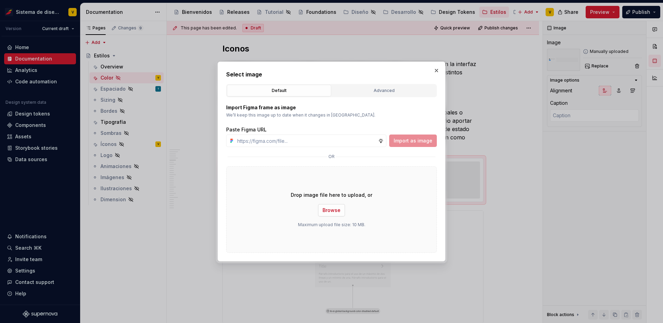
click at [330, 214] on button "Browse" at bounding box center [331, 210] width 27 height 12
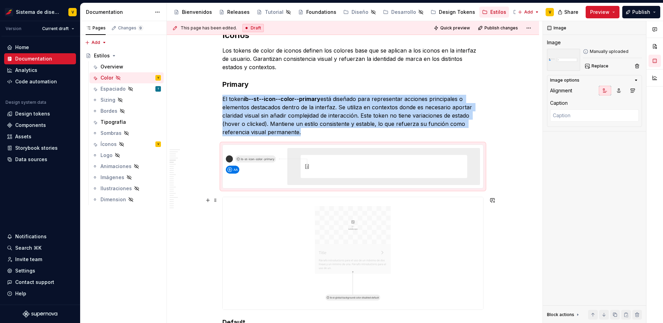
scroll to position [773, 0]
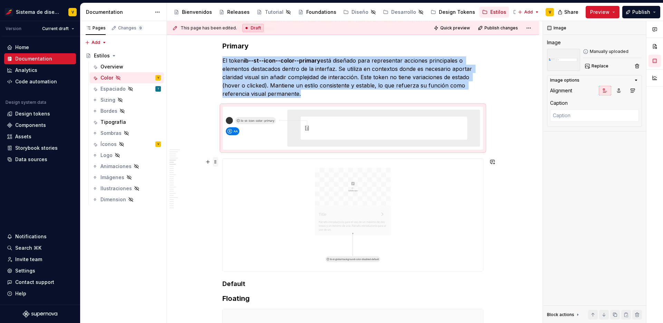
click at [216, 161] on span at bounding box center [216, 162] width 6 height 10
click at [242, 219] on div "Delete" at bounding box center [248, 222] width 45 height 7
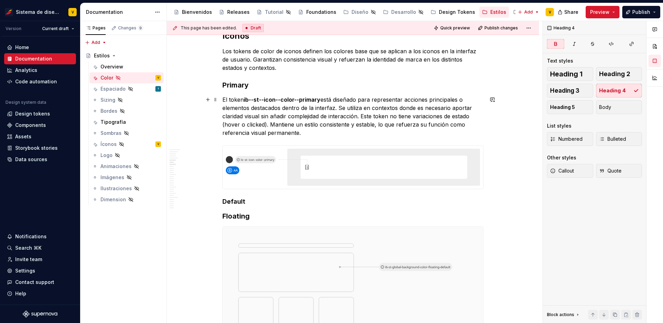
scroll to position [689, 0]
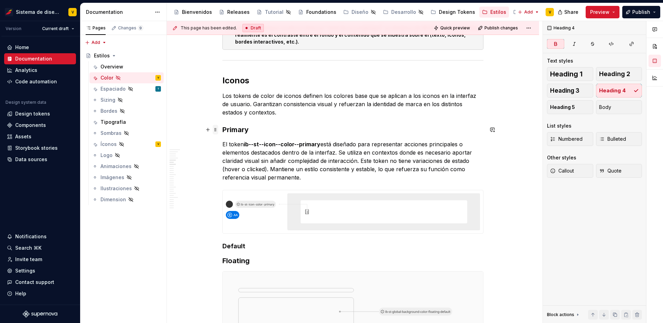
click at [216, 130] on span at bounding box center [216, 130] width 6 height 10
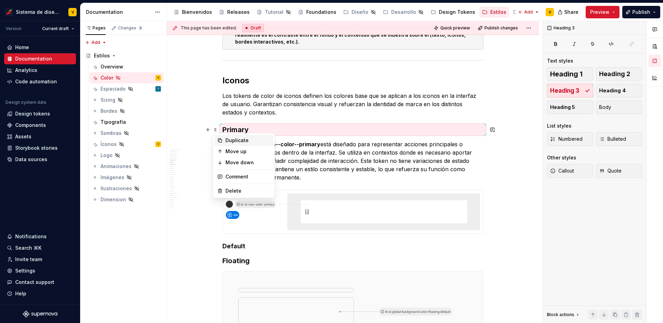
click at [223, 140] on div "Duplicate" at bounding box center [244, 140] width 59 height 11
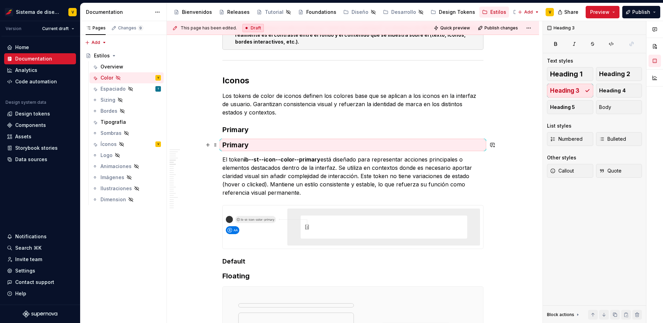
click at [240, 145] on h3 "Primary" at bounding box center [353, 145] width 261 height 10
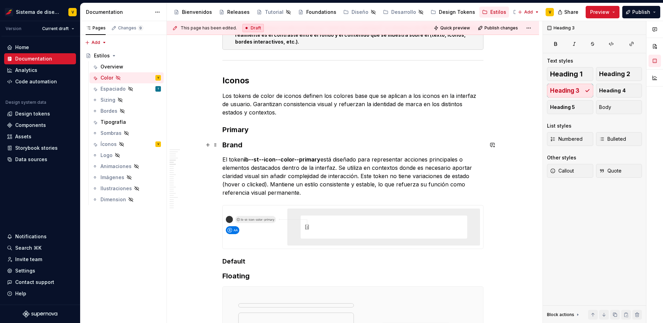
click at [317, 140] on h3 "Brand" at bounding box center [353, 145] width 261 height 10
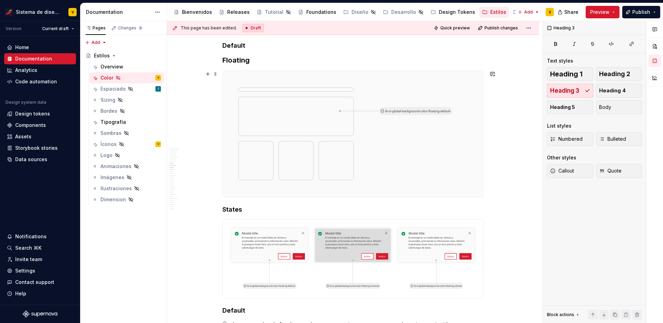
scroll to position [852, 0]
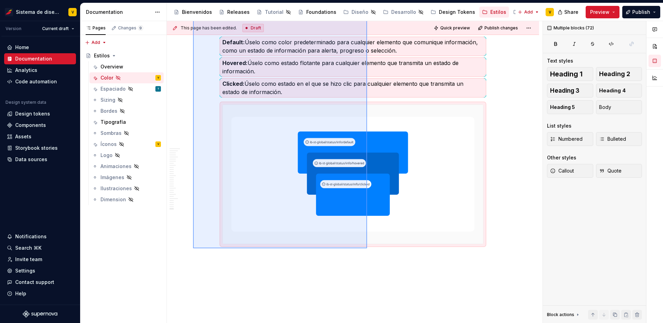
drag, startPoint x: 193, startPoint y: 93, endPoint x: 367, endPoint y: 245, distance: 230.4
click at [367, 245] on div "This page has been edited. Draft Quick preview Publish changes Hidden page Esti…" at bounding box center [355, 172] width 376 height 302
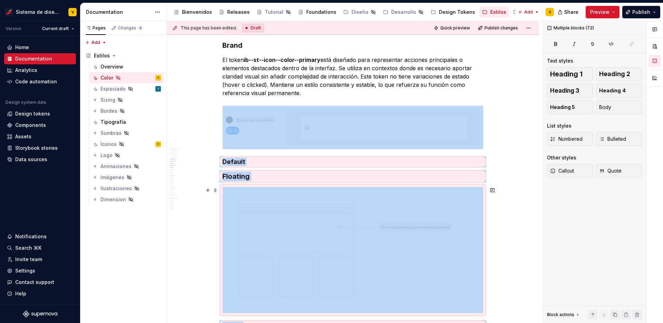
scroll to position [745, 0]
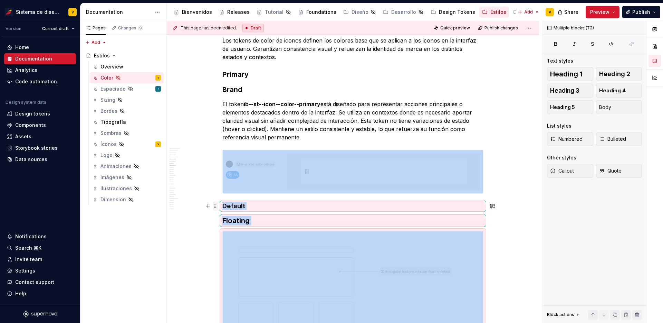
click at [214, 205] on span at bounding box center [216, 206] width 6 height 10
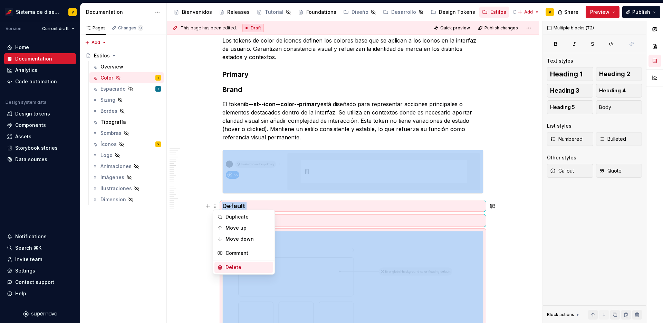
click at [239, 264] on div "Delete" at bounding box center [248, 267] width 45 height 7
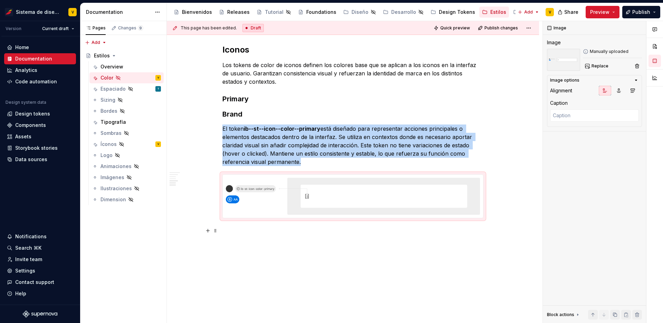
scroll to position [720, 0]
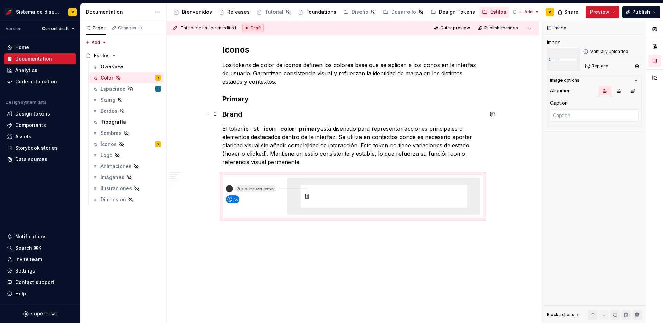
click at [234, 117] on h3 "Brand" at bounding box center [353, 114] width 261 height 10
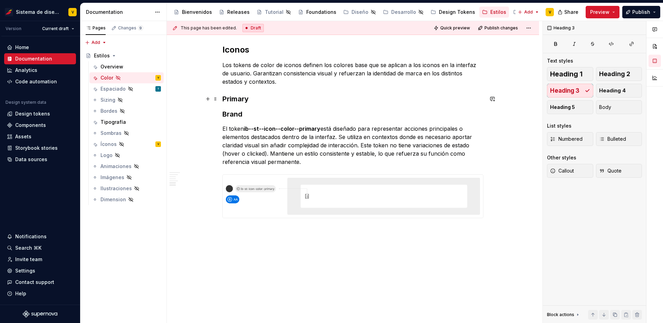
click at [236, 101] on h3 "Primary" at bounding box center [353, 99] width 261 height 10
click at [237, 115] on h3 "Brand" at bounding box center [353, 114] width 261 height 10
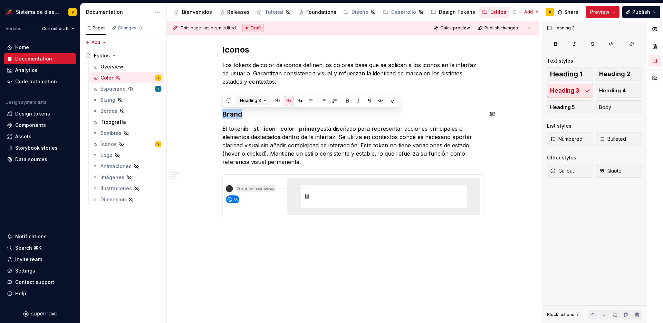
click at [253, 101] on span "Heading 3" at bounding box center [250, 101] width 21 height 6
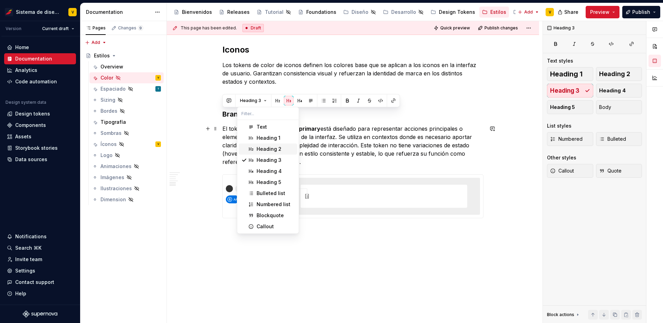
click at [268, 149] on div "Heading 2" at bounding box center [269, 148] width 25 height 7
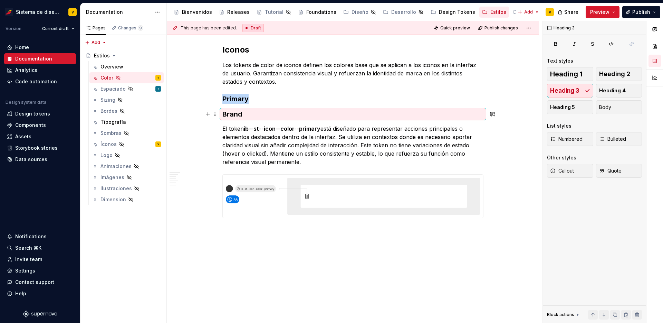
click at [240, 113] on h3 "Brand" at bounding box center [353, 114] width 261 height 10
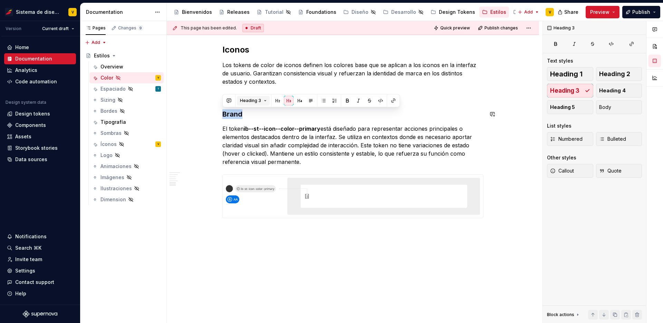
click at [252, 102] on span "Heading 3" at bounding box center [250, 101] width 21 height 6
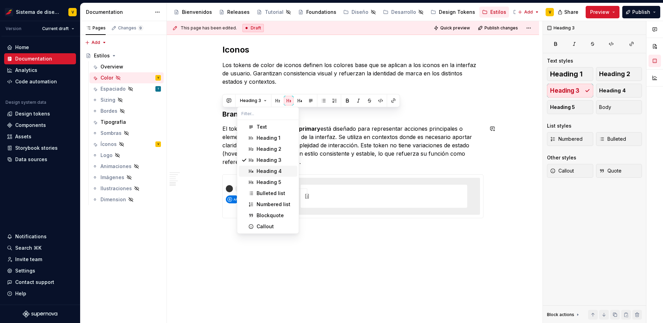
click at [259, 169] on div "Heading 4" at bounding box center [269, 171] width 25 height 7
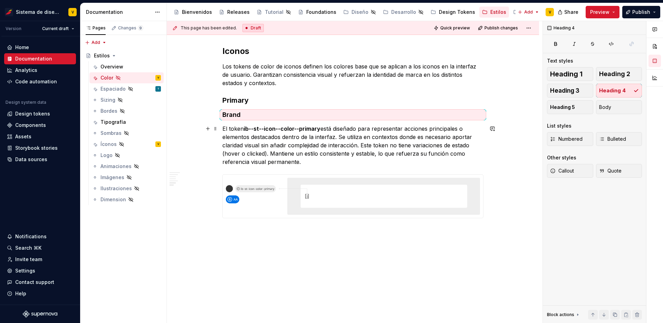
click at [256, 143] on p "El token ib--st--icon--color--primary está diseñado para representar acciones p…" at bounding box center [353, 144] width 261 height 41
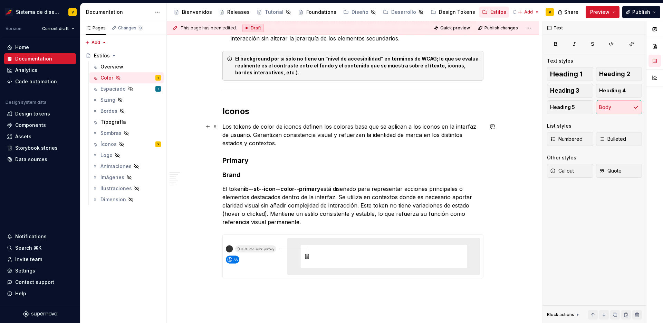
scroll to position [620, 0]
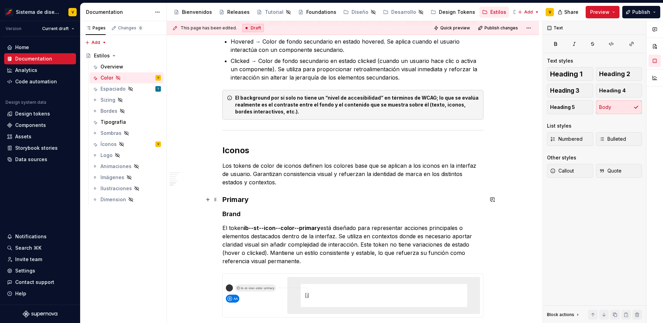
click at [238, 200] on h3 "Primary" at bounding box center [353, 200] width 261 height 10
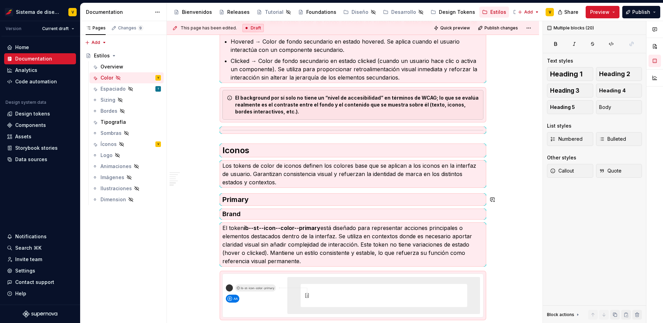
click at [238, 200] on h3 "Primary" at bounding box center [353, 200] width 261 height 10
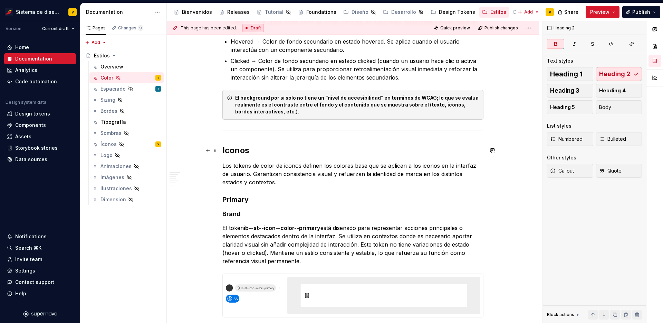
click at [239, 149] on strong "Iconos" at bounding box center [236, 150] width 27 height 10
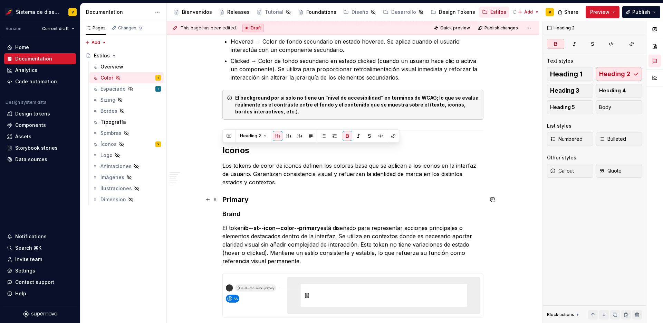
click at [239, 201] on h3 "Primary" at bounding box center [353, 200] width 261 height 10
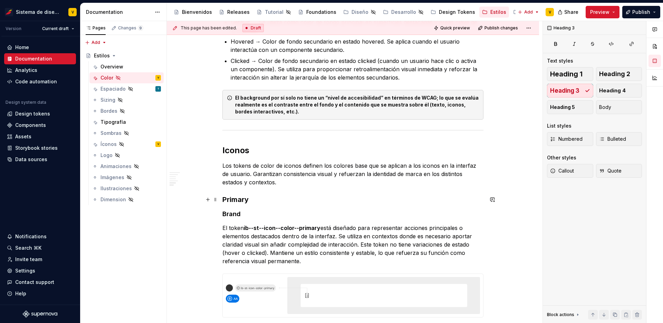
click at [239, 201] on h3 "Primary" at bounding box center [353, 200] width 261 height 10
click at [238, 215] on h4 "Brand" at bounding box center [353, 214] width 261 height 8
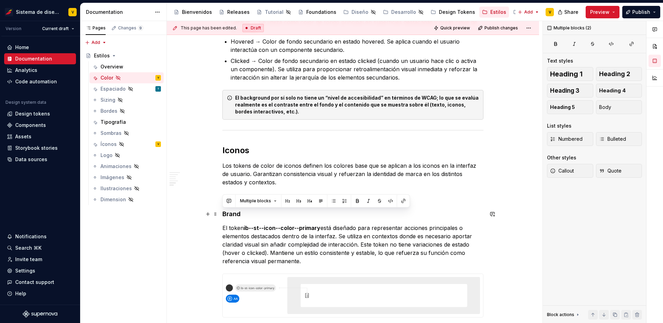
click at [238, 215] on h4 "Brand" at bounding box center [353, 214] width 261 height 8
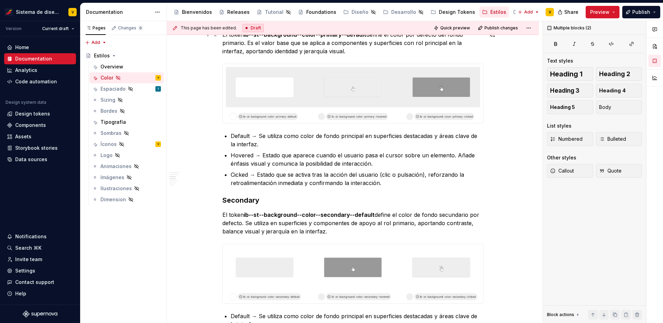
scroll to position [227, 0]
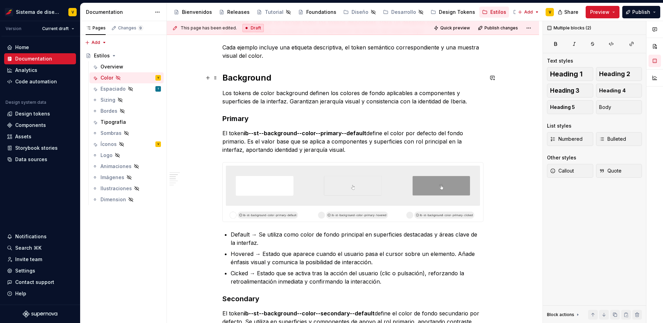
click at [240, 78] on strong "Background" at bounding box center [247, 78] width 49 height 10
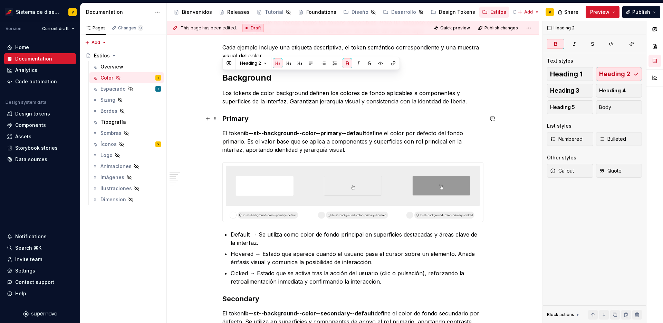
click at [237, 119] on strong "Primary" at bounding box center [236, 118] width 26 height 8
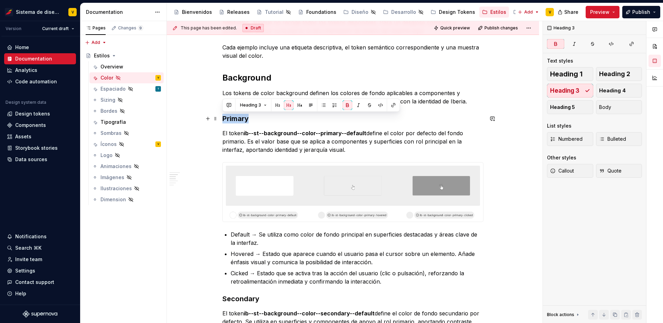
click at [237, 119] on strong "Primary" at bounding box center [236, 118] width 26 height 8
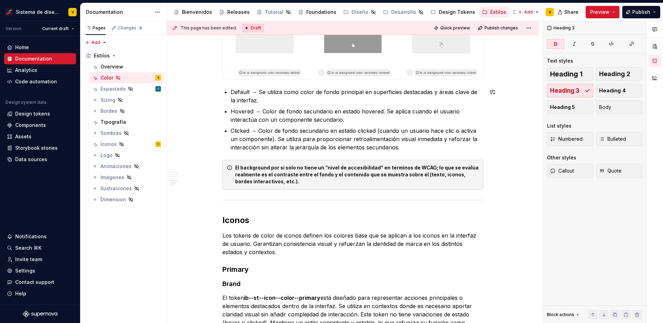
scroll to position [585, 0]
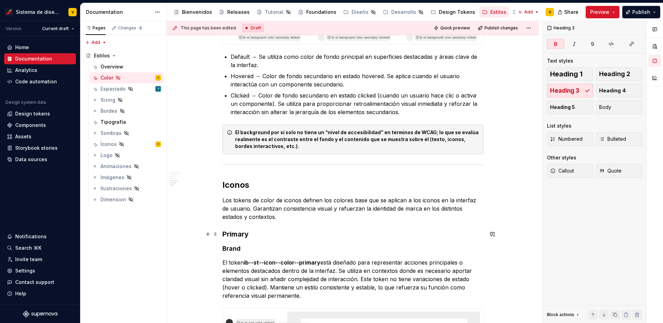
click at [234, 234] on h3 "Primary" at bounding box center [353, 234] width 261 height 10
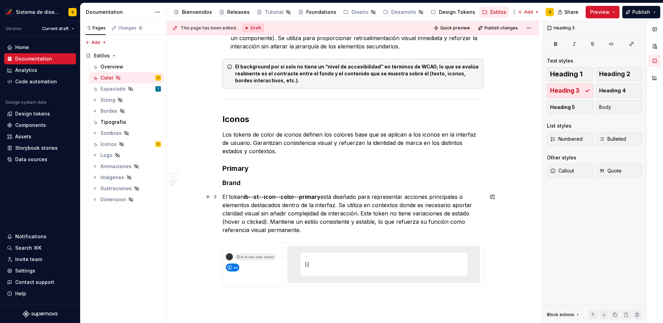
scroll to position [655, 0]
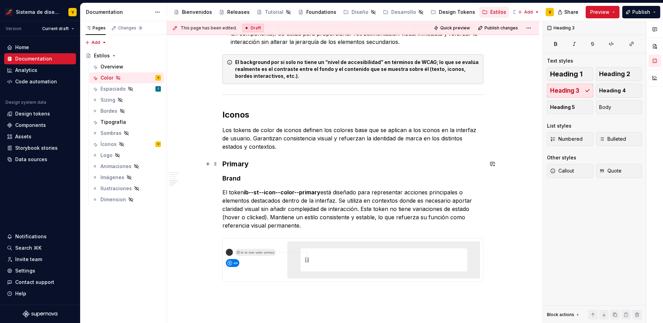
click at [232, 165] on h3 "Primary" at bounding box center [353, 164] width 261 height 10
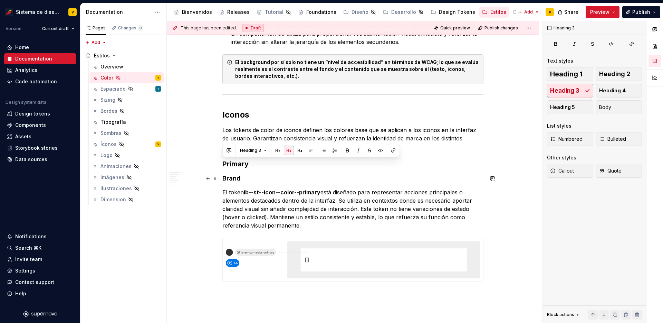
click at [232, 177] on h4 "Brand" at bounding box center [353, 178] width 261 height 8
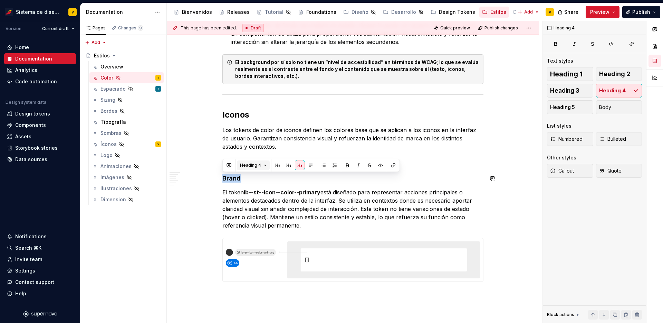
click at [260, 165] on span "Heading 4" at bounding box center [250, 165] width 21 height 6
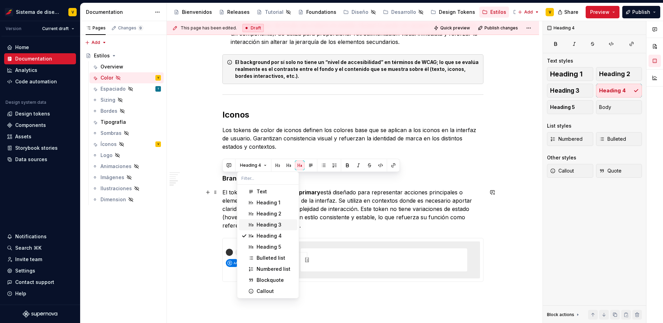
click at [264, 224] on div "Heading 3" at bounding box center [269, 224] width 25 height 7
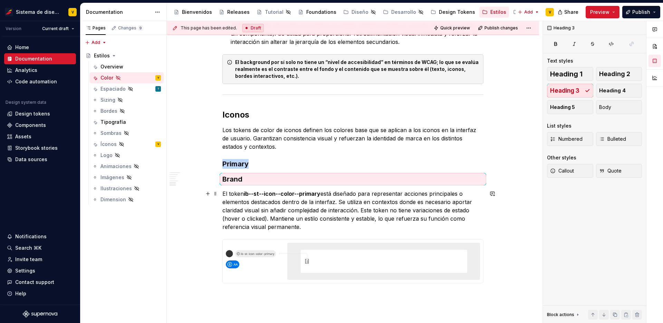
scroll to position [720, 0]
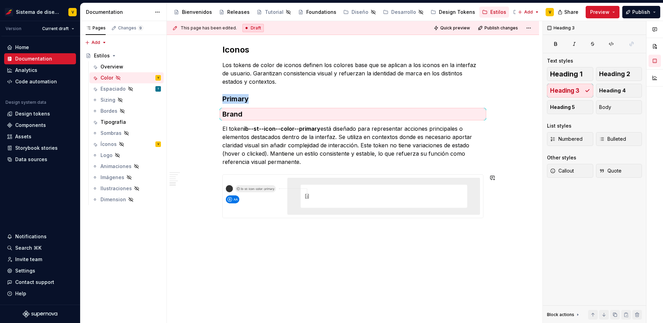
drag, startPoint x: 216, startPoint y: 114, endPoint x: 227, endPoint y: 232, distance: 118.0
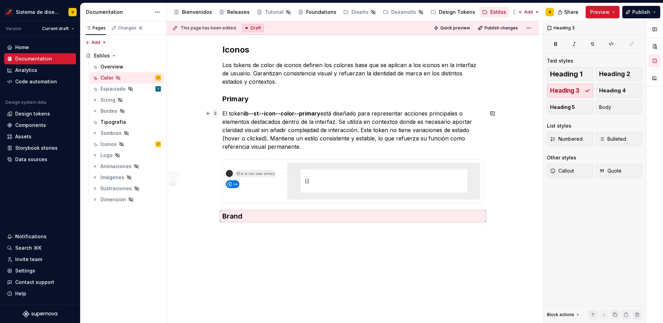
click at [215, 114] on span at bounding box center [216, 113] width 6 height 10
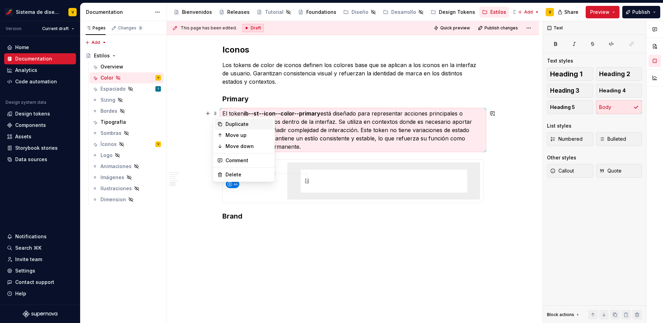
click at [228, 124] on div "Duplicate" at bounding box center [248, 124] width 45 height 7
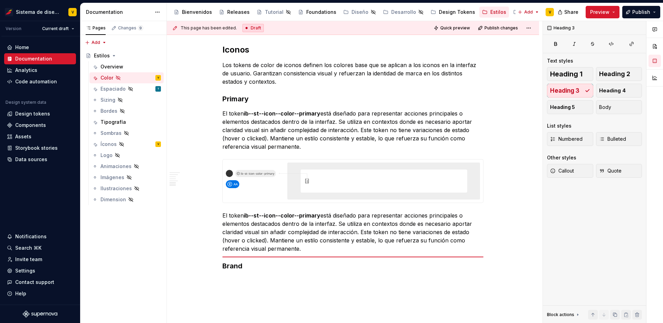
click at [232, 265] on h3 "Brand" at bounding box center [353, 266] width 261 height 10
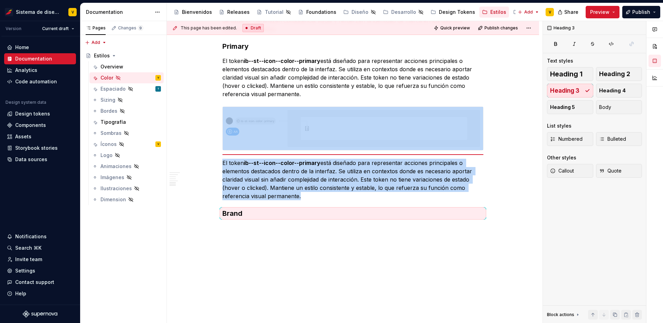
scroll to position [770, 0]
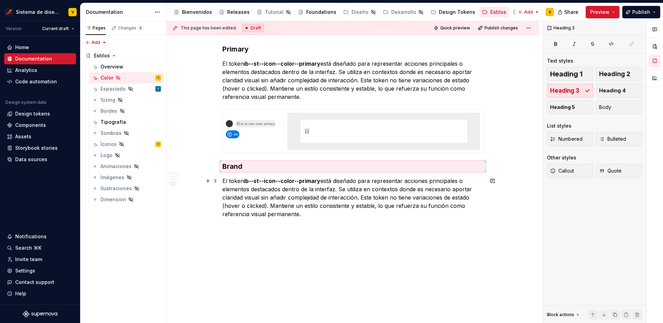
click at [256, 186] on p "El token ib--st--icon--color--primary está diseñado para representar acciones p…" at bounding box center [353, 197] width 261 height 41
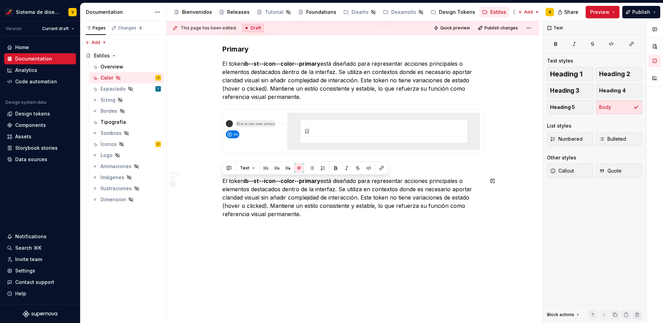
scroll to position [753, 0]
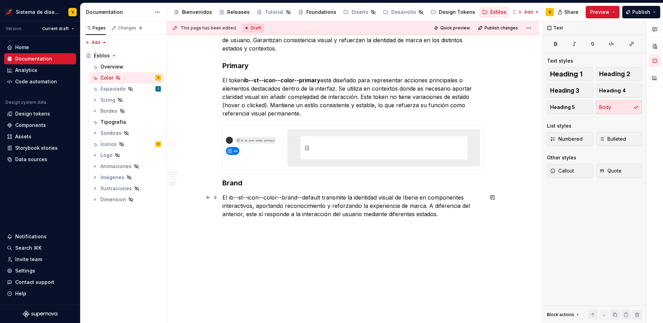
click at [255, 198] on p "El ib--st--icon--color--brand--default transmite la identidad visual de Iberia …" at bounding box center [353, 205] width 261 height 25
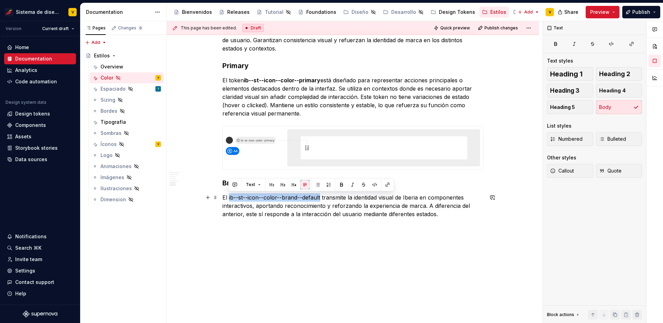
drag, startPoint x: 228, startPoint y: 198, endPoint x: 321, endPoint y: 197, distance: 92.3
click at [321, 197] on p "El ib--st--icon--color--brand--default transmite la identidad visual de Iberia …" at bounding box center [353, 205] width 261 height 25
click at [340, 183] on button "button" at bounding box center [342, 185] width 10 height 10
click at [342, 208] on p "El ib--st--icon--color--brand--default transmite la identidad visual de Iberia …" at bounding box center [353, 205] width 261 height 25
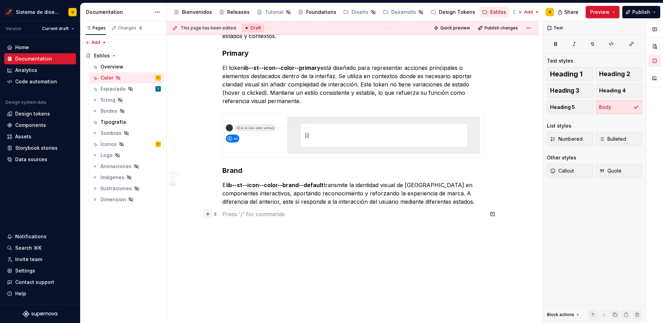
click at [209, 215] on button "button" at bounding box center [208, 214] width 10 height 10
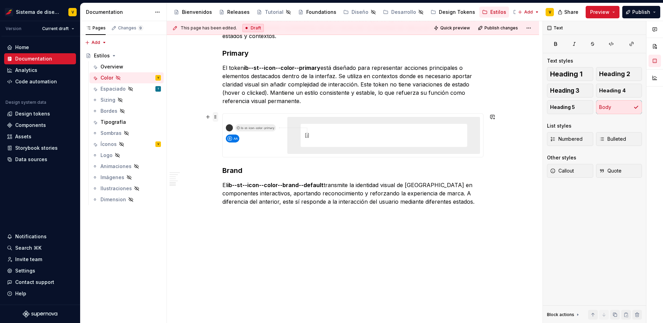
click at [216, 115] on span at bounding box center [216, 117] width 6 height 10
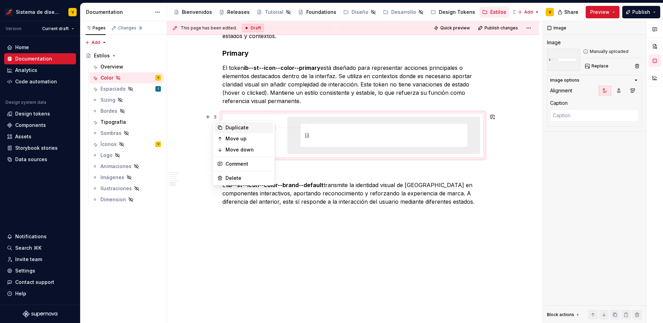
click at [220, 125] on icon at bounding box center [220, 128] width 6 height 6
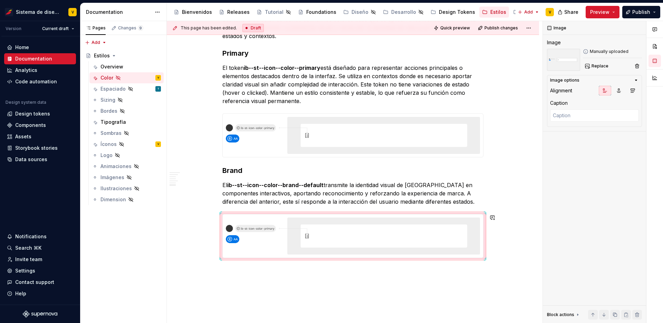
scroll to position [834, 0]
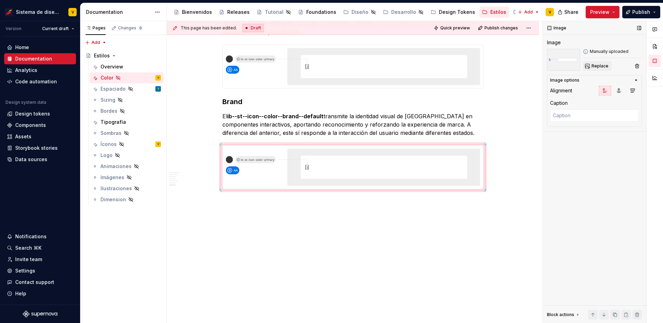
click at [602, 65] on span "Replace" at bounding box center [600, 66] width 17 height 6
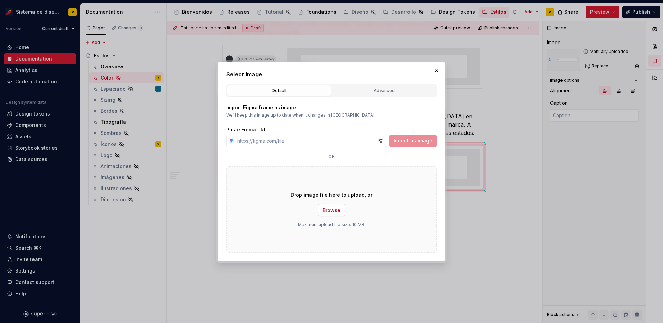
click at [337, 208] on span "Browse" at bounding box center [332, 210] width 18 height 7
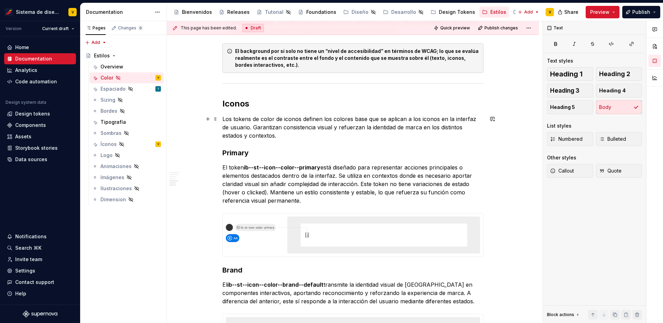
scroll to position [671, 0]
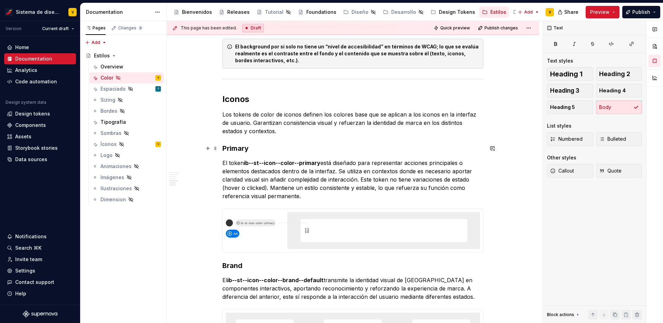
click at [259, 148] on h3 "Primary" at bounding box center [353, 148] width 261 height 10
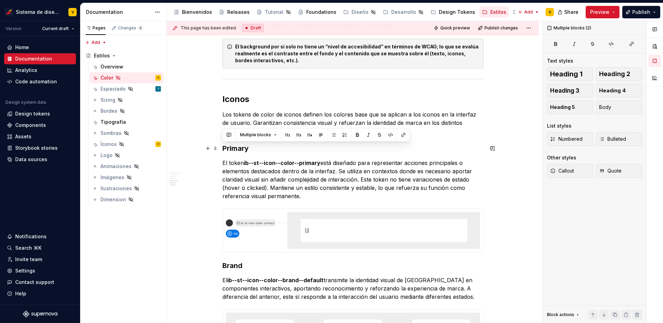
click at [242, 151] on h3 "Primary" at bounding box center [353, 148] width 261 height 10
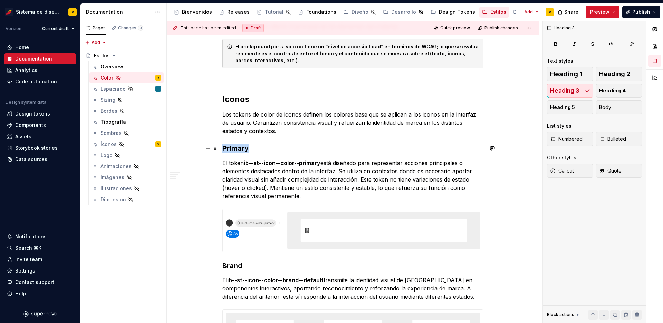
click at [242, 151] on h3 "Primary" at bounding box center [353, 148] width 261 height 10
click at [276, 167] on p "El token ib--st--icon--color--primary está diseñado para representar acciones p…" at bounding box center [353, 179] width 261 height 41
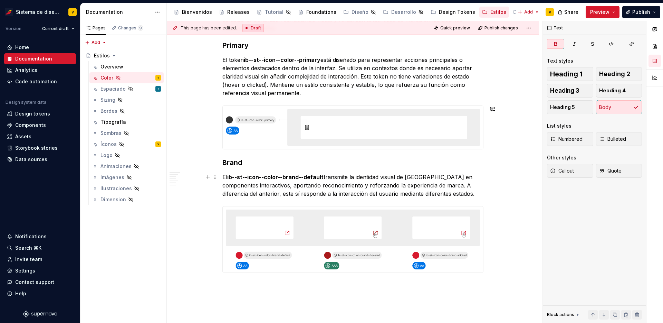
scroll to position [857, 0]
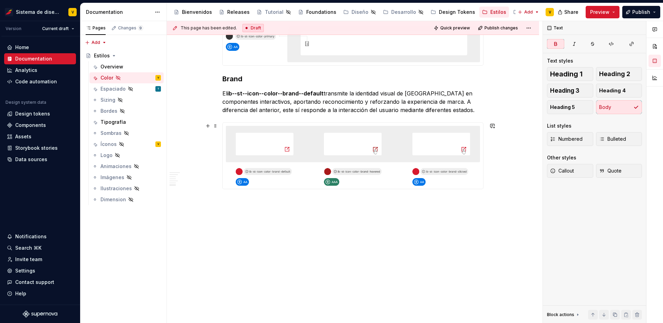
type textarea "*"
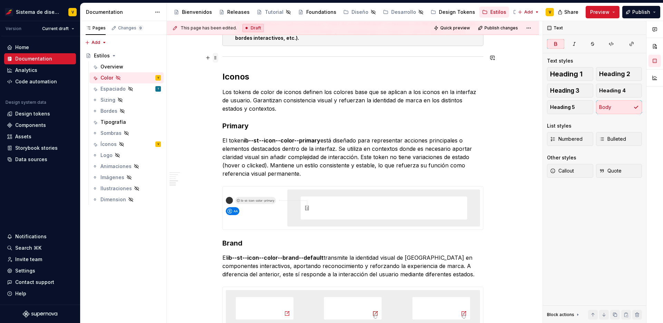
click at [214, 56] on span at bounding box center [216, 58] width 6 height 10
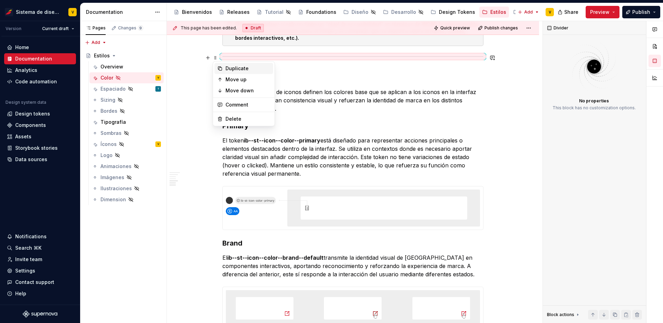
click at [218, 66] on icon at bounding box center [220, 69] width 6 height 6
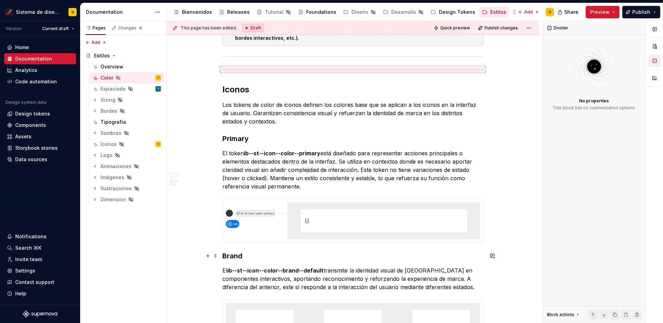
drag, startPoint x: 215, startPoint y: 71, endPoint x: 241, endPoint y: 239, distance: 169.9
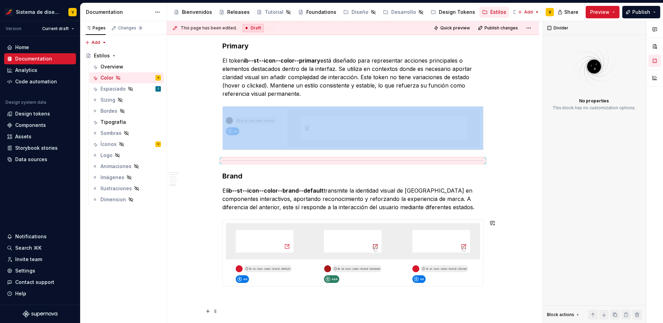
scroll to position [870, 0]
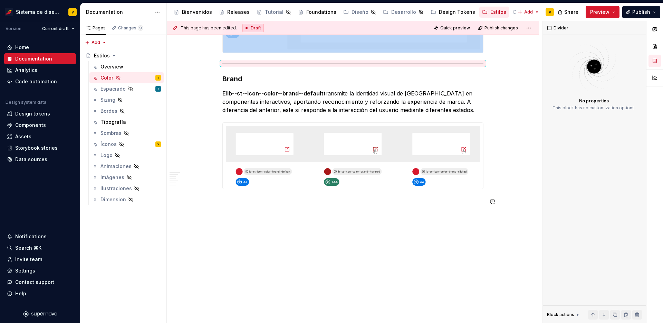
drag, startPoint x: 215, startPoint y: 65, endPoint x: 244, endPoint y: 192, distance: 130.4
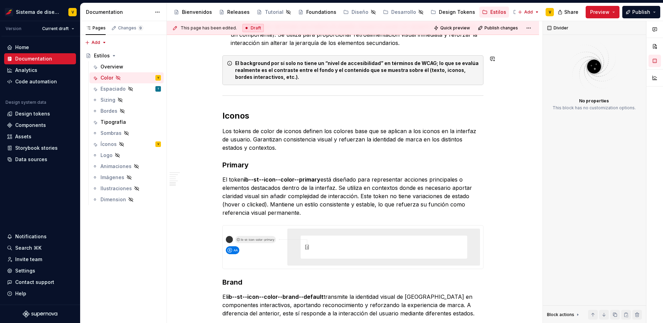
scroll to position [667, 0]
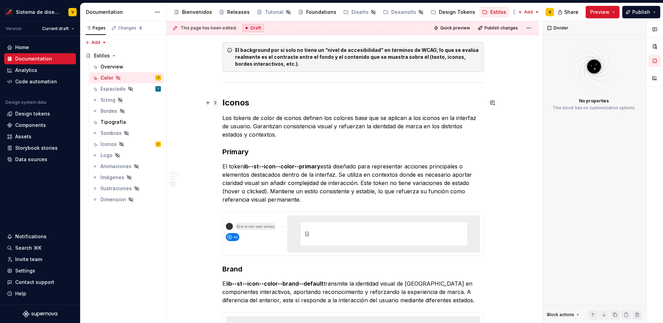
click at [217, 101] on span at bounding box center [216, 103] width 6 height 10
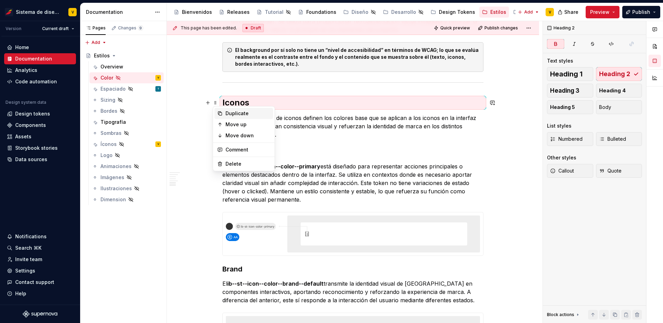
click at [230, 112] on div "Duplicate" at bounding box center [248, 113] width 45 height 7
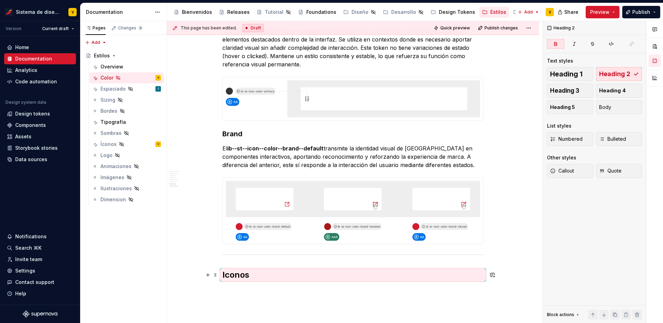
scroll to position [807, 0]
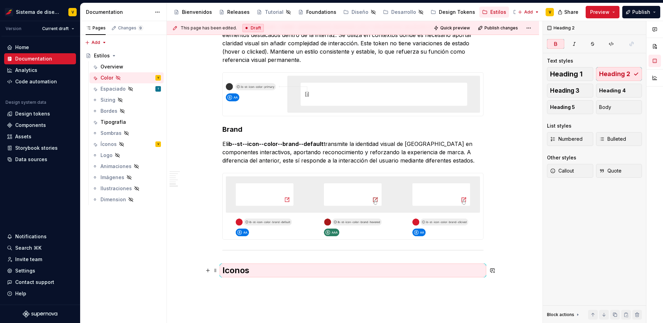
click at [234, 269] on strong "Iconos" at bounding box center [236, 270] width 27 height 10
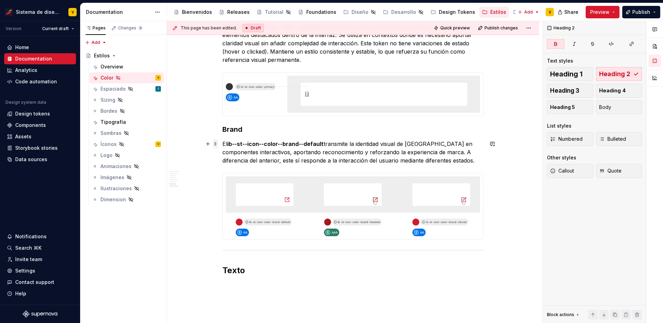
click at [216, 146] on span at bounding box center [216, 144] width 6 height 10
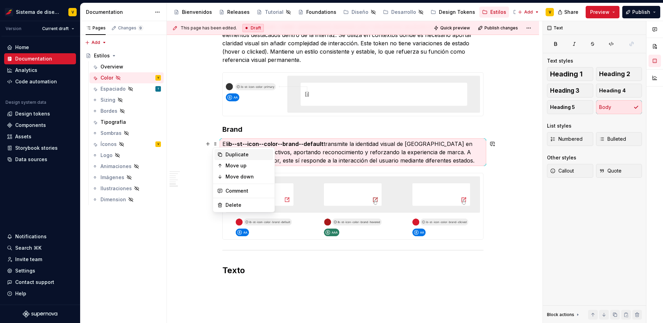
click at [227, 154] on div "Duplicate" at bounding box center [248, 154] width 45 height 7
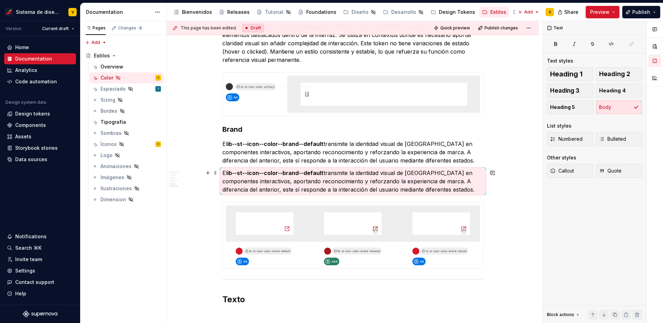
scroll to position [907, 0]
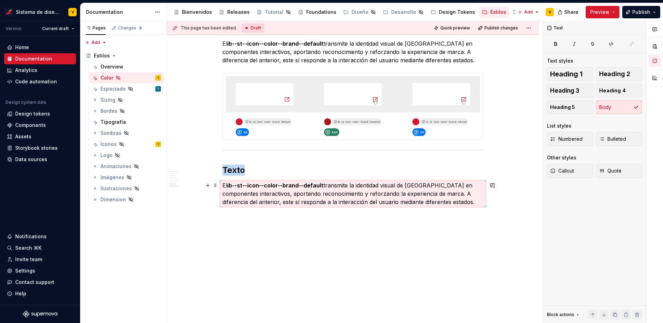
click at [238, 200] on p "El ib--st--icon--color--brand--default transmite la identidad visual de Iberia …" at bounding box center [353, 193] width 261 height 25
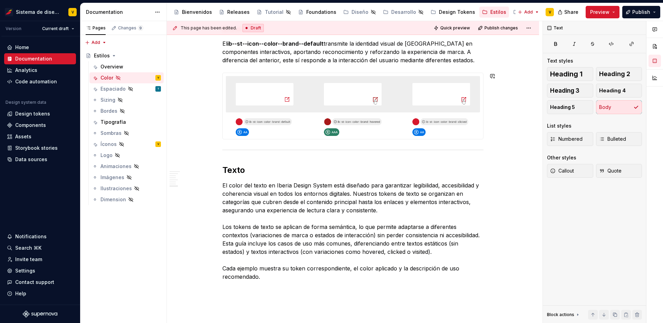
scroll to position [953, 0]
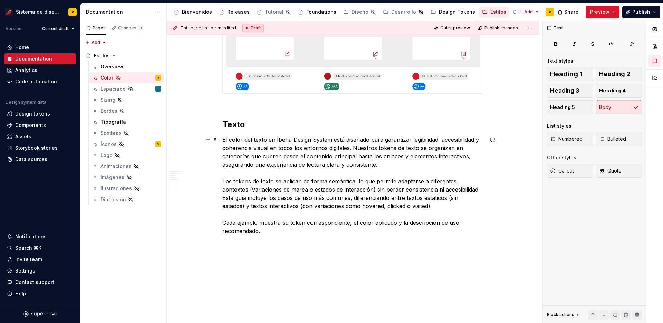
click at [331, 148] on p "El color del texto en Iberia Design System está diseñado para garantizar legibi…" at bounding box center [353, 185] width 261 height 100
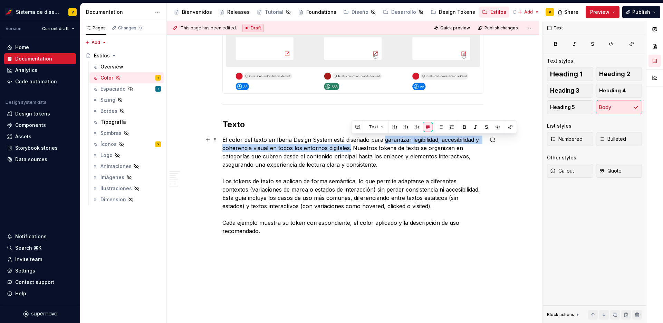
drag, startPoint x: 384, startPoint y: 140, endPoint x: 351, endPoint y: 145, distance: 33.7
click at [351, 145] on p "El color del texto en Iberia Design System está diseñado para garantizar legibi…" at bounding box center [353, 185] width 261 height 100
click at [464, 126] on button "button" at bounding box center [465, 127] width 10 height 10
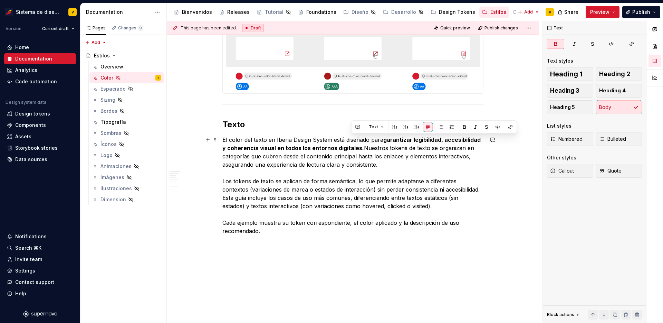
click at [413, 153] on p "El color del texto en Iberia Design System está diseñado para garantizar legibi…" at bounding box center [353, 185] width 261 height 100
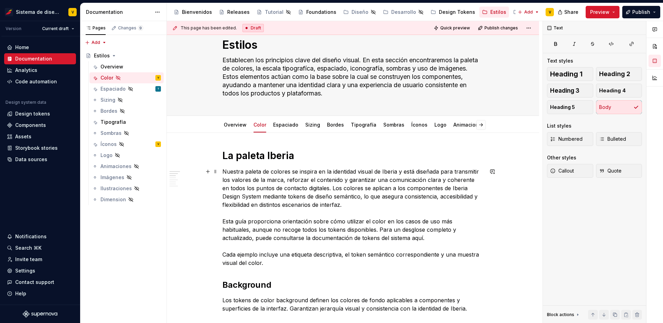
scroll to position [29, 0]
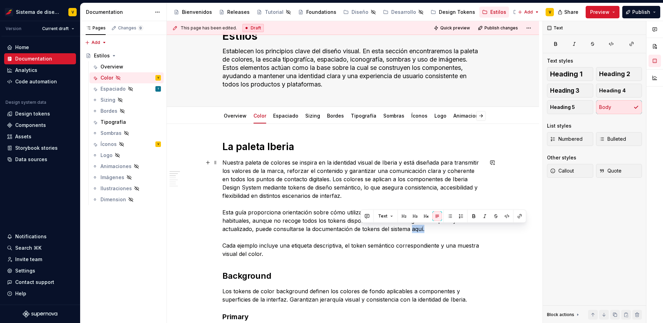
drag, startPoint x: 361, startPoint y: 228, endPoint x: 376, endPoint y: 229, distance: 14.5
click at [376, 229] on p "Nuestra paleta de colores se inspira en la identidad visual de Iberia y está di…" at bounding box center [353, 208] width 261 height 100
click at [370, 215] on button "button" at bounding box center [367, 216] width 10 height 10
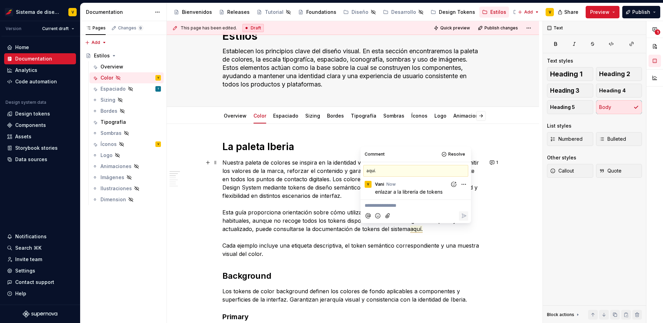
click at [321, 211] on p "Nuestra paleta de colores se inspira en la identidad visual de Iberia y está di…" at bounding box center [353, 208] width 261 height 100
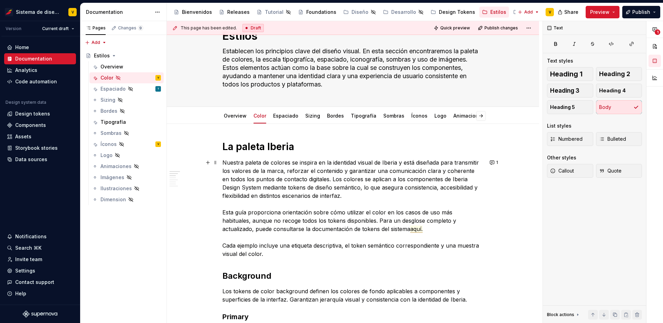
click at [410, 229] on span "aquí." at bounding box center [416, 228] width 12 height 7
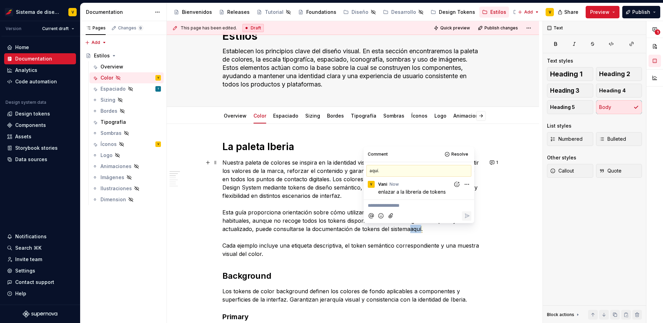
click at [410, 229] on span "aquí." at bounding box center [416, 228] width 12 height 7
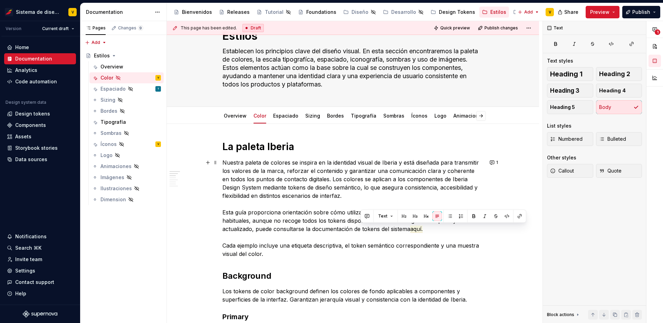
click at [381, 230] on p "Nuestra paleta de colores se inspira en la identidad visual de Iberia y está di…" at bounding box center [353, 208] width 261 height 100
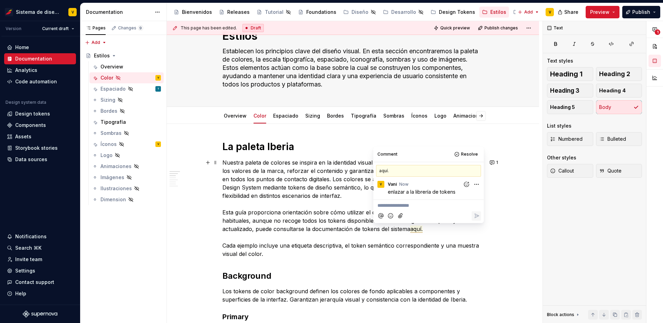
click at [479, 183] on html "Sistema de diseño Iberia V Version Current draft Home Documentation Analytics C…" at bounding box center [331, 161] width 663 height 323
click at [468, 206] on span "Delete comment" at bounding box center [457, 206] width 39 height 7
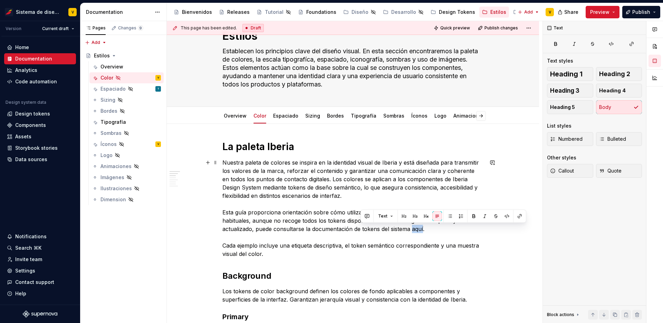
drag, startPoint x: 372, startPoint y: 229, endPoint x: 362, endPoint y: 230, distance: 10.7
click at [362, 230] on p "Nuestra paleta de colores se inspira en la identidad visual de Iberia y está di…" at bounding box center [353, 208] width 261 height 100
click at [522, 217] on button "button" at bounding box center [520, 216] width 10 height 10
click at [37, 113] on div "Design tokens" at bounding box center [32, 113] width 35 height 7
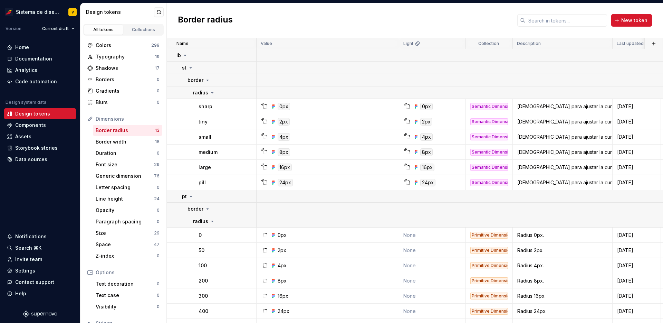
click at [106, 29] on div "All tokens" at bounding box center [103, 30] width 35 height 6
click at [108, 45] on div "Colors" at bounding box center [124, 45] width 56 height 7
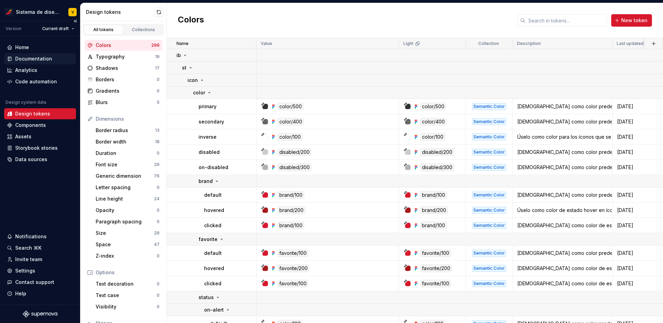
click at [32, 58] on div "Documentation" at bounding box center [33, 58] width 37 height 7
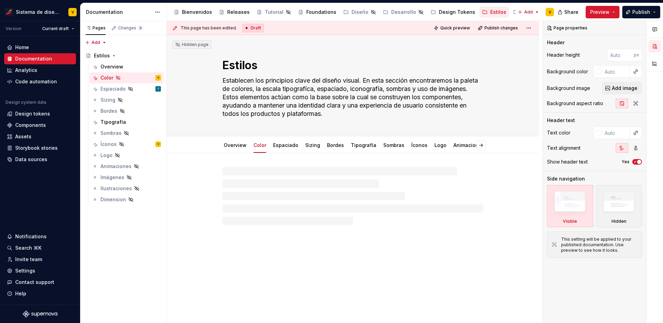
type textarea "*"
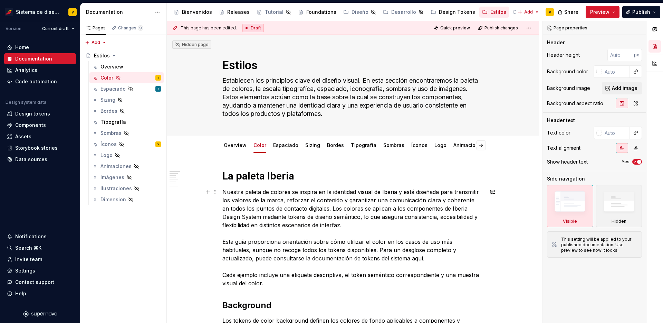
scroll to position [44, 0]
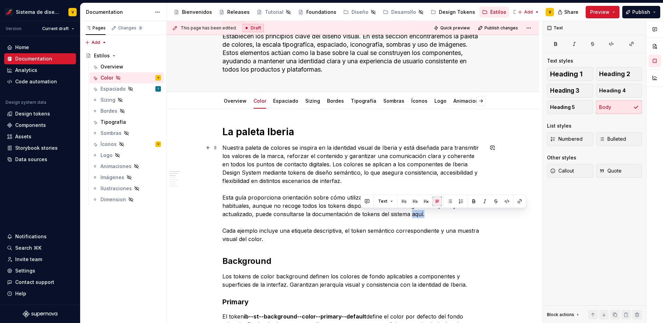
drag, startPoint x: 374, startPoint y: 214, endPoint x: 361, endPoint y: 213, distance: 13.2
click at [361, 213] on p "Nuestra paleta de colores se inspira en la identidad visual de Iberia y está di…" at bounding box center [353, 193] width 261 height 100
click at [516, 200] on button "button" at bounding box center [520, 201] width 10 height 10
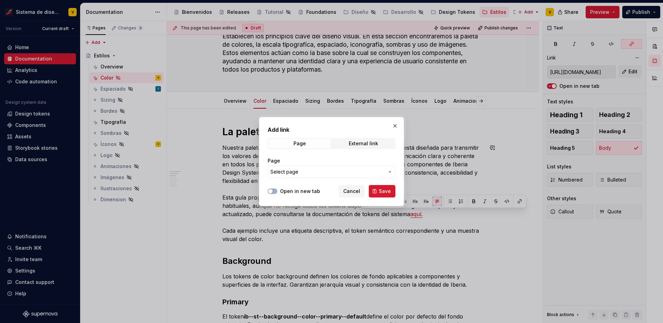
click at [312, 171] on span "Select page" at bounding box center [328, 171] width 114 height 7
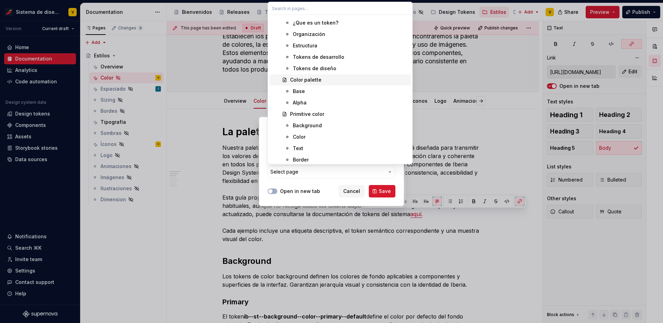
scroll to position [530, 0]
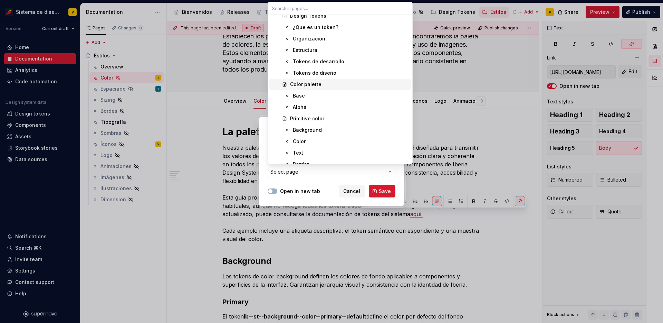
click at [308, 84] on div "Color palette" at bounding box center [305, 84] width 31 height 7
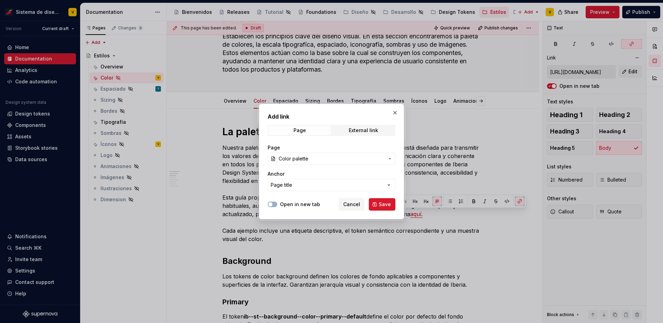
click at [329, 155] on span "Color palette" at bounding box center [332, 158] width 106 height 7
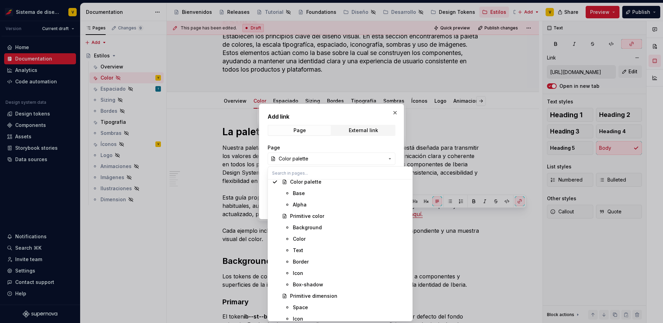
scroll to position [562, 0]
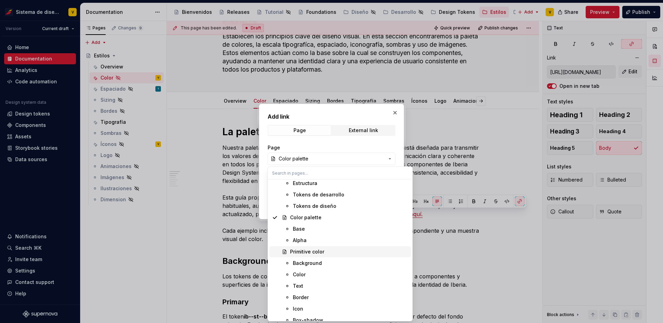
click at [275, 251] on div "Suggestions" at bounding box center [275, 252] width 6 height 6
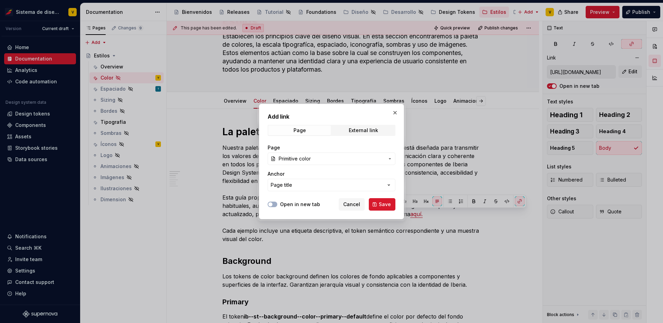
click at [311, 157] on span "Primitive color" at bounding box center [295, 158] width 32 height 7
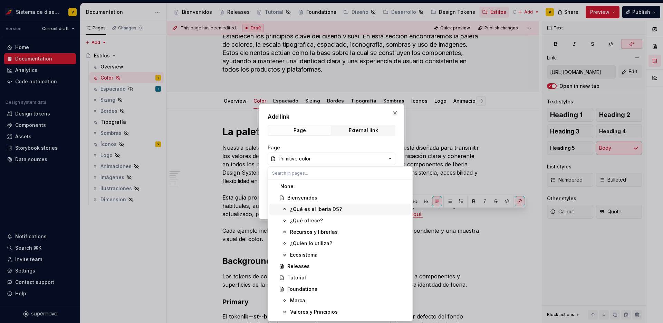
click at [52, 119] on div at bounding box center [331, 161] width 663 height 323
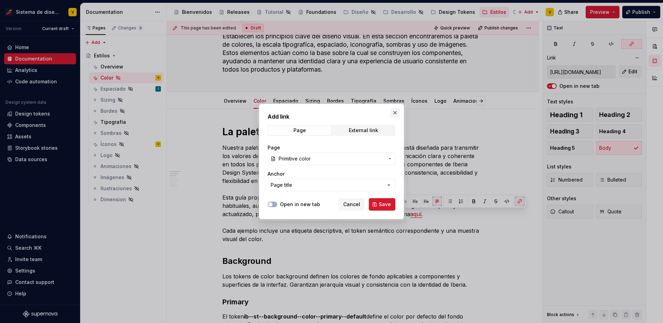
click at [396, 110] on button "button" at bounding box center [395, 113] width 10 height 10
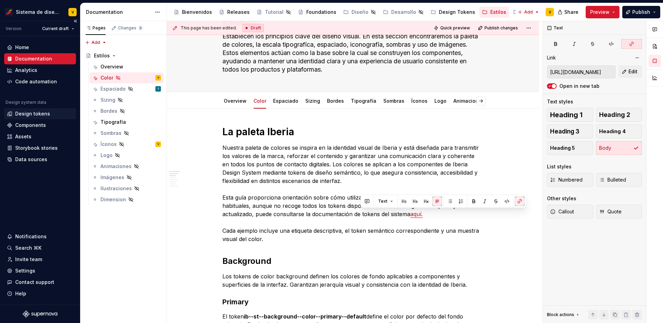
click at [37, 112] on div "Design tokens" at bounding box center [32, 113] width 35 height 7
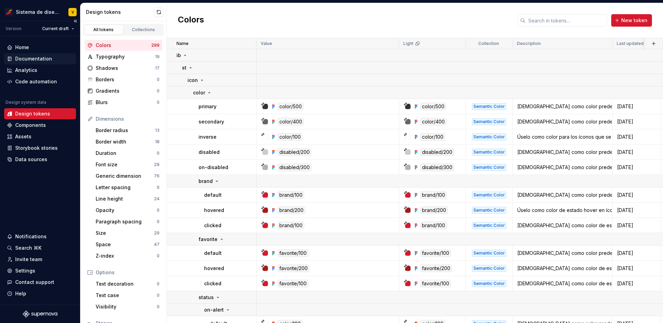
click at [39, 57] on div "Documentation" at bounding box center [33, 58] width 37 height 7
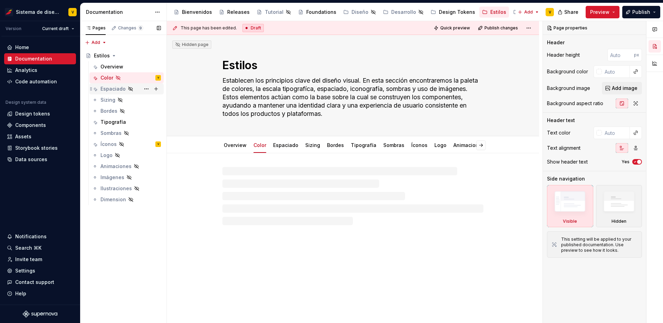
type textarea "*"
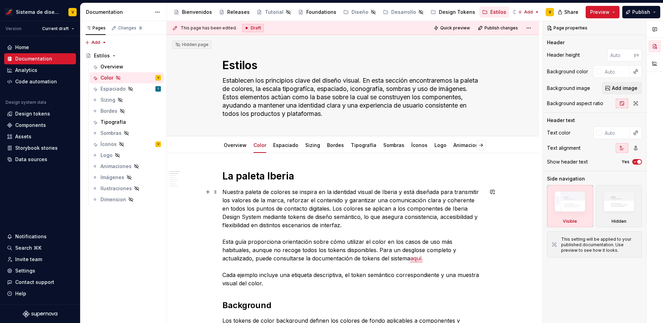
click at [410, 257] on link "aquí." at bounding box center [416, 258] width 12 height 7
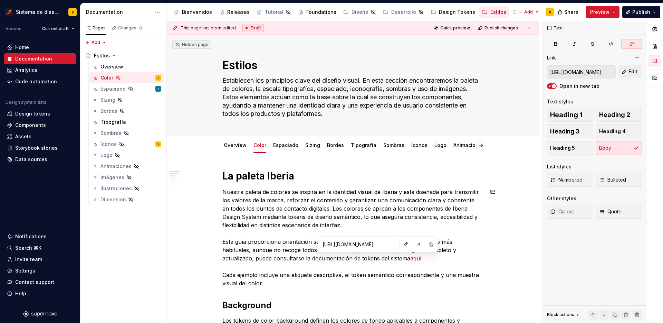
click at [360, 246] on input "https://app.supernova.io/27844-iberia-ds/30780-sistema-de-diseno-iberia/32024-s…" at bounding box center [359, 244] width 78 height 12
click at [401, 245] on button "button" at bounding box center [406, 244] width 10 height 10
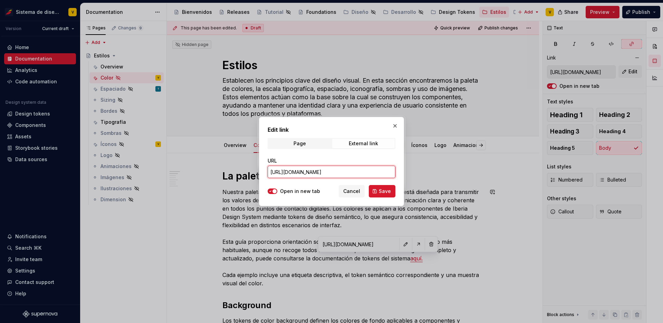
click at [338, 175] on input "https://app.supernova.io/27844-iberia-ds/30780-sistema-de-diseno-iberia/32024-s…" at bounding box center [332, 172] width 128 height 12
click at [353, 190] on span "Cancel" at bounding box center [351, 191] width 17 height 7
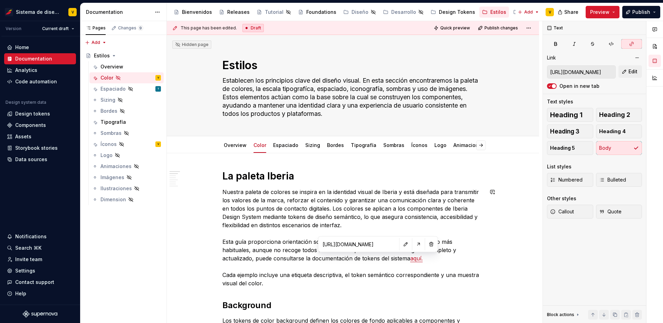
scroll to position [9, 0]
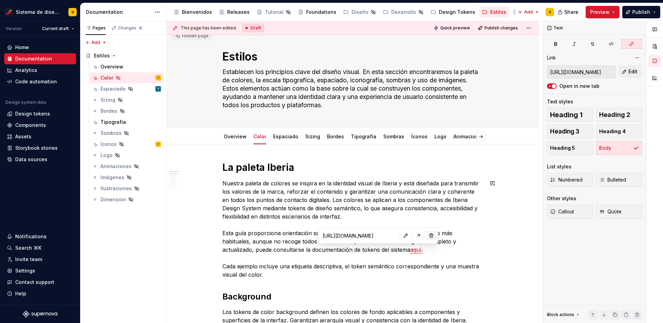
click at [427, 236] on button "button" at bounding box center [432, 235] width 10 height 10
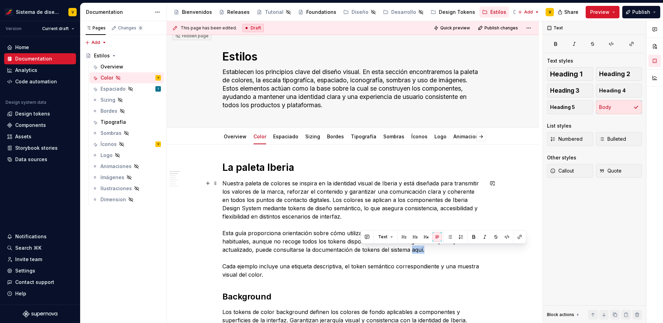
drag, startPoint x: 379, startPoint y: 251, endPoint x: 361, endPoint y: 249, distance: 17.8
click at [361, 249] on p "Nuestra paleta de colores se inspira en la identidad visual de Iberia y está di…" at bounding box center [353, 229] width 261 height 100
click at [515, 238] on button "button" at bounding box center [520, 237] width 10 height 10
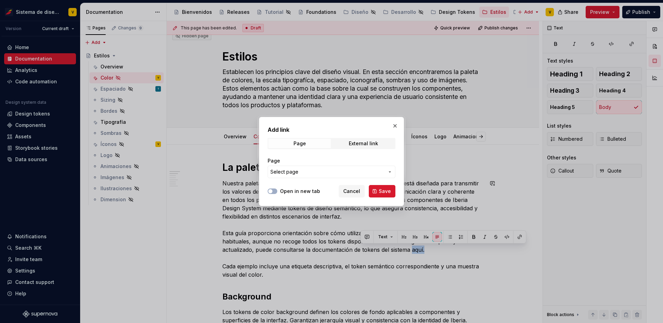
click at [301, 172] on span "Select page" at bounding box center [328, 171] width 114 height 7
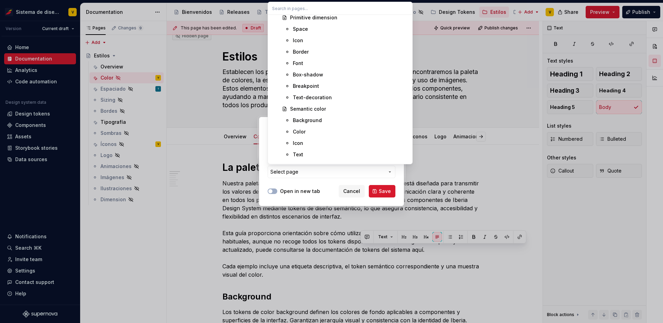
scroll to position [716, 0]
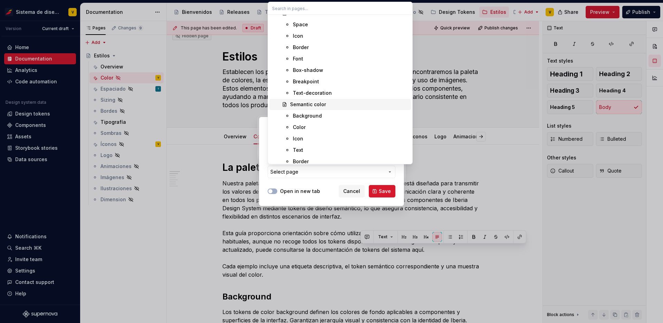
click at [320, 103] on div "Semantic color" at bounding box center [308, 104] width 36 height 7
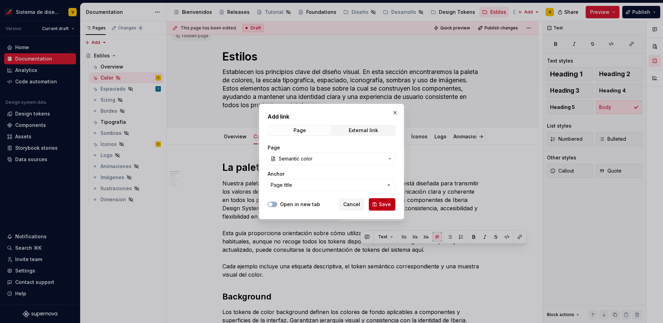
click at [386, 206] on span "Save" at bounding box center [385, 204] width 12 height 7
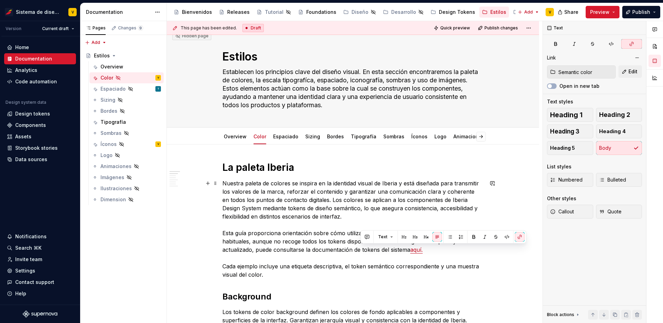
click at [386, 204] on p "Nuestra paleta de colores se inspira en la identidad visual de Iberia y está di…" at bounding box center [353, 229] width 261 height 100
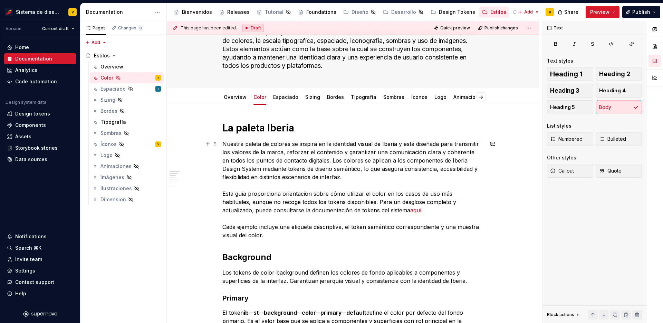
scroll to position [75, 0]
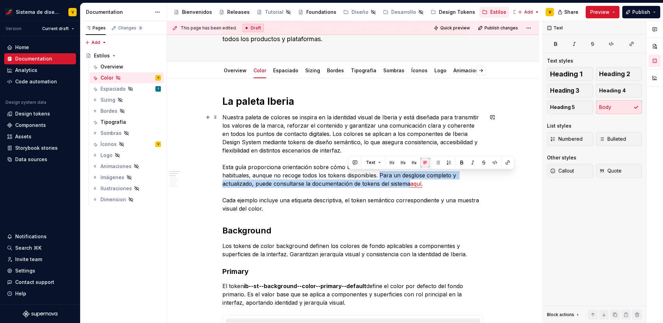
drag, startPoint x: 349, startPoint y: 174, endPoint x: 358, endPoint y: 183, distance: 12.2
click at [358, 183] on p "Nuestra paleta de colores se inspira en la identidad visual de Iberia y está di…" at bounding box center [353, 163] width 261 height 100
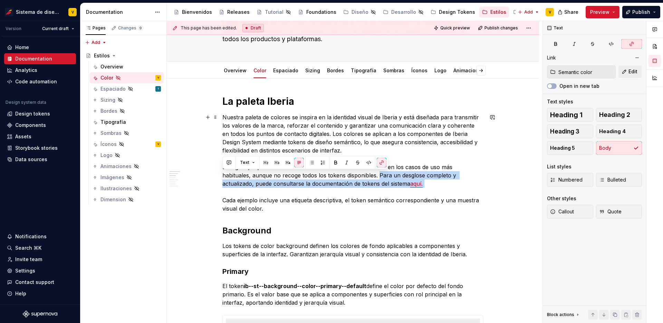
drag, startPoint x: 348, startPoint y: 175, endPoint x: 379, endPoint y: 189, distance: 33.3
click at [379, 189] on p "Nuestra paleta de colores se inspira en la identidad visual de Iberia y está di…" at bounding box center [353, 163] width 261 height 100
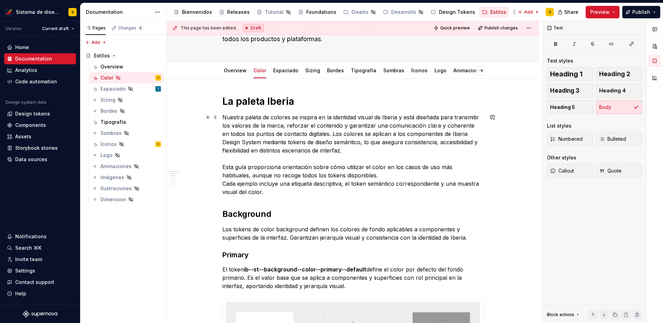
click at [354, 174] on p "Nuestra paleta de colores se inspira en la identidad visual de Iberia y está di…" at bounding box center [353, 154] width 261 height 83
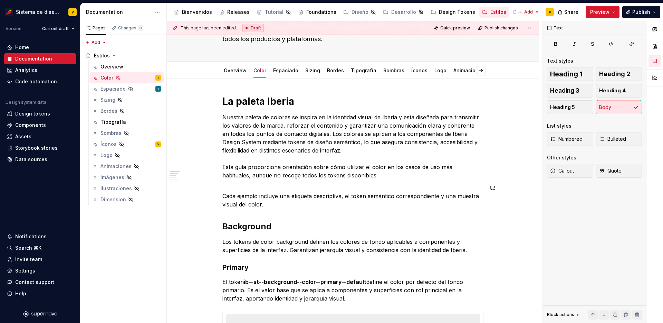
click at [216, 188] on span at bounding box center [216, 188] width 6 height 10
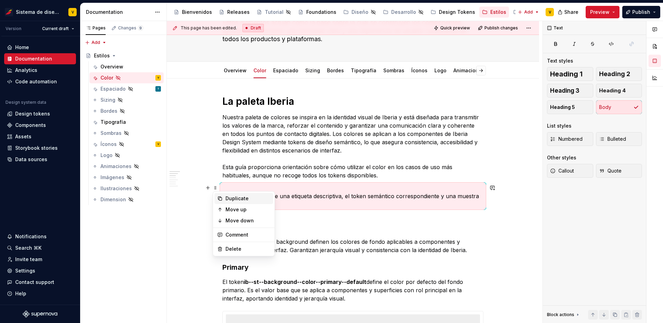
click at [226, 199] on div "Duplicate" at bounding box center [248, 198] width 45 height 7
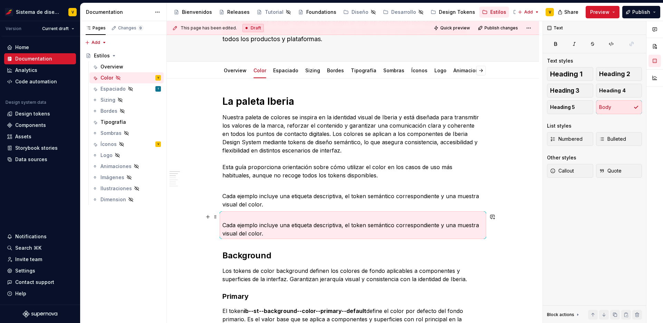
click at [247, 226] on p "Cada ejemplo incluye una etiqueta descriptiva, el token semántico correspondien…" at bounding box center [353, 225] width 261 height 25
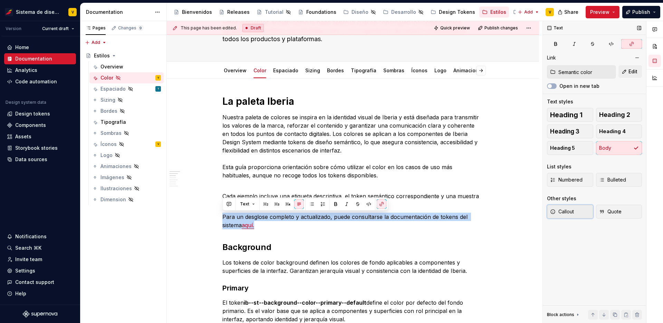
click at [572, 214] on span "Callout" at bounding box center [562, 211] width 24 height 7
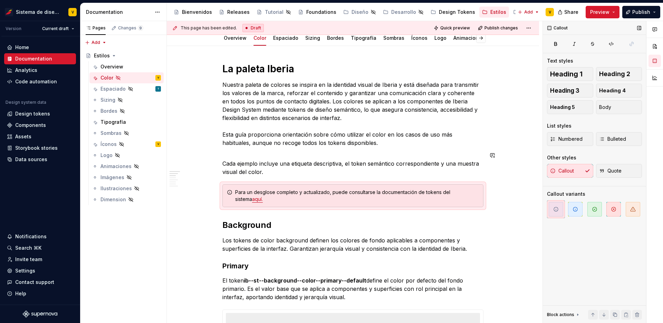
scroll to position [112, 0]
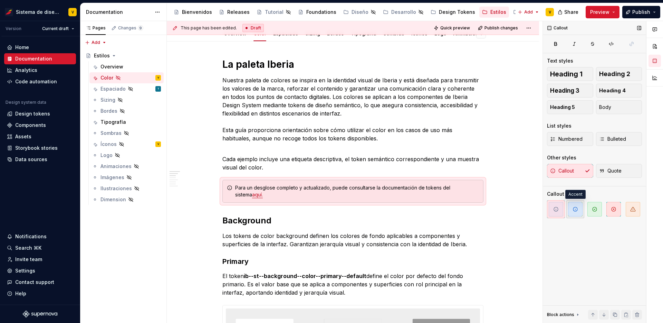
click at [577, 211] on icon "button" at bounding box center [576, 209] width 6 height 6
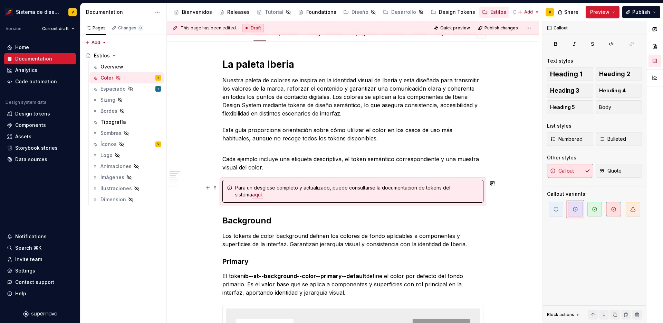
click at [306, 197] on div "Para un desglose completo y actualizado, puede consultarse la documentación de …" at bounding box center [357, 191] width 244 height 14
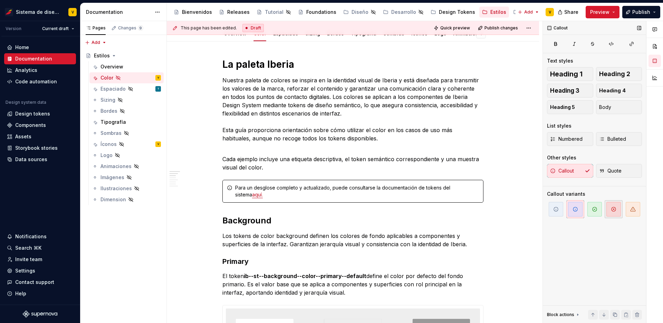
click at [617, 207] on span "button" at bounding box center [614, 209] width 15 height 15
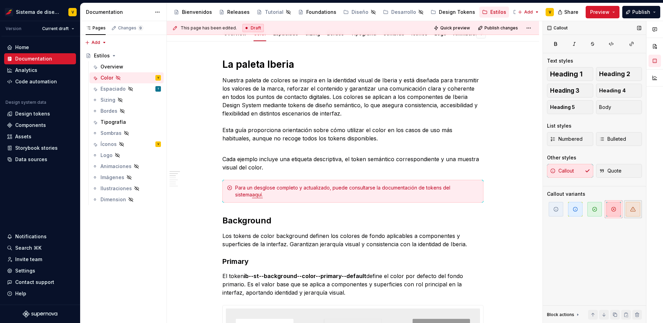
click at [631, 207] on icon "button" at bounding box center [634, 209] width 6 height 6
click at [578, 206] on icon "button" at bounding box center [576, 209] width 6 height 6
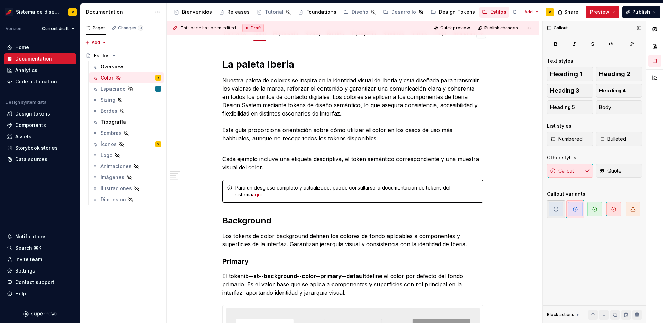
click at [559, 207] on span "button" at bounding box center [556, 209] width 15 height 15
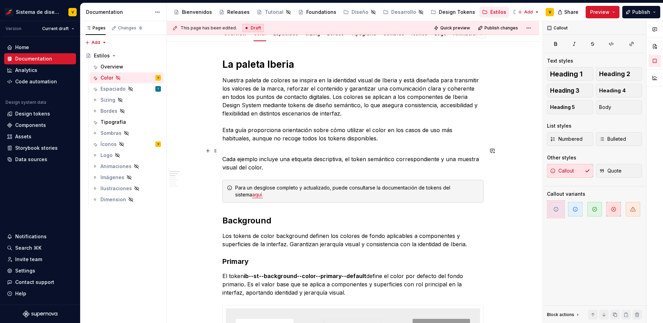
click at [297, 166] on p "Cada ejemplo incluye una etiqueta descriptiva, el token semántico correspondien…" at bounding box center [353, 159] width 261 height 25
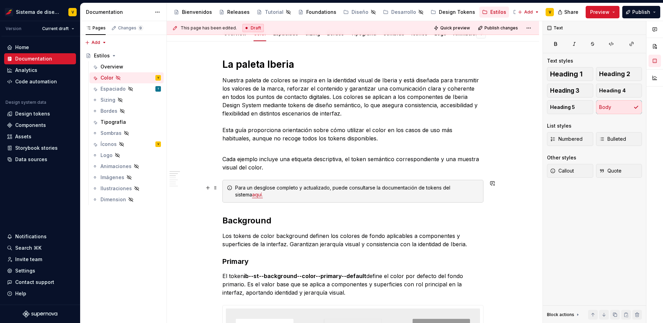
click at [368, 194] on div "Para un desglose completo y actualizado, puede consultarse la documentación de …" at bounding box center [357, 191] width 244 height 14
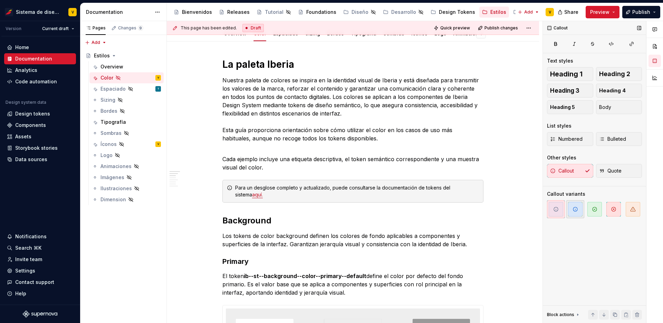
click at [579, 209] on span "button" at bounding box center [575, 209] width 15 height 15
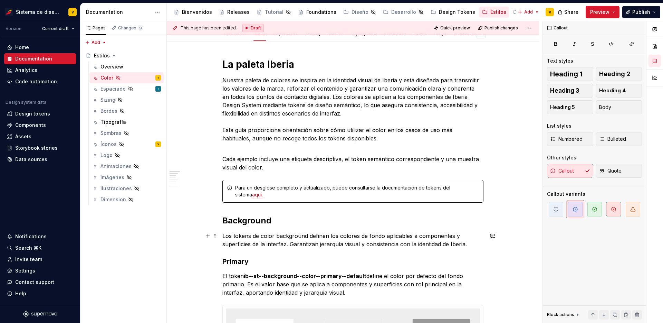
click at [469, 232] on p "Los tokens de color background definen los colores de fondo aplicables a compon…" at bounding box center [353, 240] width 261 height 17
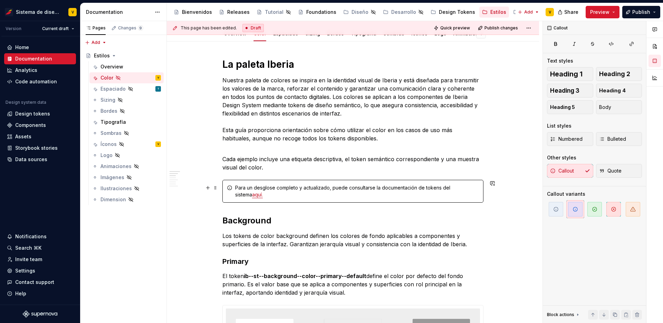
click at [440, 197] on div "Para un desglose completo y actualizado, puede consultarse la documentación de …" at bounding box center [357, 191] width 244 height 14
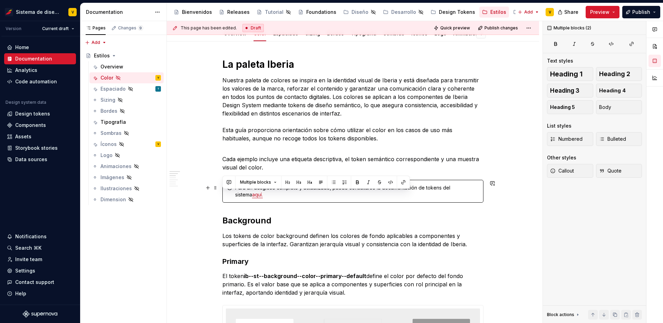
click at [440, 197] on div "Para un desglose completo y actualizado, puede consultarse la documentación de …" at bounding box center [357, 191] width 244 height 14
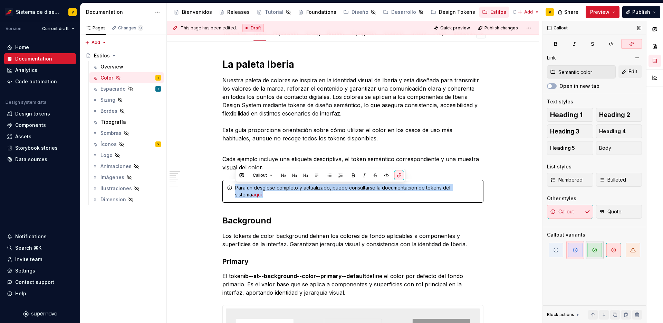
click at [596, 252] on icon "button" at bounding box center [595, 250] width 4 height 4
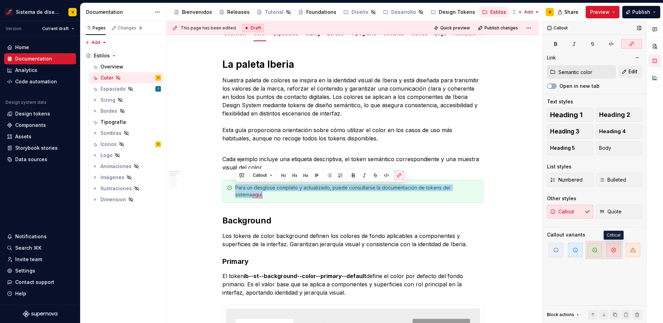
click at [615, 251] on icon "button" at bounding box center [614, 250] width 6 height 6
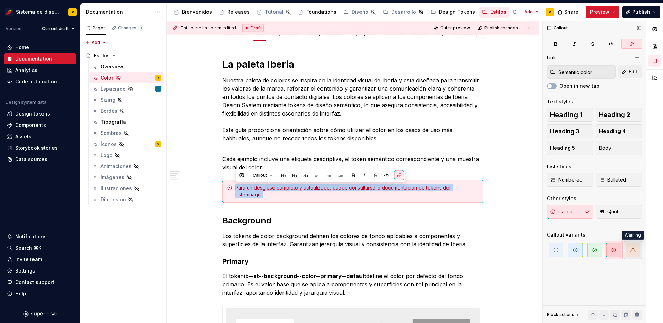
click at [637, 249] on span "button" at bounding box center [633, 250] width 15 height 15
click at [579, 249] on span "button" at bounding box center [575, 250] width 15 height 15
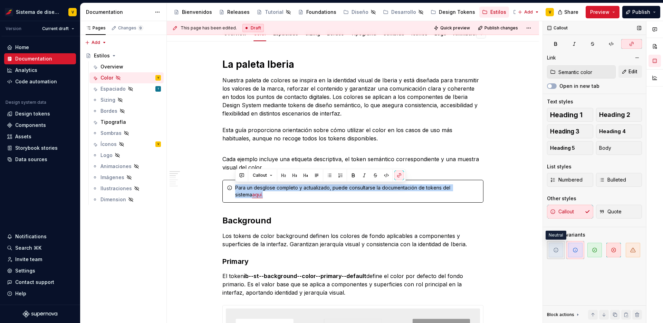
click at [554, 250] on icon "button" at bounding box center [557, 250] width 6 height 6
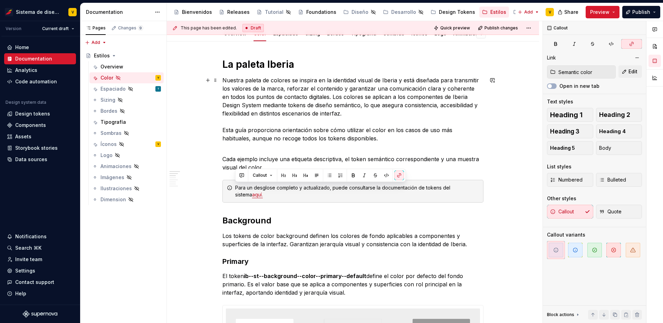
click at [342, 128] on p "Nuestra paleta de colores se inspira en la identidad visual de Iberia y está di…" at bounding box center [353, 109] width 261 height 66
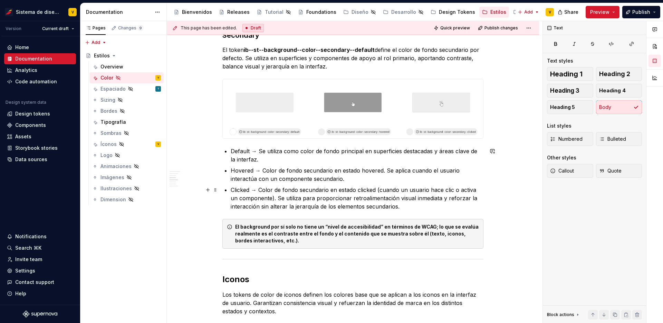
scroll to position [550, 0]
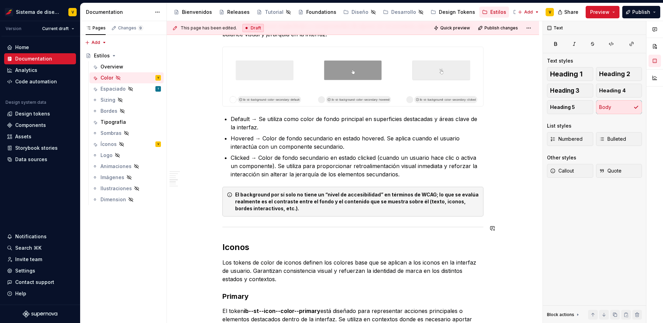
click at [214, 229] on div "La paleta Iberia Nuestra paleta de colores se inspira en la identidad visual de…" at bounding box center [353, 198] width 372 height 1191
click at [215, 228] on span at bounding box center [216, 228] width 6 height 10
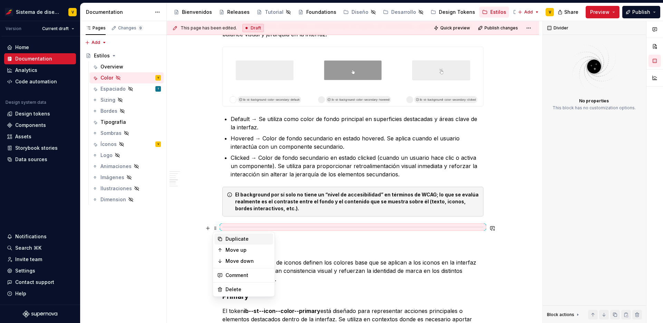
click at [231, 237] on div "Duplicate" at bounding box center [248, 238] width 45 height 7
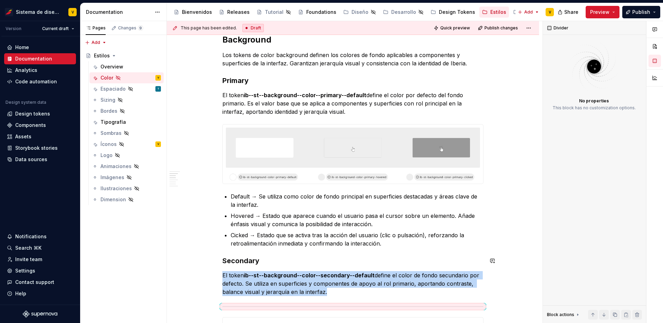
scroll to position [356, 0]
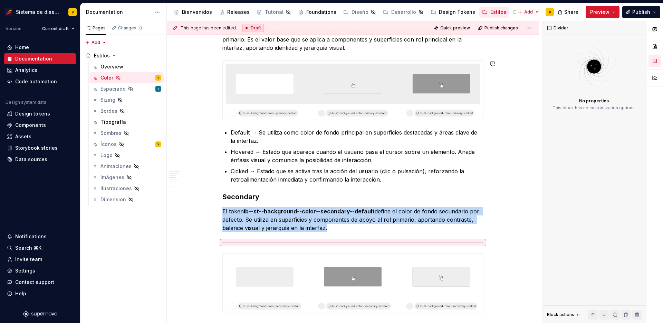
drag, startPoint x: 215, startPoint y: 243, endPoint x: 244, endPoint y: 55, distance: 189.9
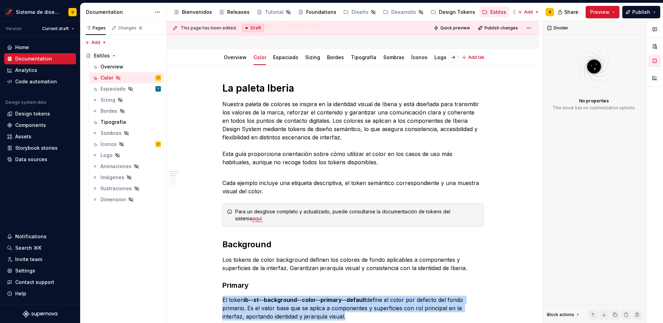
type textarea "*"
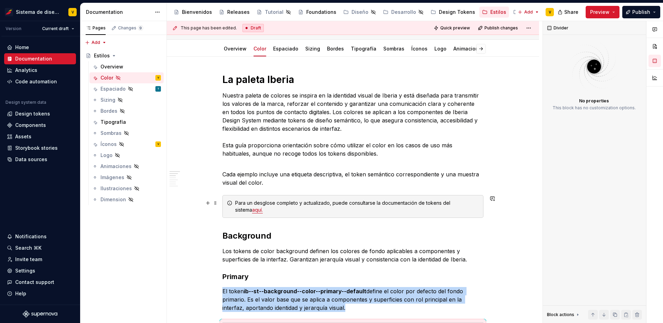
scroll to position [200, 0]
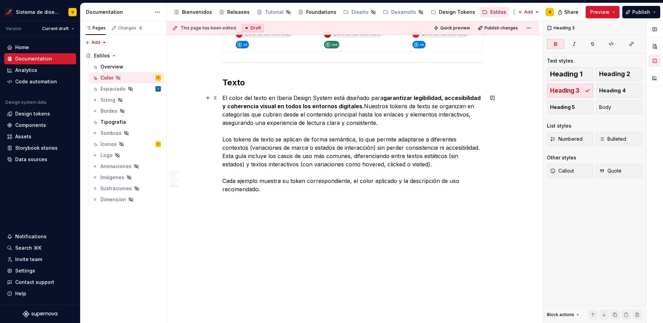
scroll to position [897, 0]
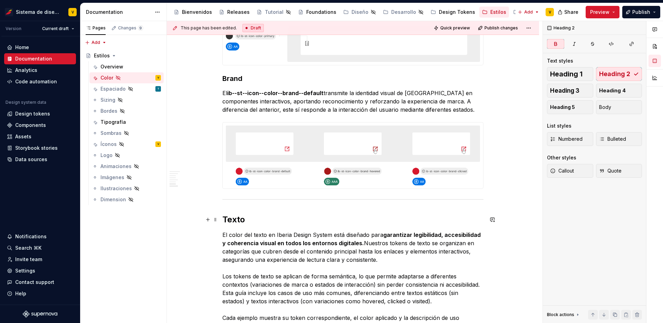
click at [237, 220] on strong "Texto" at bounding box center [234, 219] width 22 height 10
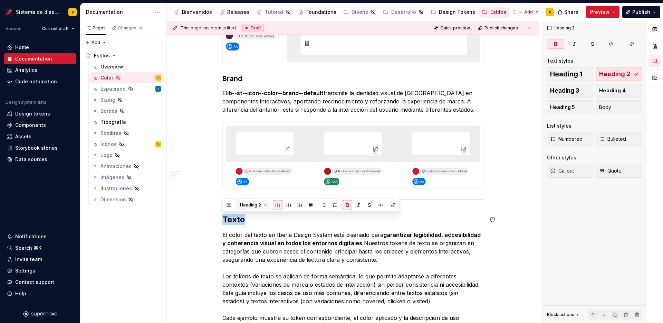
click at [245, 207] on span "Heading 2" at bounding box center [250, 205] width 21 height 6
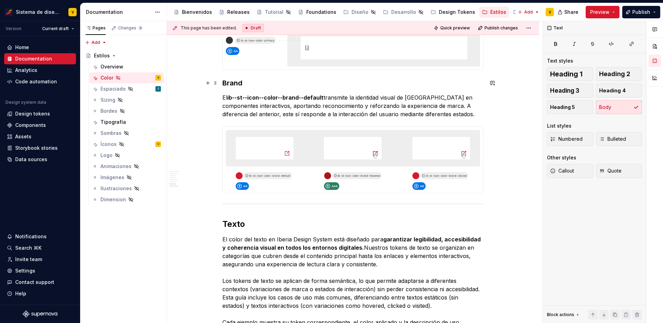
click at [237, 86] on h3 "Brand" at bounding box center [353, 83] width 261 height 10
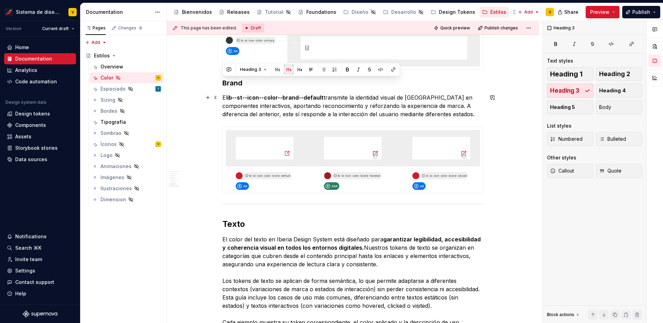
click at [245, 102] on p "El ib--st--icon--color--brand--default transmite la identidad visual de Iberia …" at bounding box center [353, 105] width 261 height 25
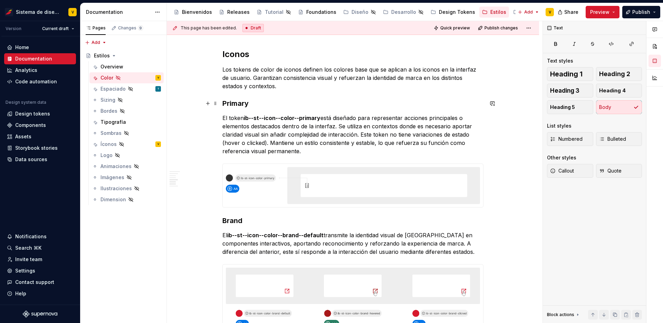
scroll to position [656, 0]
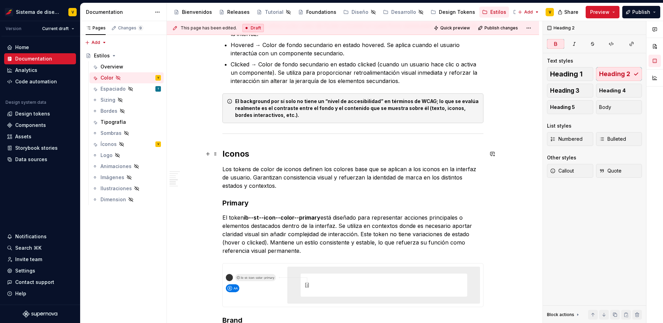
click at [242, 151] on strong "Iconos" at bounding box center [236, 154] width 27 height 10
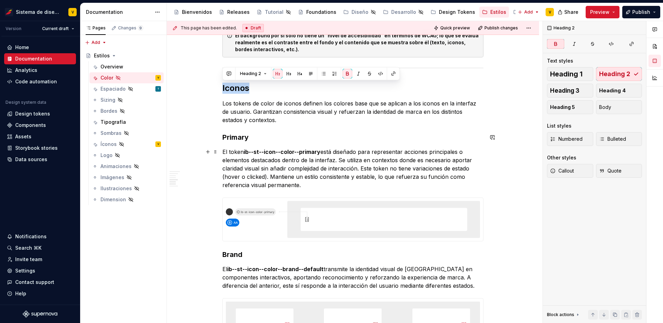
scroll to position [837, 0]
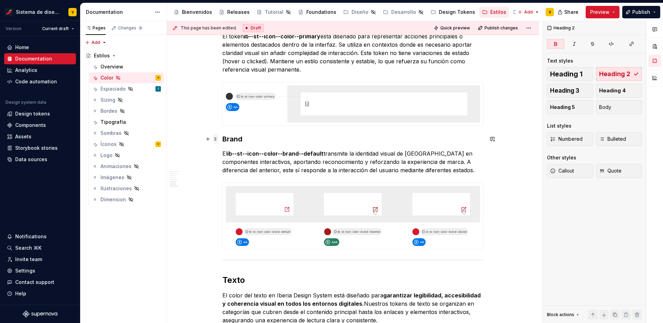
click at [217, 138] on span at bounding box center [216, 139] width 6 height 10
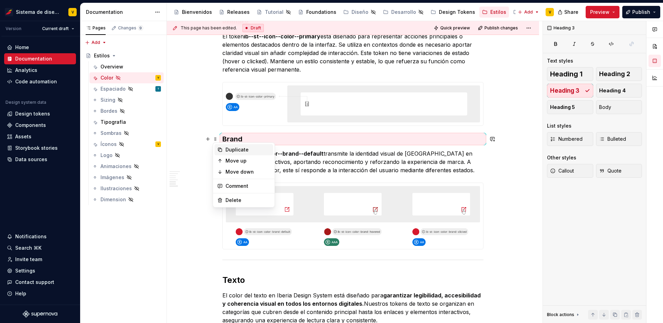
click at [229, 148] on div "Duplicate" at bounding box center [248, 149] width 45 height 7
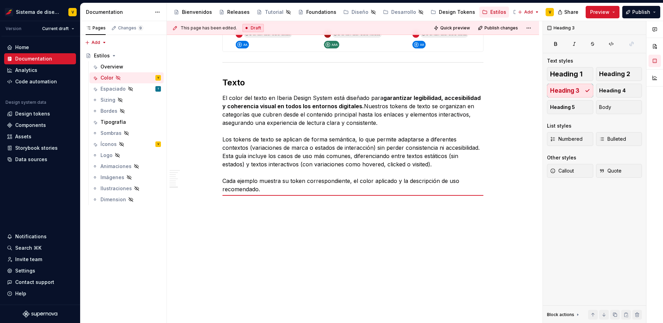
scroll to position [1034, 0]
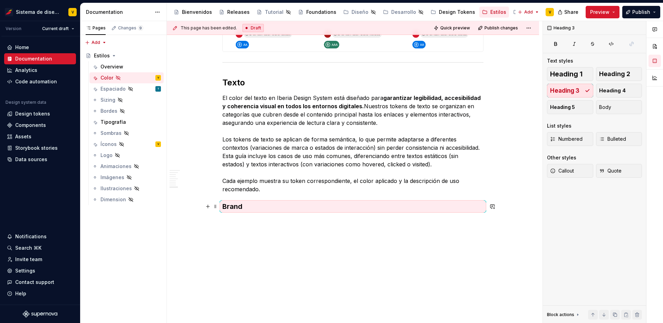
click at [242, 204] on h3 "Brand" at bounding box center [353, 206] width 261 height 10
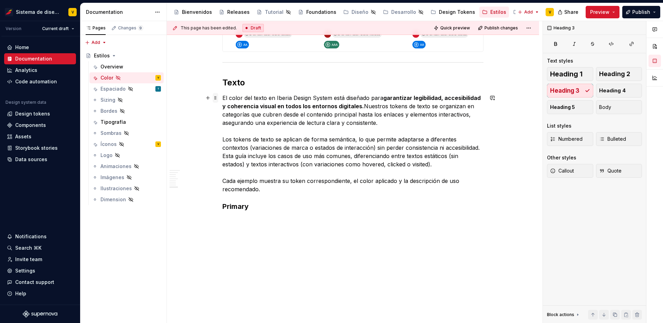
click at [216, 98] on span at bounding box center [216, 98] width 6 height 10
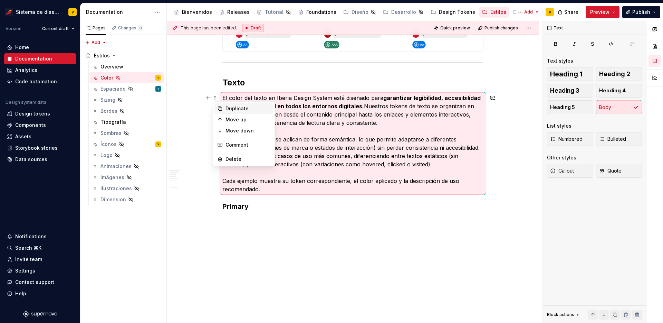
click at [223, 107] on icon at bounding box center [220, 109] width 6 height 6
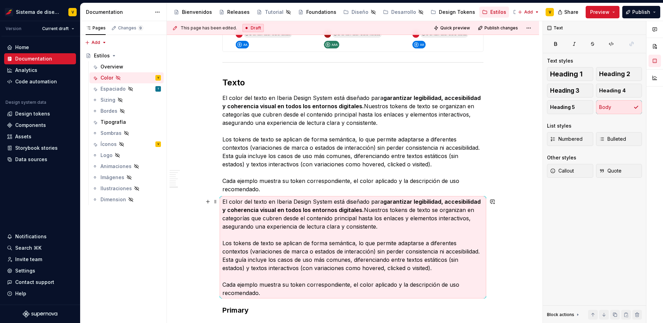
scroll to position [1157, 0]
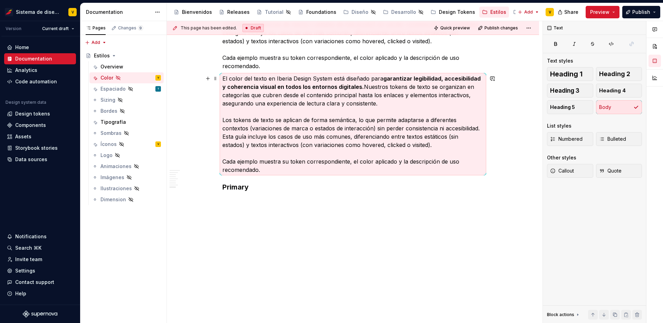
click at [283, 119] on p "El color del texto en Iberia Design System está diseñado para garantizar legibi…" at bounding box center [353, 124] width 261 height 100
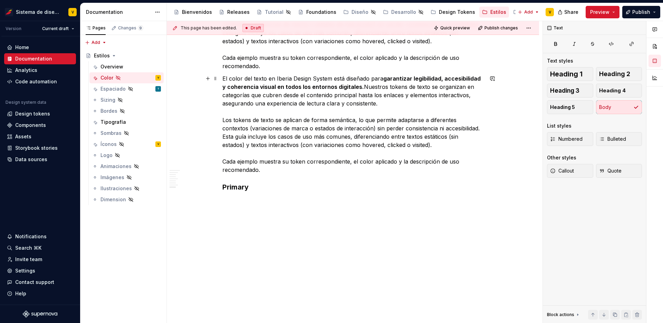
click at [286, 171] on p "El color del texto en Iberia Design System está diseñado para garantizar legibi…" at bounding box center [353, 124] width 261 height 100
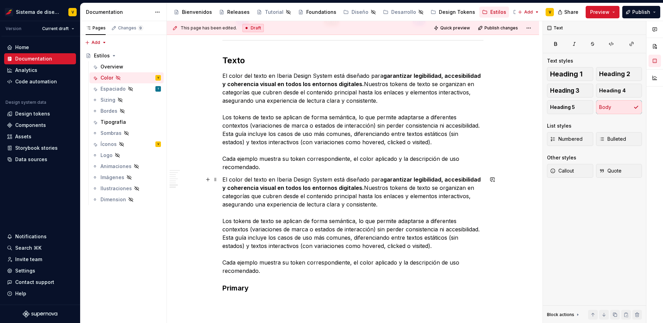
scroll to position [1065, 0]
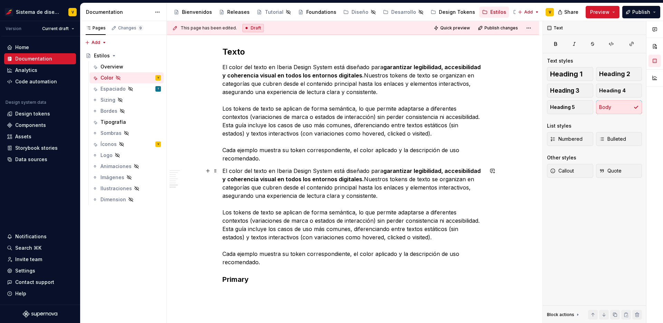
click at [258, 197] on p "El color del texto en Iberia Design System está diseñado para garantizar legibi…" at bounding box center [353, 217] width 261 height 100
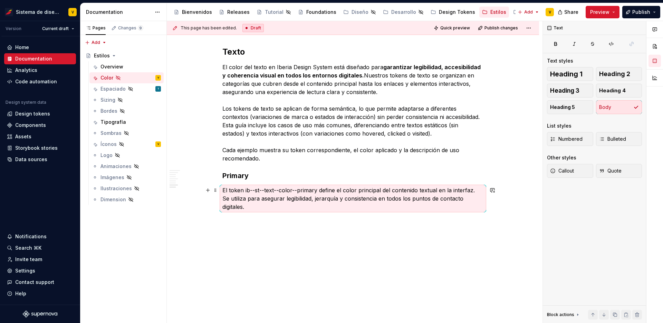
click at [251, 195] on p "El token ib--st--text--color--primary define el color principal del contenido t…" at bounding box center [353, 198] width 261 height 25
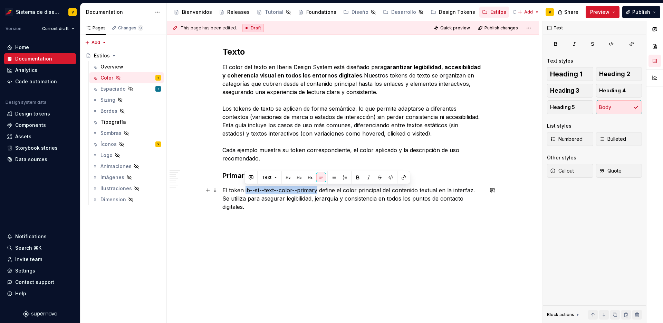
drag, startPoint x: 244, startPoint y: 189, endPoint x: 317, endPoint y: 189, distance: 72.2
click at [317, 189] on p "El token ib--st--text--color--primary define el color principal del contenido t…" at bounding box center [353, 198] width 261 height 25
click at [358, 177] on button "button" at bounding box center [358, 177] width 10 height 10
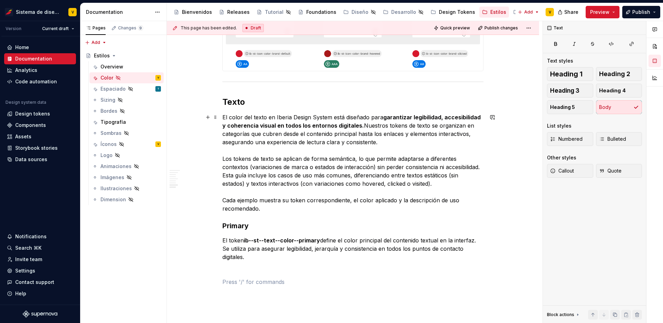
scroll to position [949, 0]
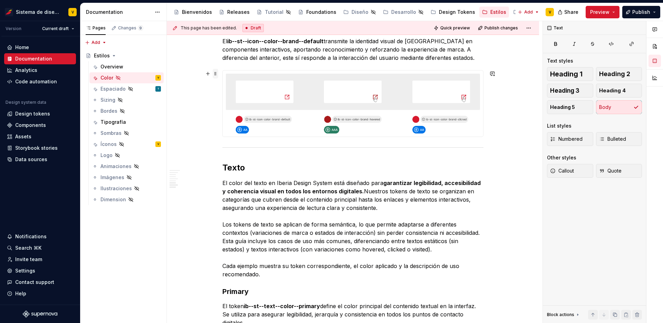
click at [216, 73] on span at bounding box center [216, 74] width 6 height 10
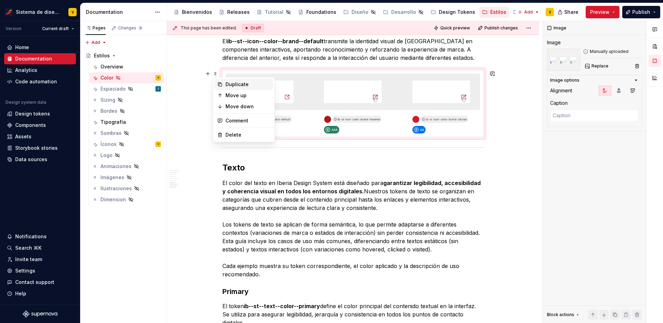
click at [229, 85] on div "Duplicate" at bounding box center [248, 84] width 45 height 7
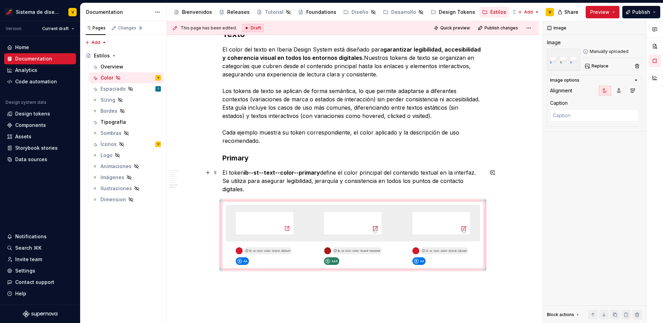
scroll to position [1162, 0]
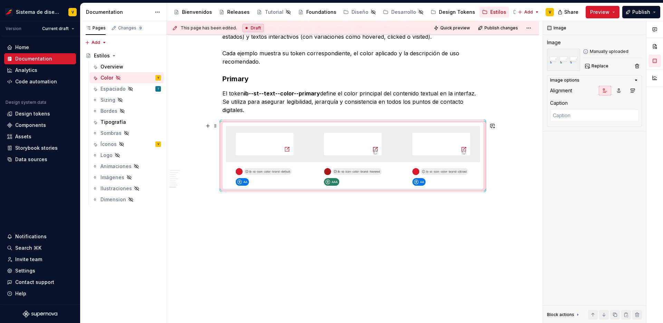
click at [269, 153] on img at bounding box center [353, 156] width 261 height 66
click at [391, 149] on img at bounding box center [353, 156] width 261 height 66
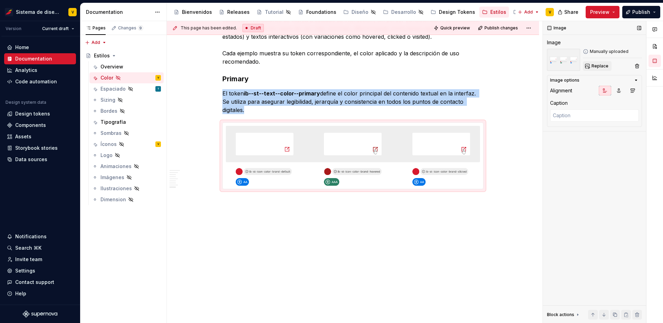
click at [591, 64] on button "Replace" at bounding box center [597, 66] width 29 height 10
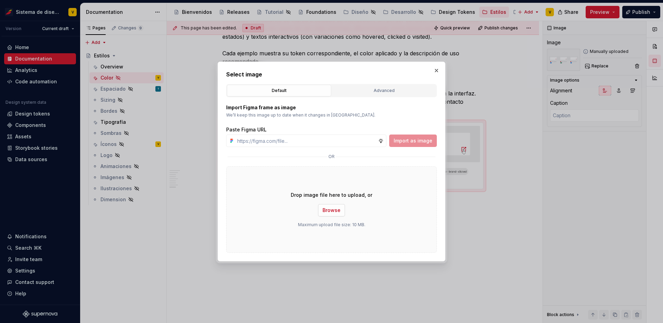
click at [322, 208] on button "Browse" at bounding box center [331, 210] width 27 height 12
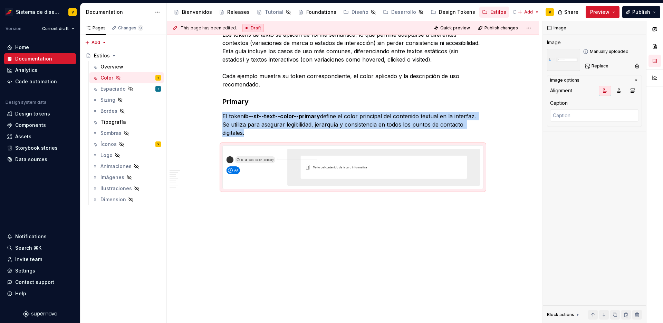
scroll to position [1139, 0]
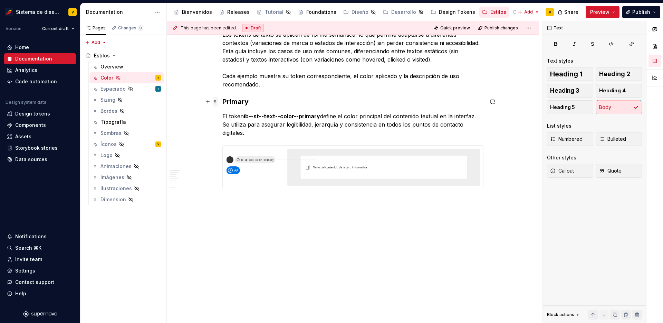
click at [216, 101] on span at bounding box center [216, 102] width 6 height 10
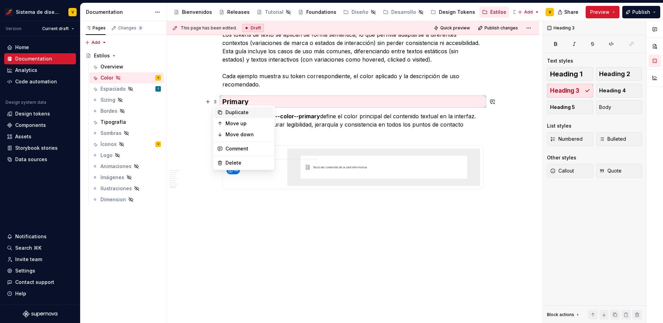
click at [219, 111] on icon at bounding box center [220, 113] width 6 height 6
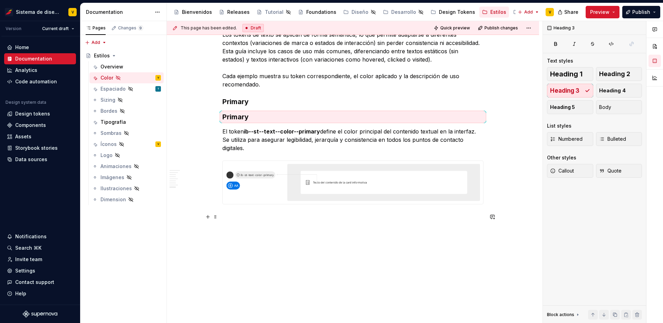
drag, startPoint x: 216, startPoint y: 117, endPoint x: 223, endPoint y: 216, distance: 99.1
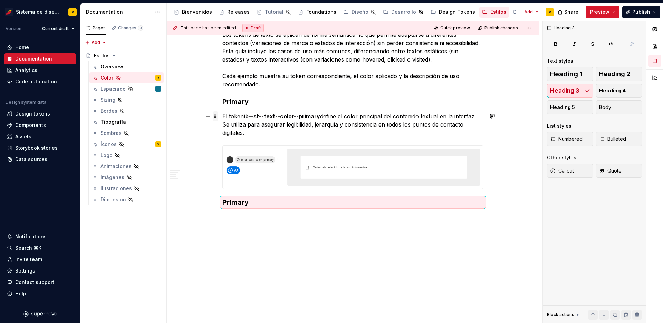
click at [213, 116] on span at bounding box center [216, 116] width 6 height 10
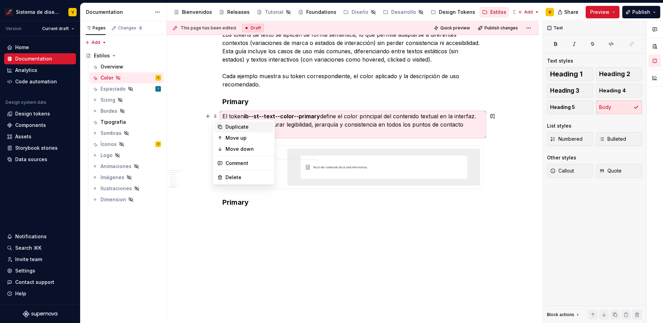
click at [221, 128] on icon at bounding box center [220, 127] width 6 height 6
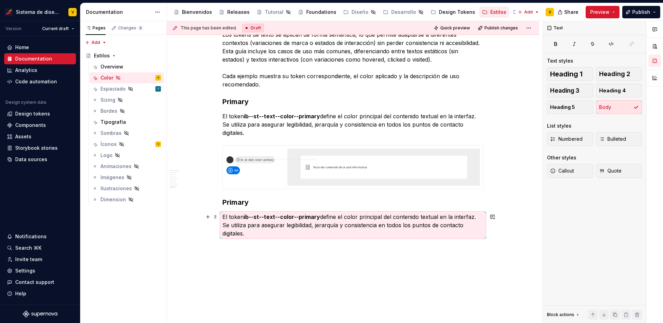
click at [276, 217] on strong "ib--st--text--color--primary" at bounding box center [282, 216] width 76 height 7
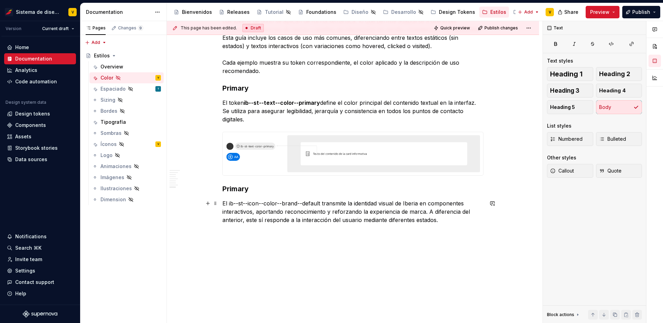
scroll to position [1161, 0]
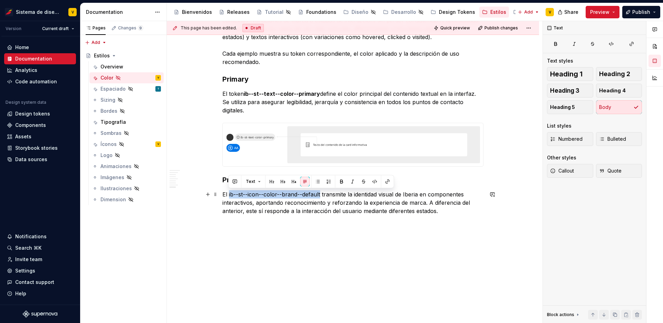
drag, startPoint x: 229, startPoint y: 194, endPoint x: 321, endPoint y: 192, distance: 92.3
click at [321, 192] on p "El ib--st--icon--color--brand--default transmite la identidad visual de Iberia …" at bounding box center [353, 202] width 261 height 25
click at [343, 180] on button "button" at bounding box center [342, 182] width 10 height 10
click at [333, 200] on p "El ib--st--icon--color--brand--default transmite la identidad visual de Iberia …" at bounding box center [353, 202] width 261 height 25
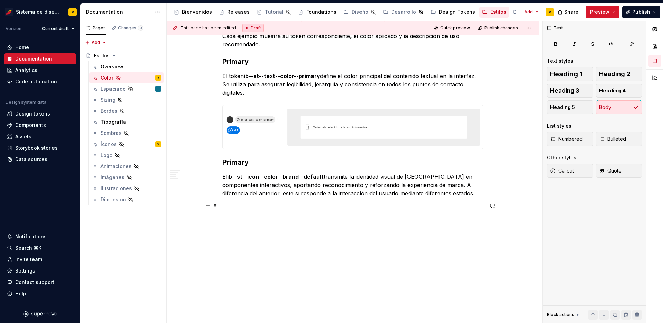
scroll to position [1183, 0]
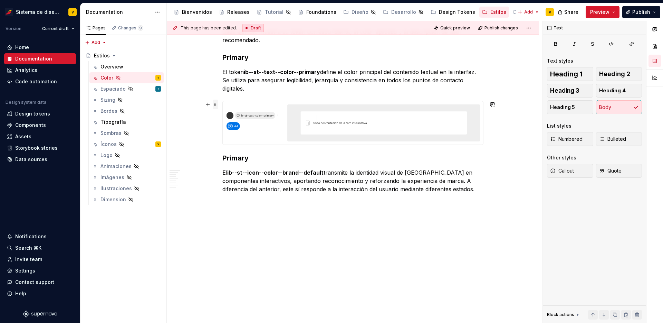
click at [216, 103] on span at bounding box center [216, 105] width 6 height 10
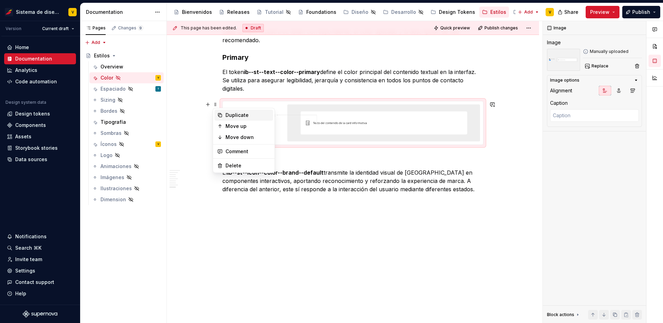
click at [221, 114] on icon at bounding box center [220, 115] width 4 height 4
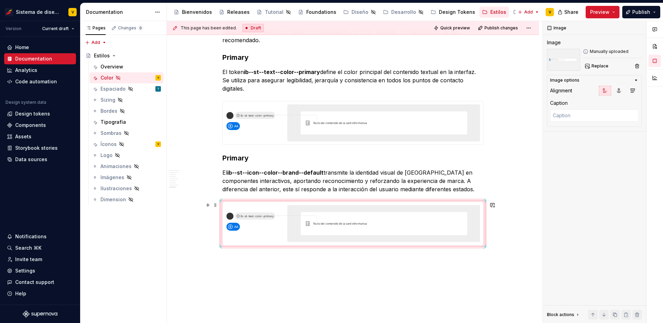
scroll to position [1231, 0]
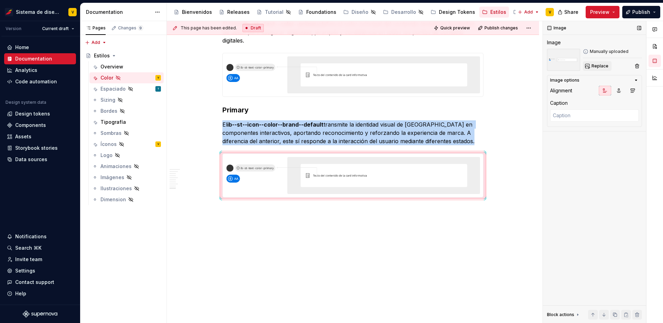
click at [605, 68] on span "Replace" at bounding box center [600, 66] width 17 height 6
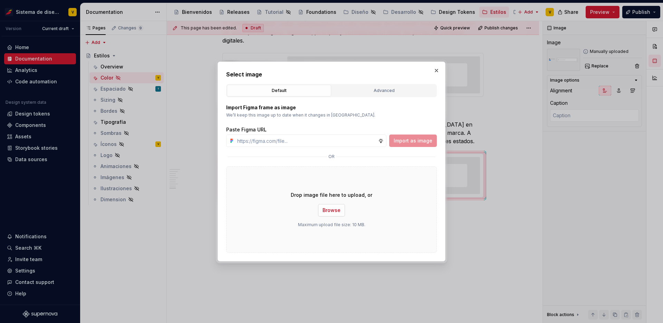
click at [335, 212] on span "Browse" at bounding box center [332, 210] width 18 height 7
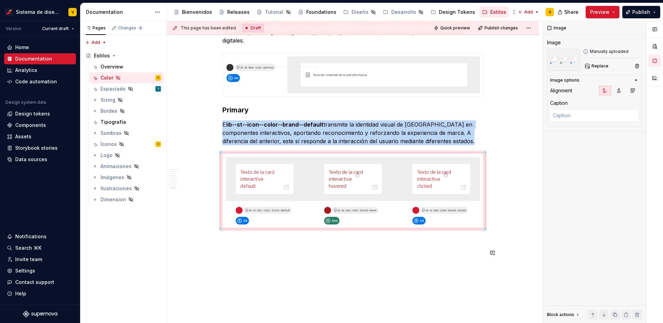
click at [364, 251] on p at bounding box center [353, 252] width 261 height 8
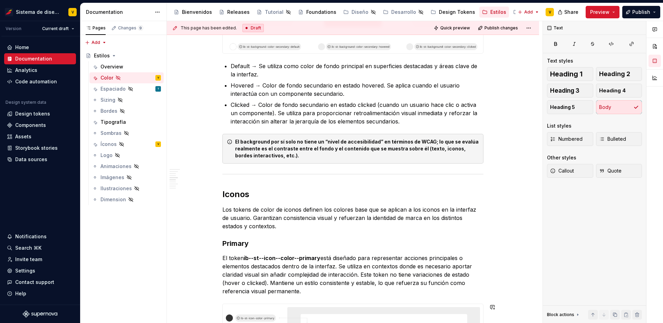
scroll to position [587, 0]
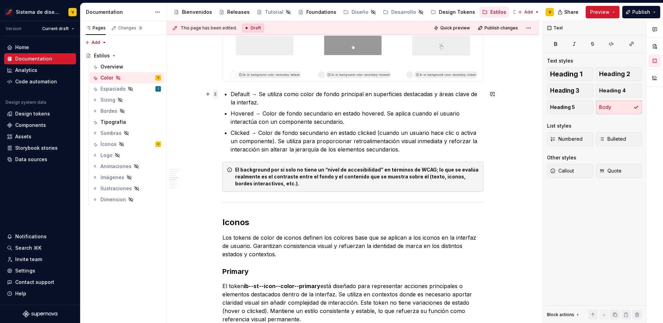
click at [215, 94] on span at bounding box center [216, 94] width 6 height 10
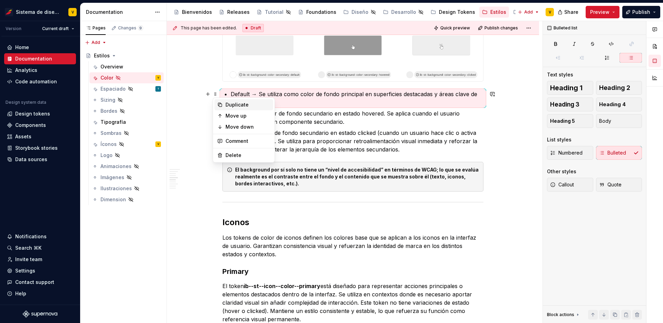
click at [225, 103] on div "Duplicate" at bounding box center [244, 104] width 59 height 11
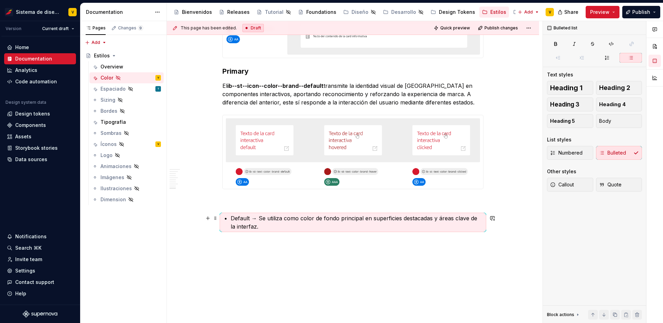
scroll to position [1279, 0]
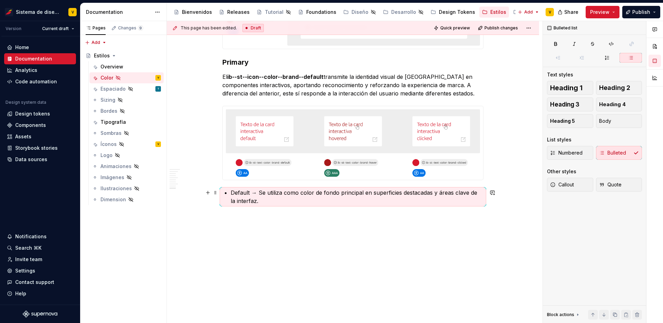
click at [260, 193] on p "Default → Se utiliza como color de fondo principal en superficies destacadas y …" at bounding box center [357, 196] width 253 height 17
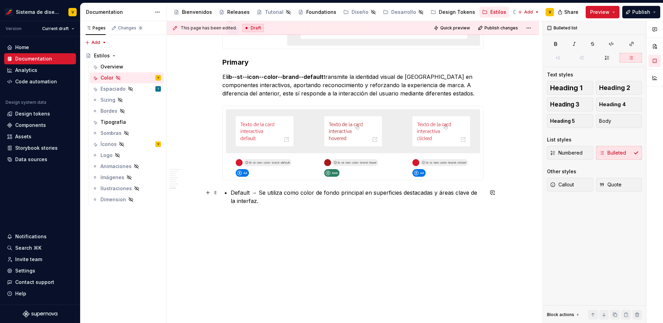
click at [269, 200] on p "Default → Se utiliza como color de fondo principal en superficies destacadas y …" at bounding box center [357, 196] width 253 height 17
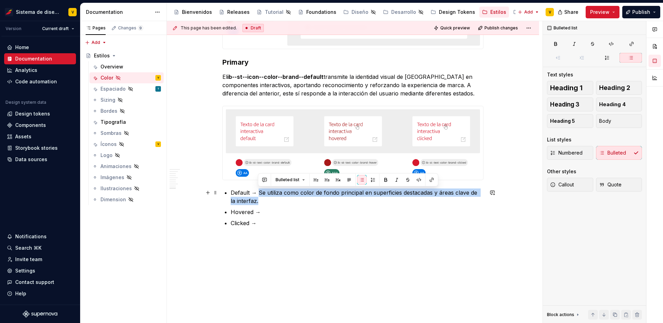
drag, startPoint x: 259, startPoint y: 192, endPoint x: 267, endPoint y: 199, distance: 11.0
click at [267, 199] on p "Default → Se utiliza como color de fondo principal en superficies destacadas y …" at bounding box center [357, 196] width 253 height 17
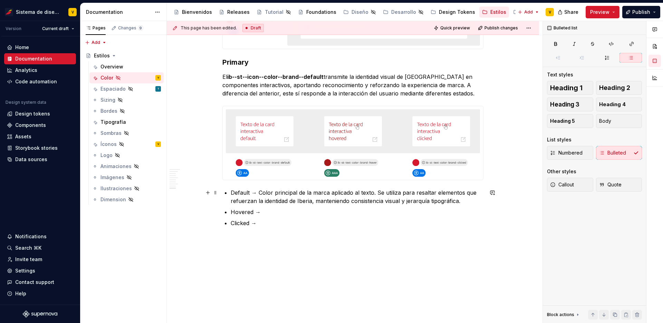
scroll to position [1297, 0]
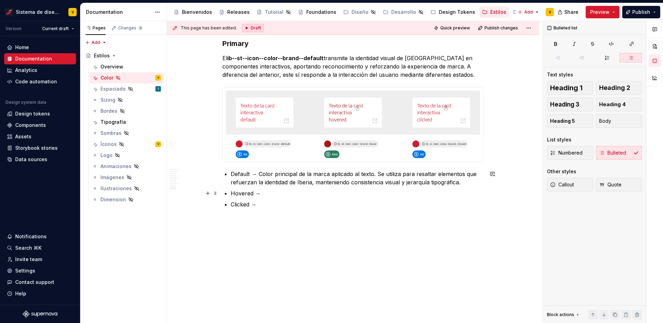
click at [274, 192] on p "Hovered →" at bounding box center [357, 193] width 253 height 8
click at [271, 203] on p "Clicked →" at bounding box center [357, 204] width 253 height 8
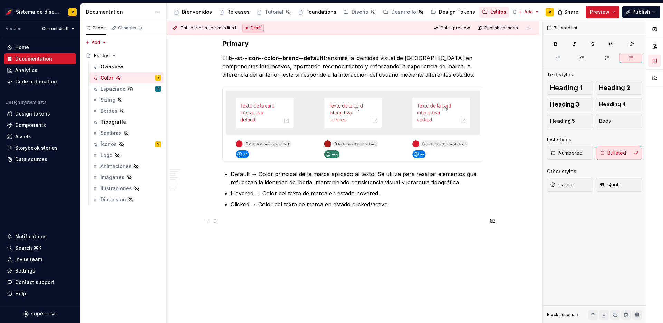
scroll to position [1317, 0]
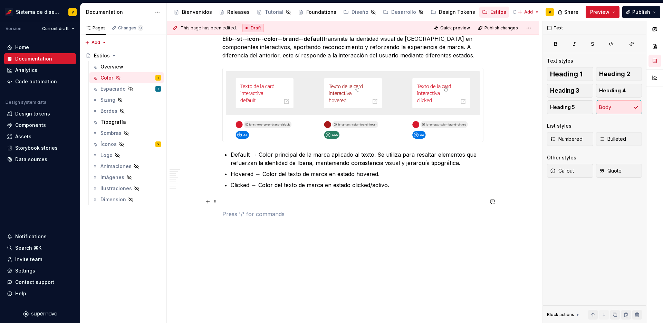
scroll to position [1308, 0]
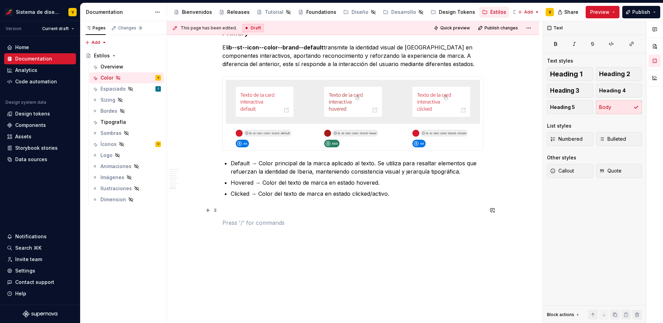
click at [261, 214] on p at bounding box center [353, 210] width 261 height 8
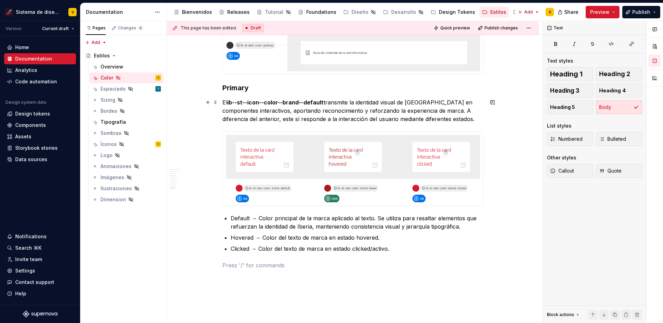
scroll to position [1185, 0]
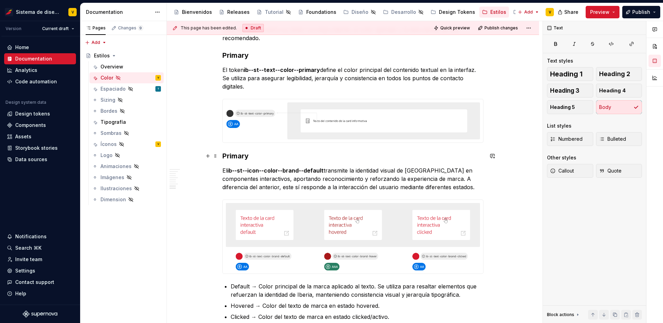
click at [240, 160] on h3 "Primary" at bounding box center [353, 156] width 261 height 10
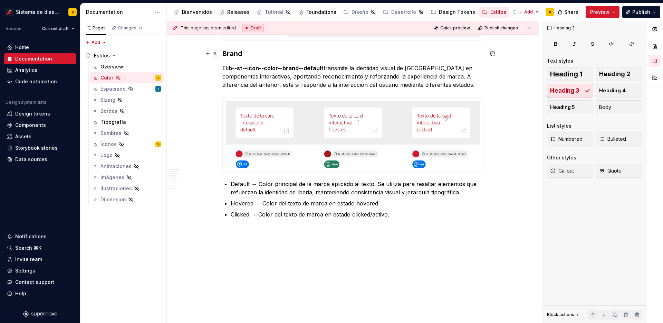
click at [215, 54] on span at bounding box center [216, 54] width 6 height 10
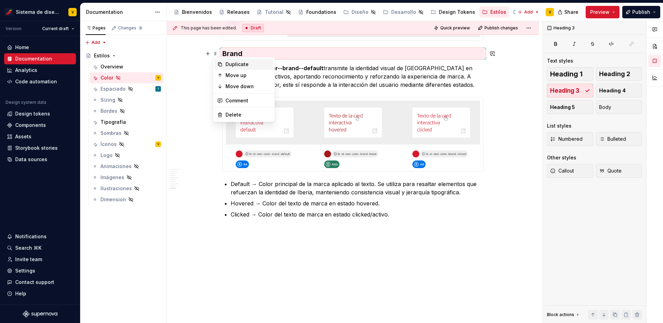
click at [226, 65] on div "Duplicate" at bounding box center [248, 64] width 45 height 7
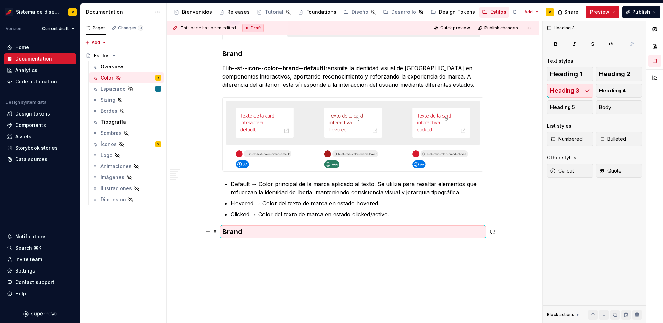
click at [239, 229] on h3 "Brand" at bounding box center [353, 232] width 261 height 10
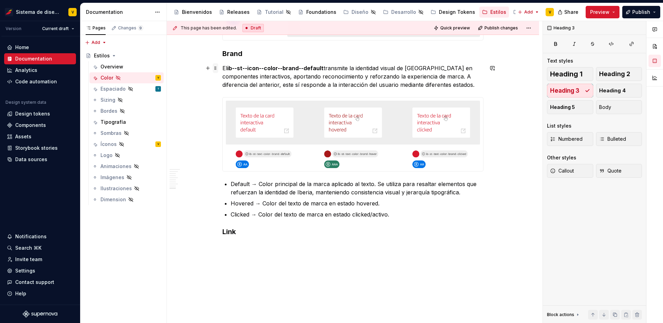
click at [215, 69] on span at bounding box center [216, 68] width 6 height 10
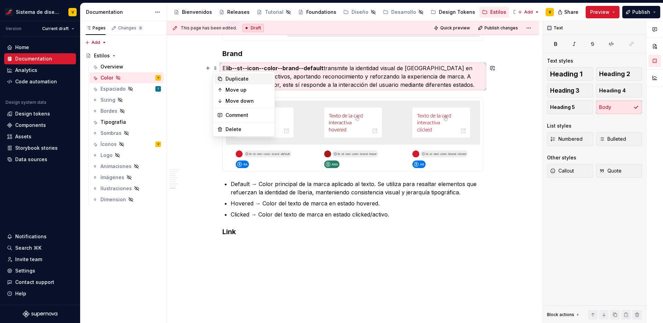
click at [226, 79] on div "Duplicate" at bounding box center [248, 78] width 45 height 7
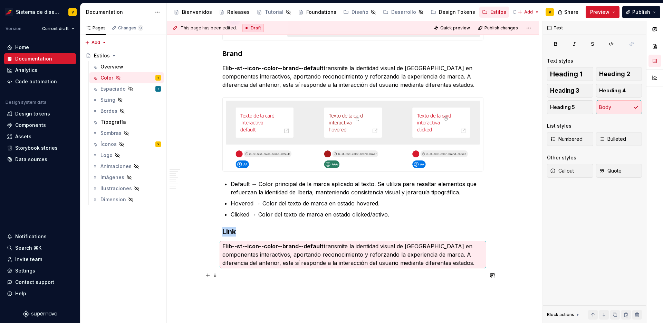
scroll to position [1361, 0]
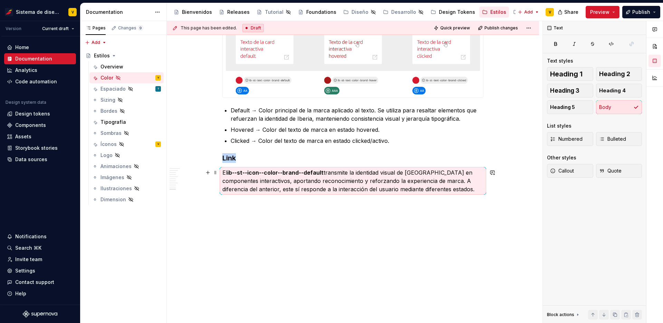
click at [249, 186] on p "El ib--st--icon--color--brand--default transmite la identidad visual de Iberia …" at bounding box center [353, 180] width 261 height 25
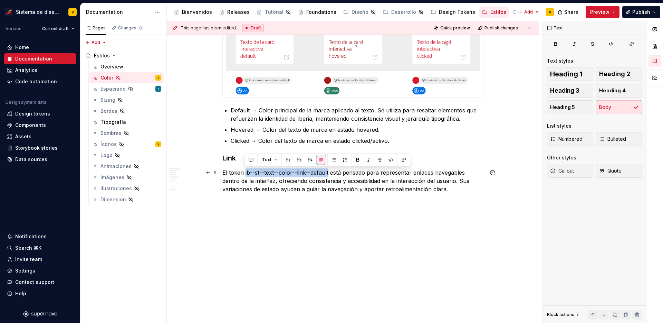
drag, startPoint x: 245, startPoint y: 170, endPoint x: 329, endPoint y: 171, distance: 84.3
click at [329, 171] on p "El token ib--st--text--color--link--default está pensado para representar enlac…" at bounding box center [353, 180] width 261 height 25
click at [355, 159] on button "button" at bounding box center [358, 160] width 10 height 10
type textarea "*"
